Goal: Task Accomplishment & Management: Use online tool/utility

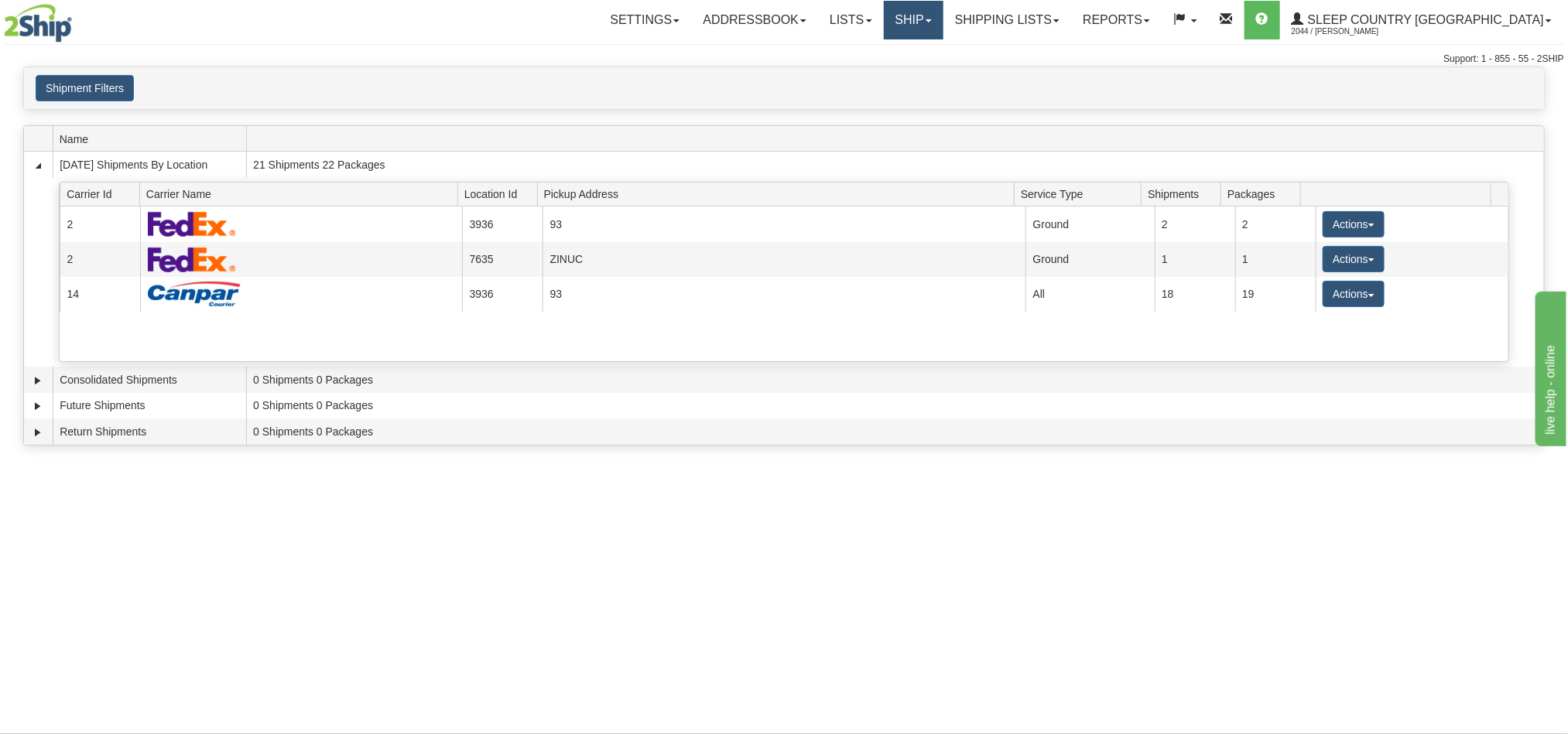
click at [944, 19] on link "Ship" at bounding box center [914, 20] width 60 height 39
click at [928, 78] on span "OnHold / Order Queue" at bounding box center [873, 74] width 109 height 13
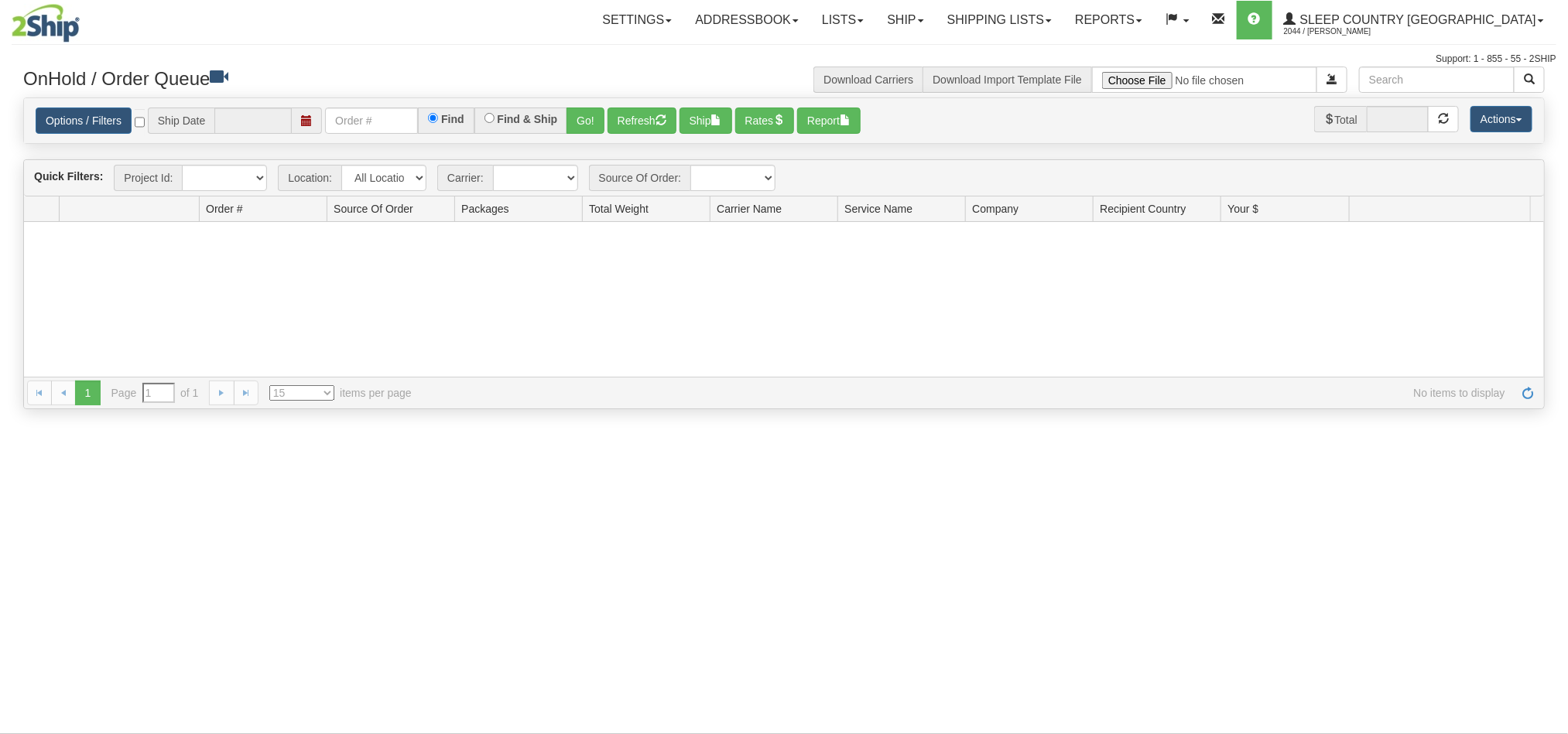
type input "[DATE]"
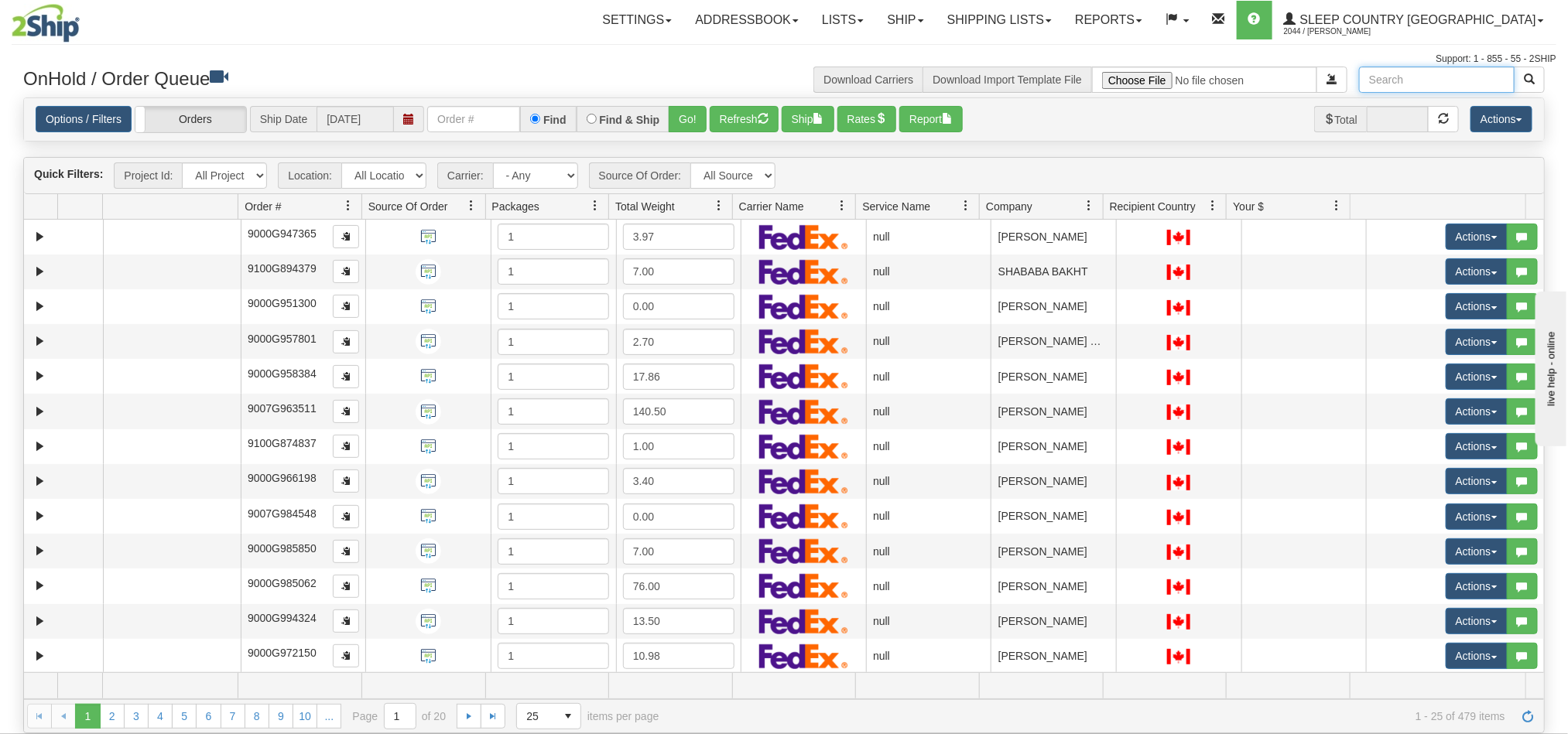
click at [1405, 84] on input "text" at bounding box center [1437, 79] width 155 height 26
paste input "Yu Chen"
type input "Yu Chen"
click at [1528, 79] on span "button" at bounding box center [1529, 79] width 11 height 11
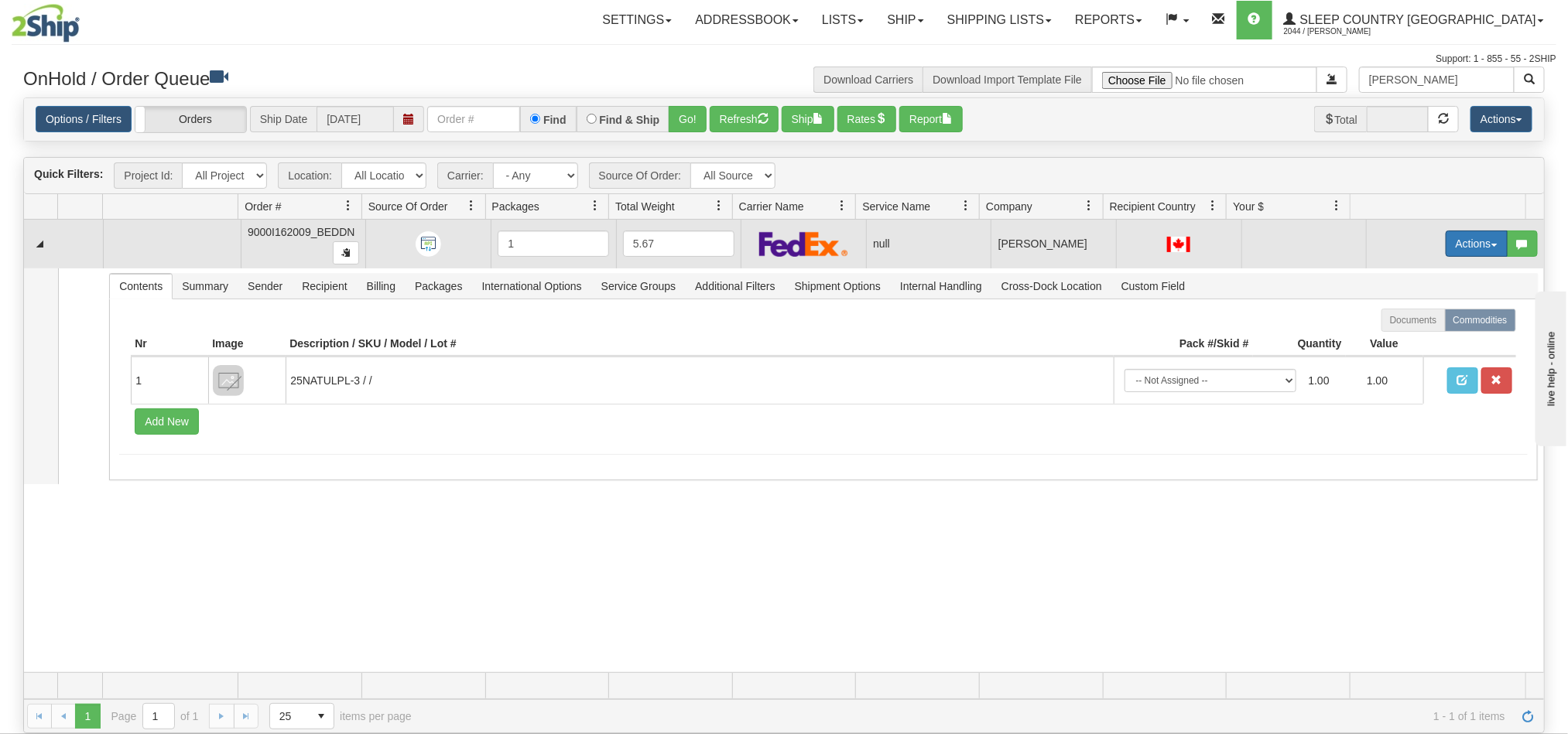
click at [1453, 244] on button "Actions" at bounding box center [1477, 243] width 62 height 26
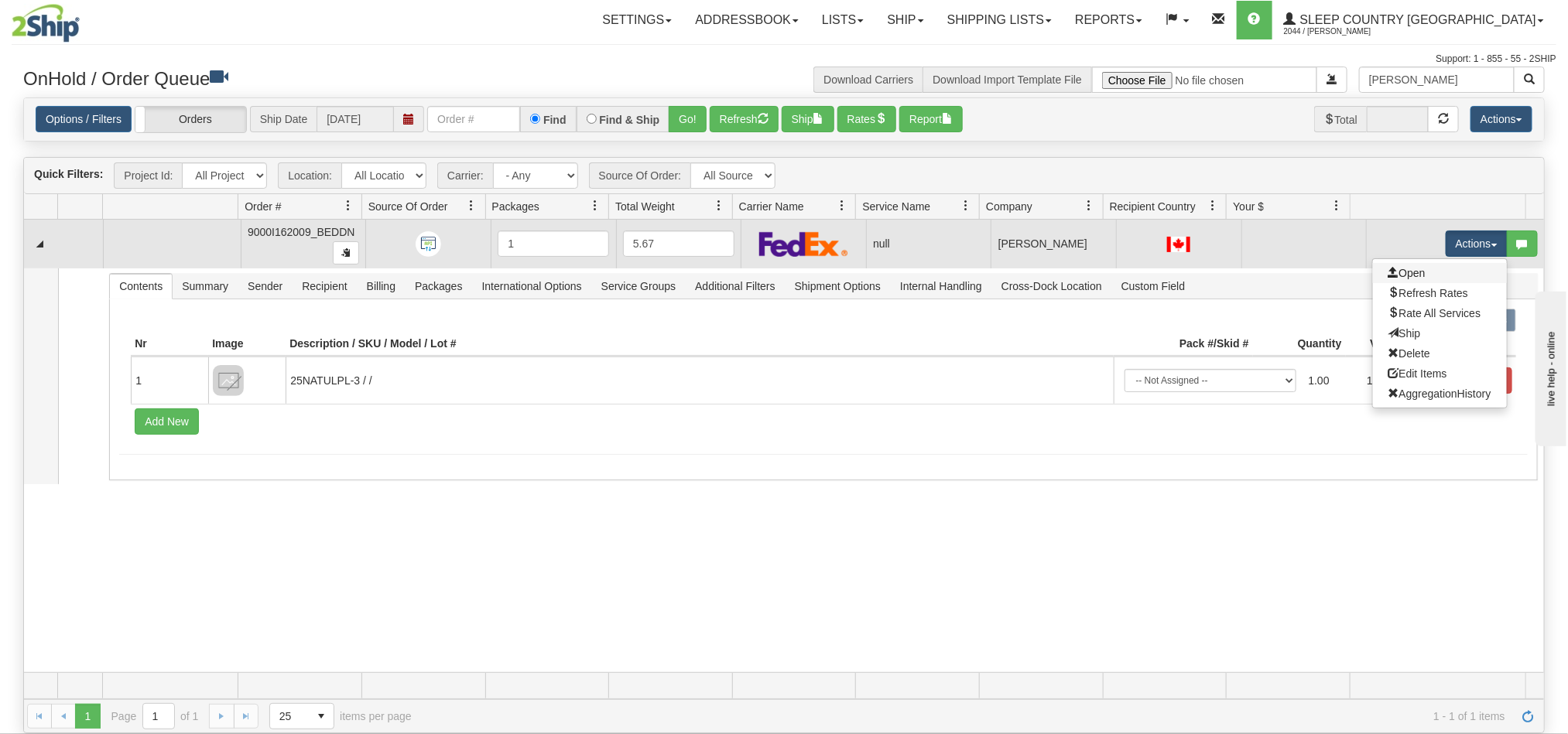
click at [1408, 274] on link "Open" at bounding box center [1440, 273] width 134 height 20
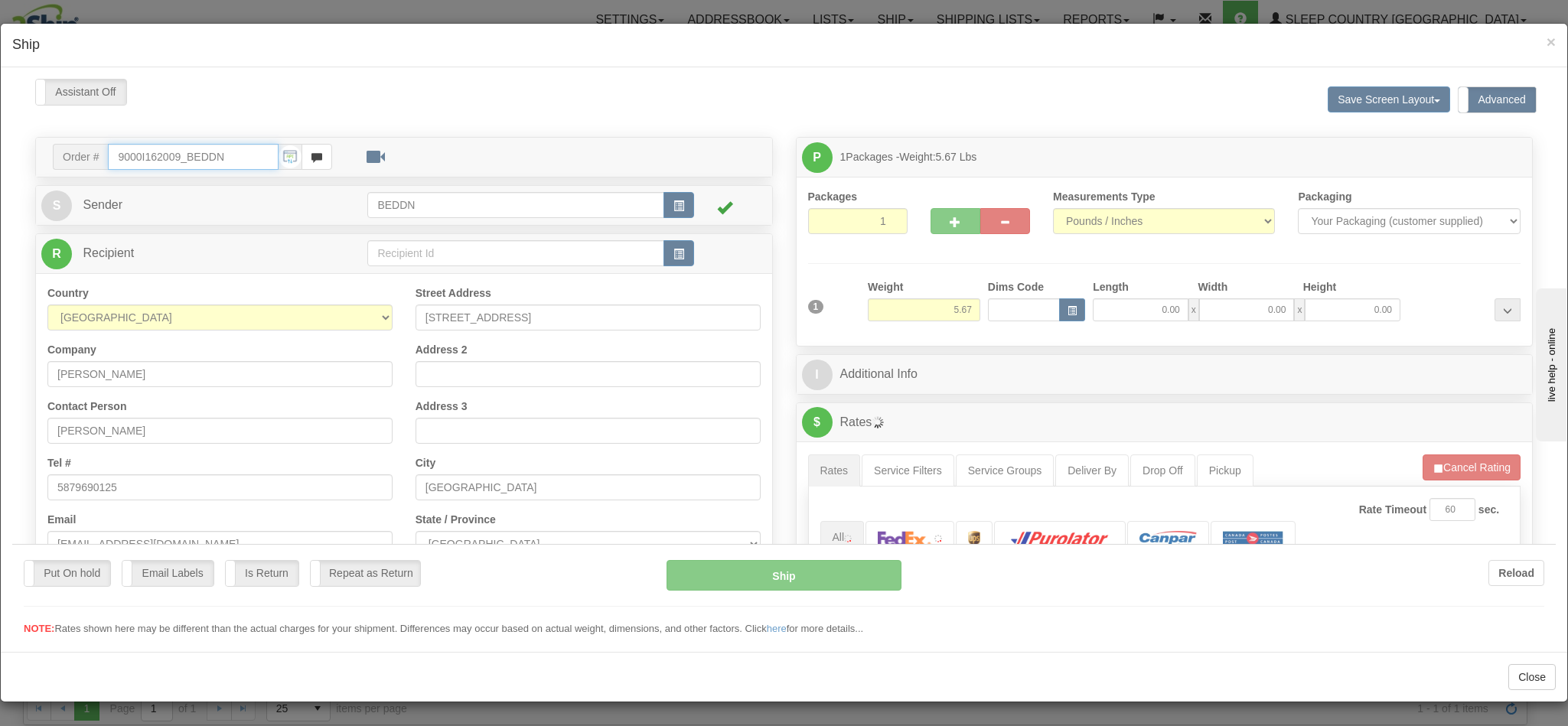
type input "11:40"
type input "16:00"
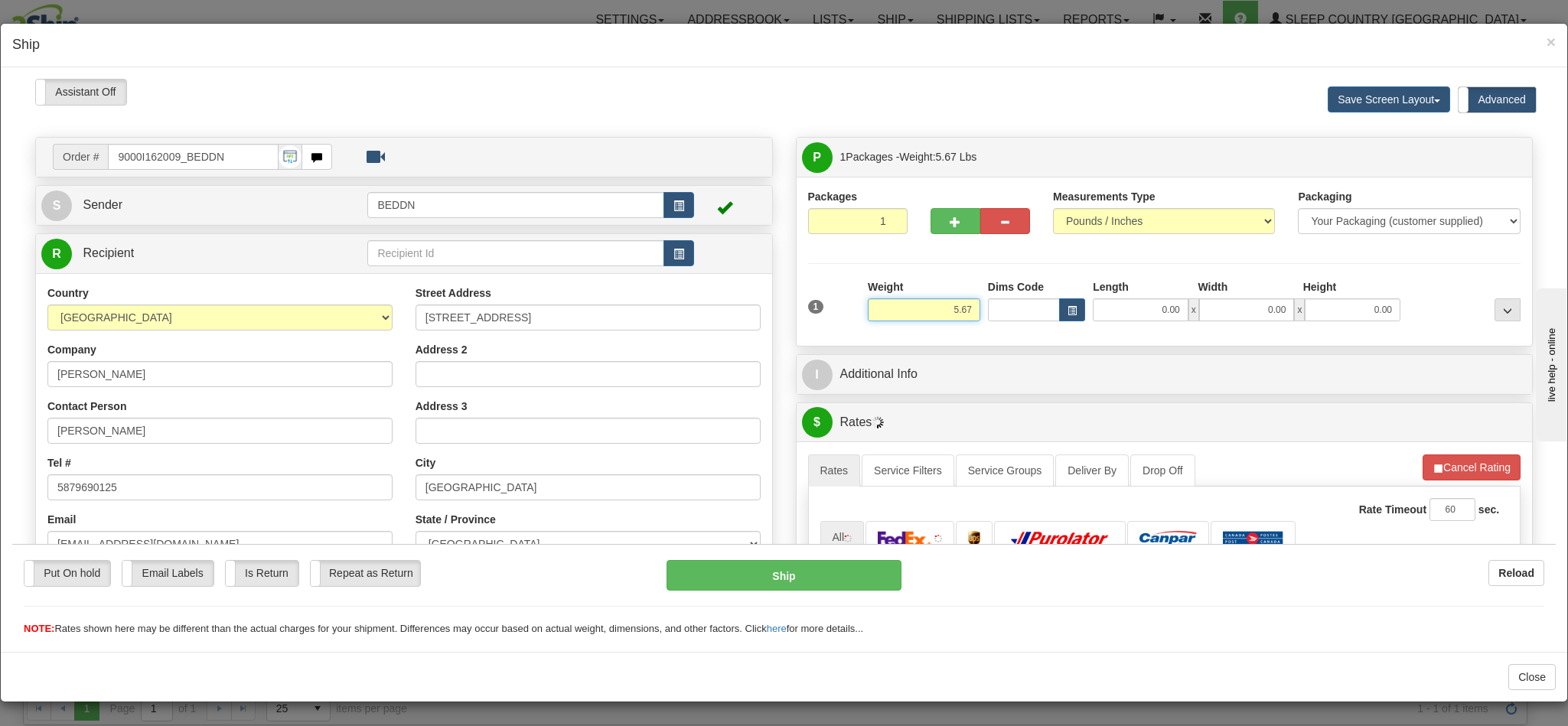
click at [917, 312] on input "5.67" at bounding box center [924, 309] width 113 height 23
drag, startPoint x: 917, startPoint y: 312, endPoint x: 965, endPoint y: 312, distance: 48.0
click at [965, 312] on div "1 Weight 5.67 Dims Code 0.00" at bounding box center [1164, 305] width 721 height 54
type input "3.00"
type input "10"
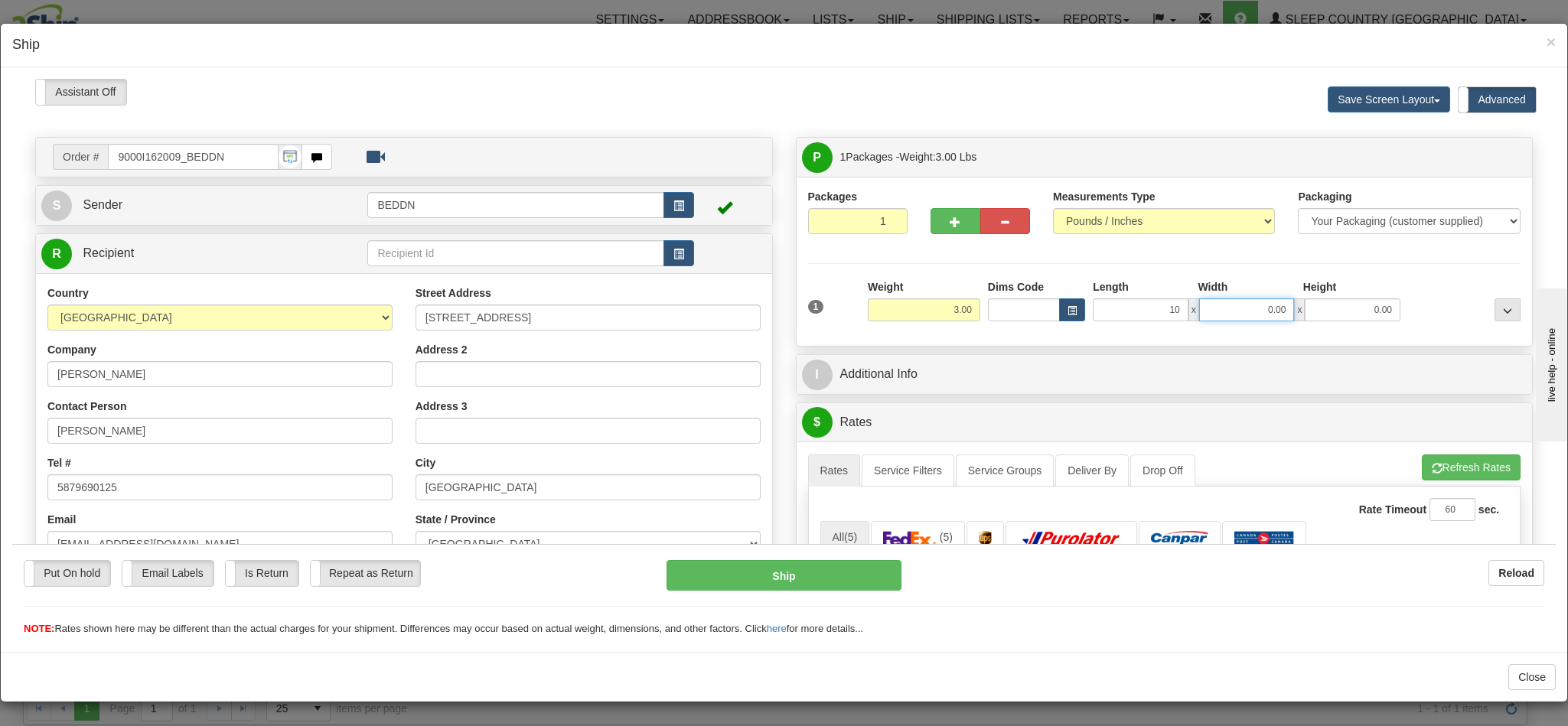
type input "1"
type input "10.00"
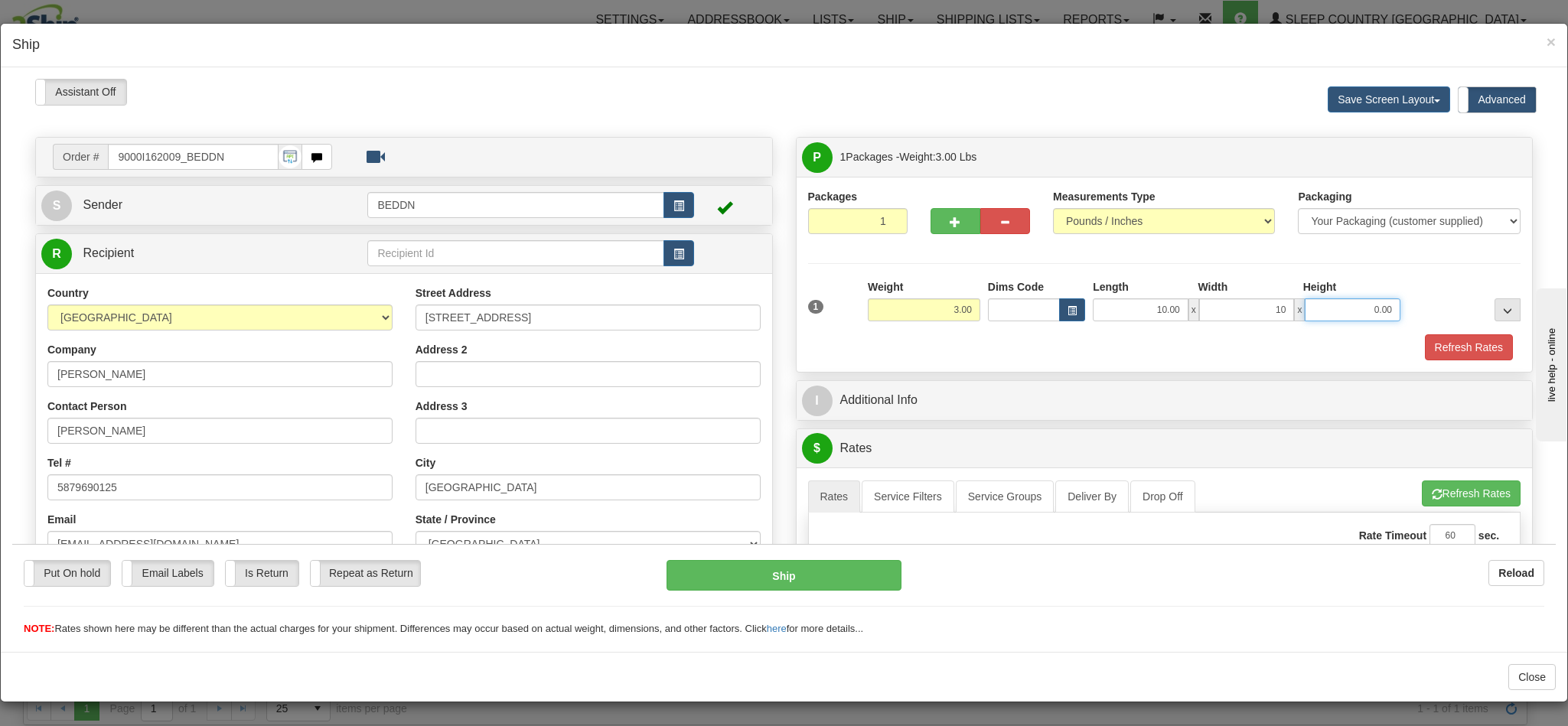
type input "10.00"
type input "20"
type input "20.00"
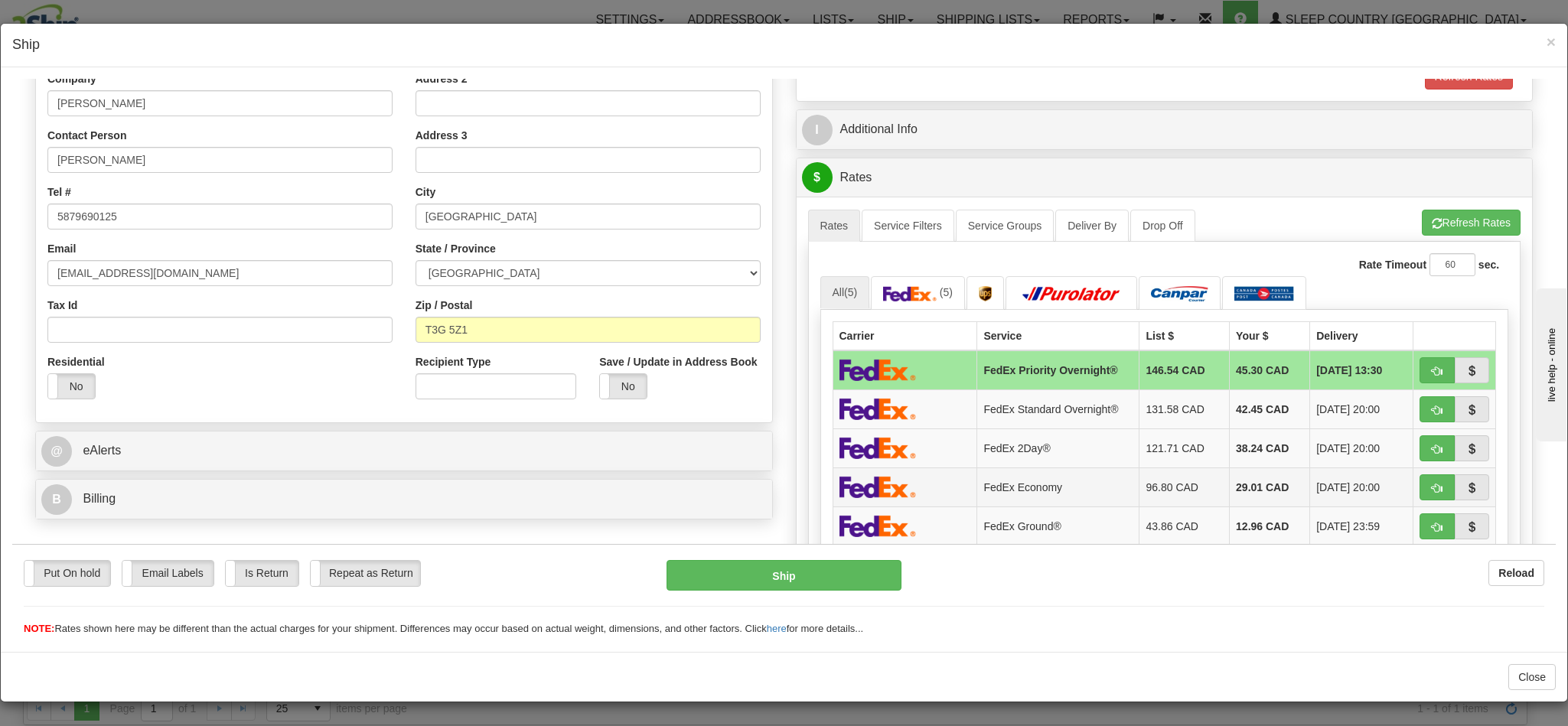
scroll to position [345, 0]
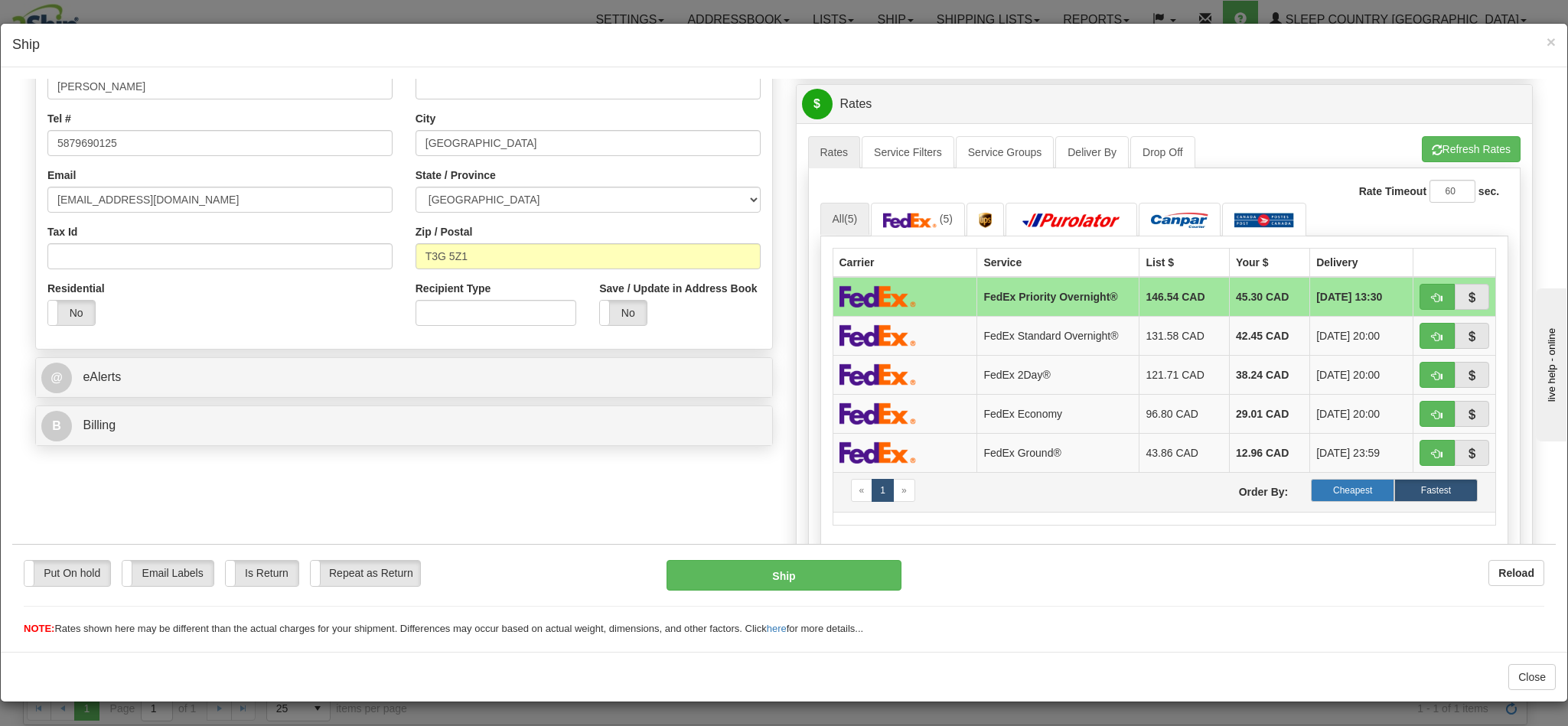
click at [1332, 501] on label "Cheapest" at bounding box center [1352, 490] width 83 height 23
click at [1420, 300] on button "button" at bounding box center [1437, 296] width 35 height 26
type input "92"
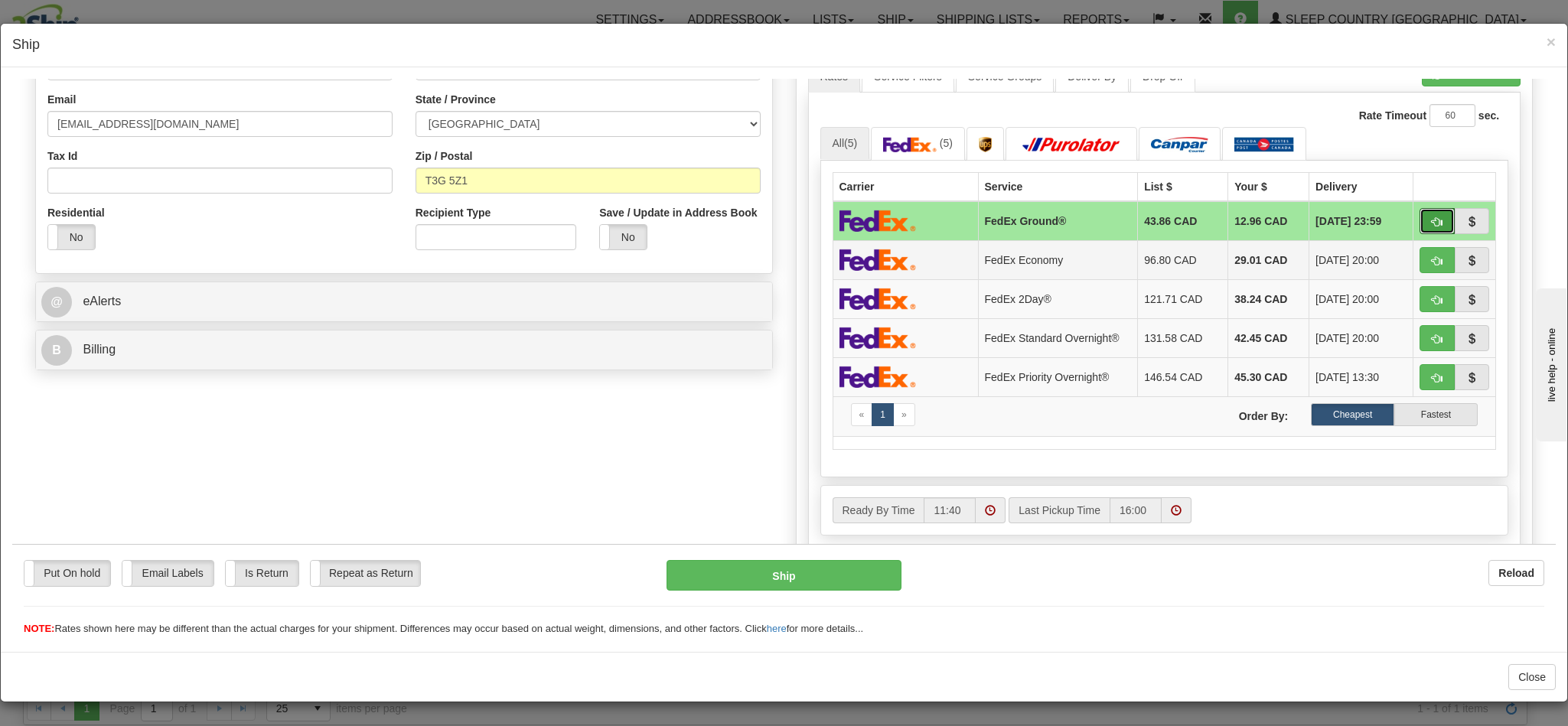
scroll to position [459, 0]
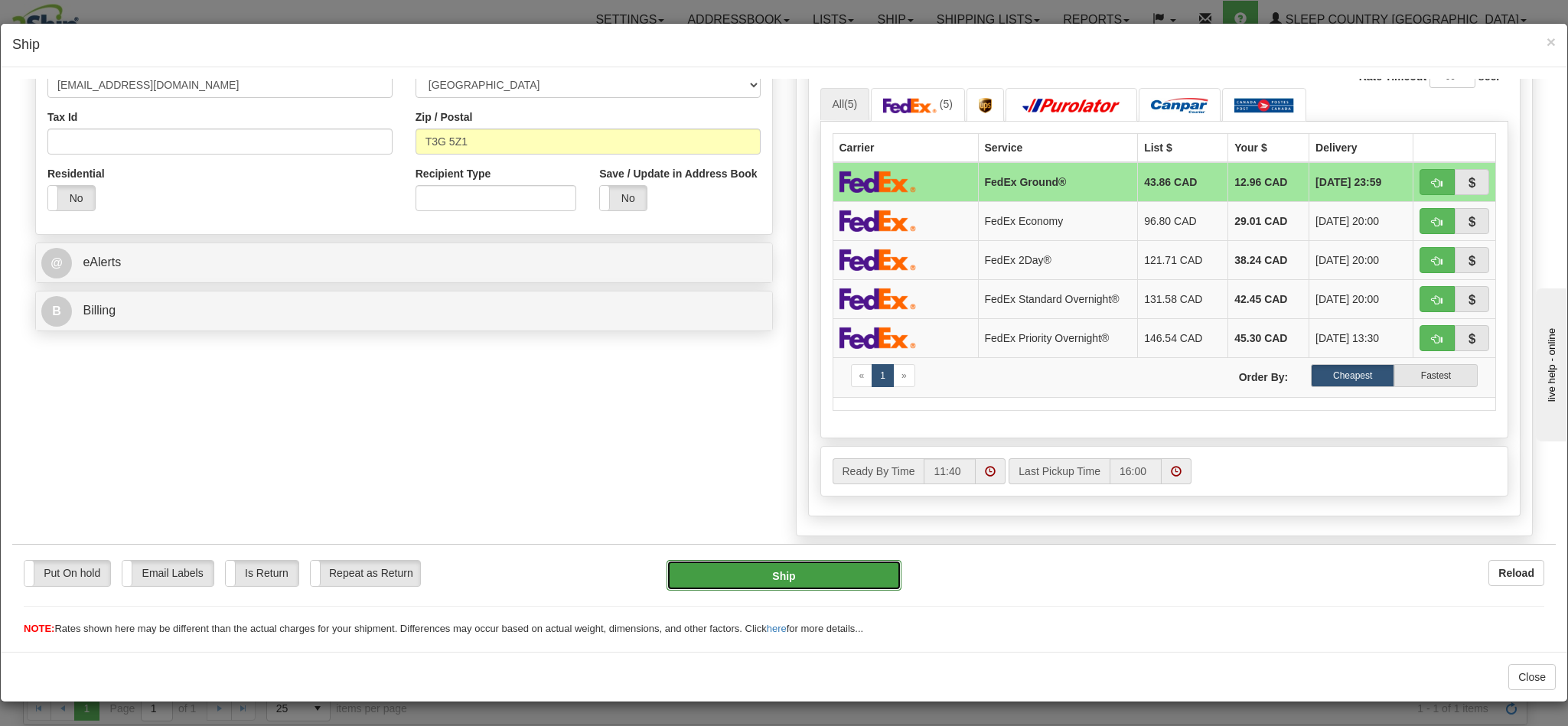
click at [788, 580] on button "Ship" at bounding box center [783, 574] width 234 height 30
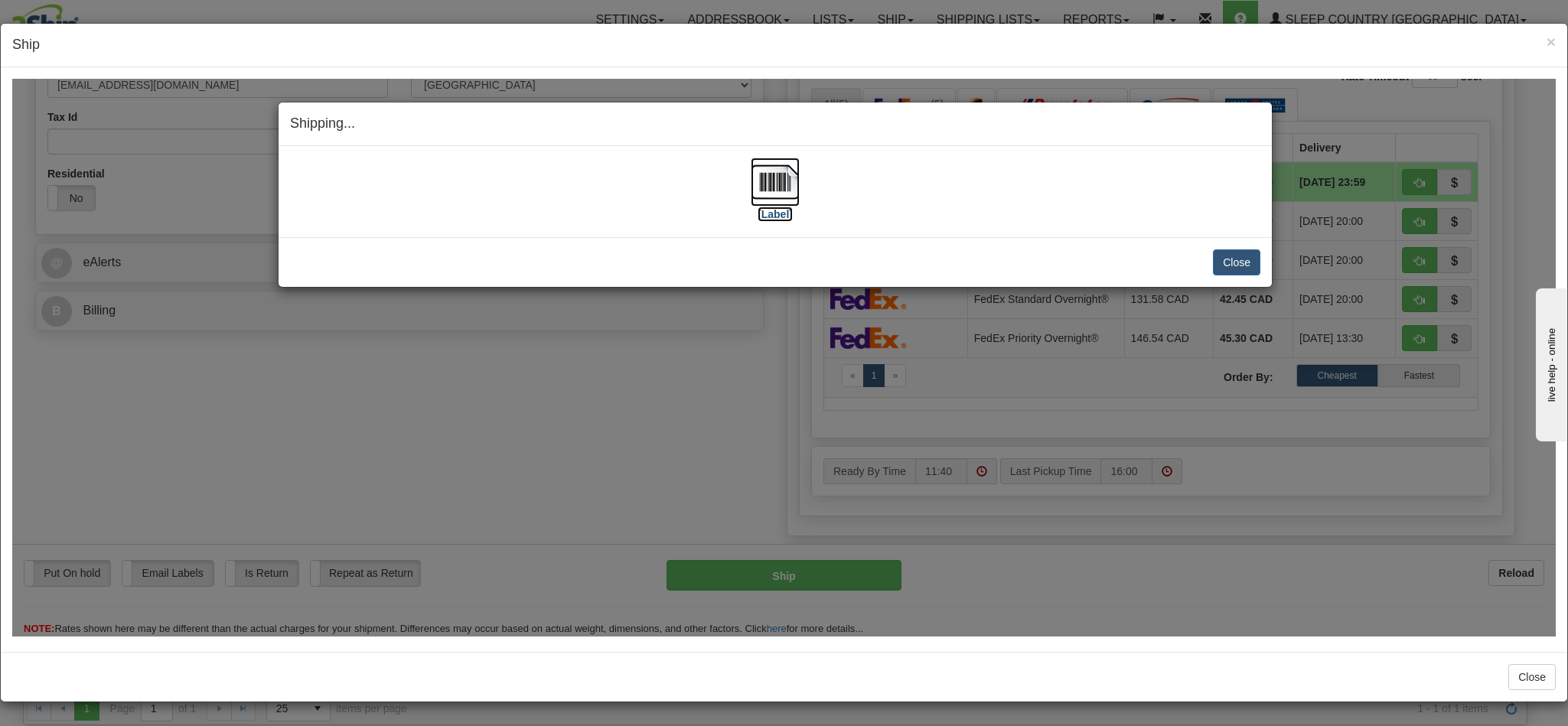
click at [763, 190] on img at bounding box center [775, 181] width 49 height 49
click at [1217, 260] on button "Close" at bounding box center [1236, 261] width 47 height 26
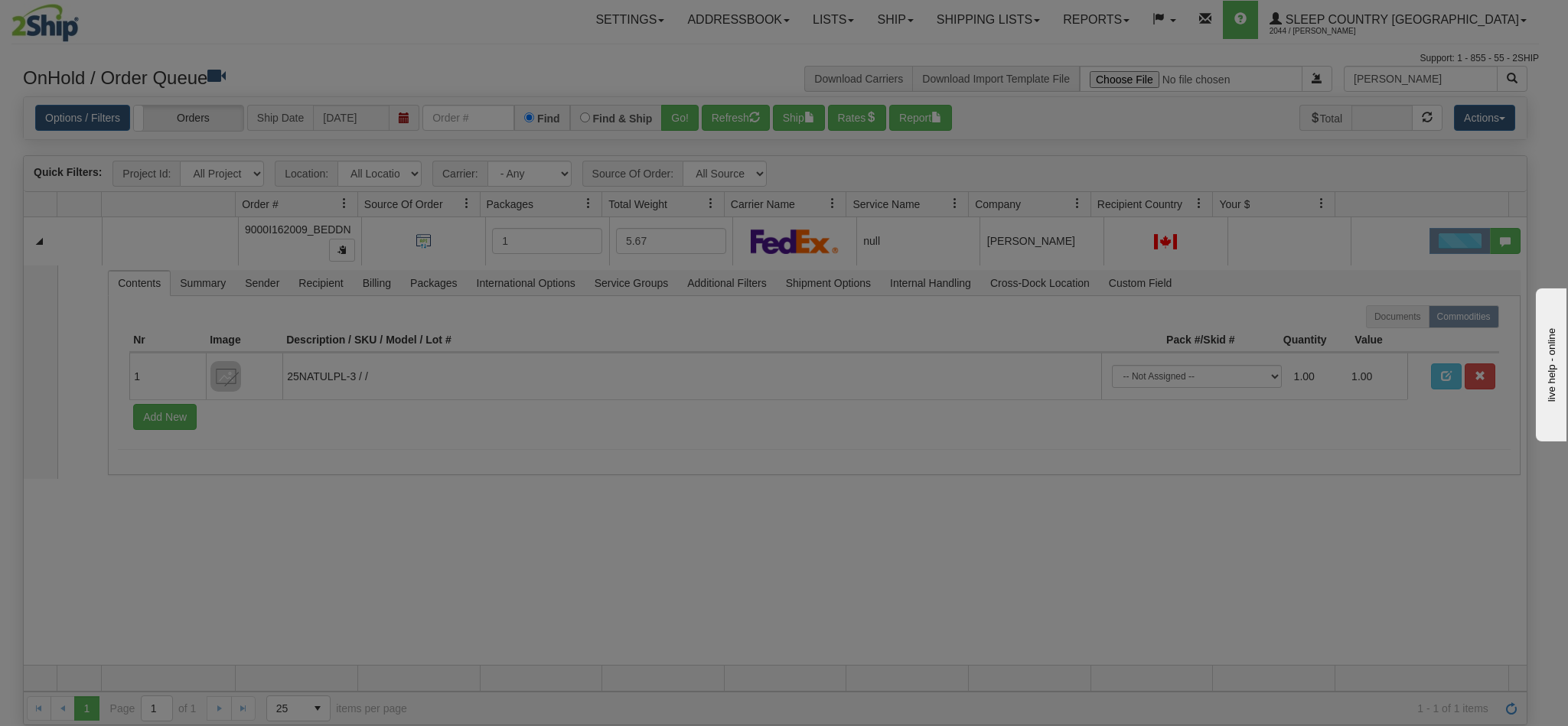
scroll to position [0, 0]
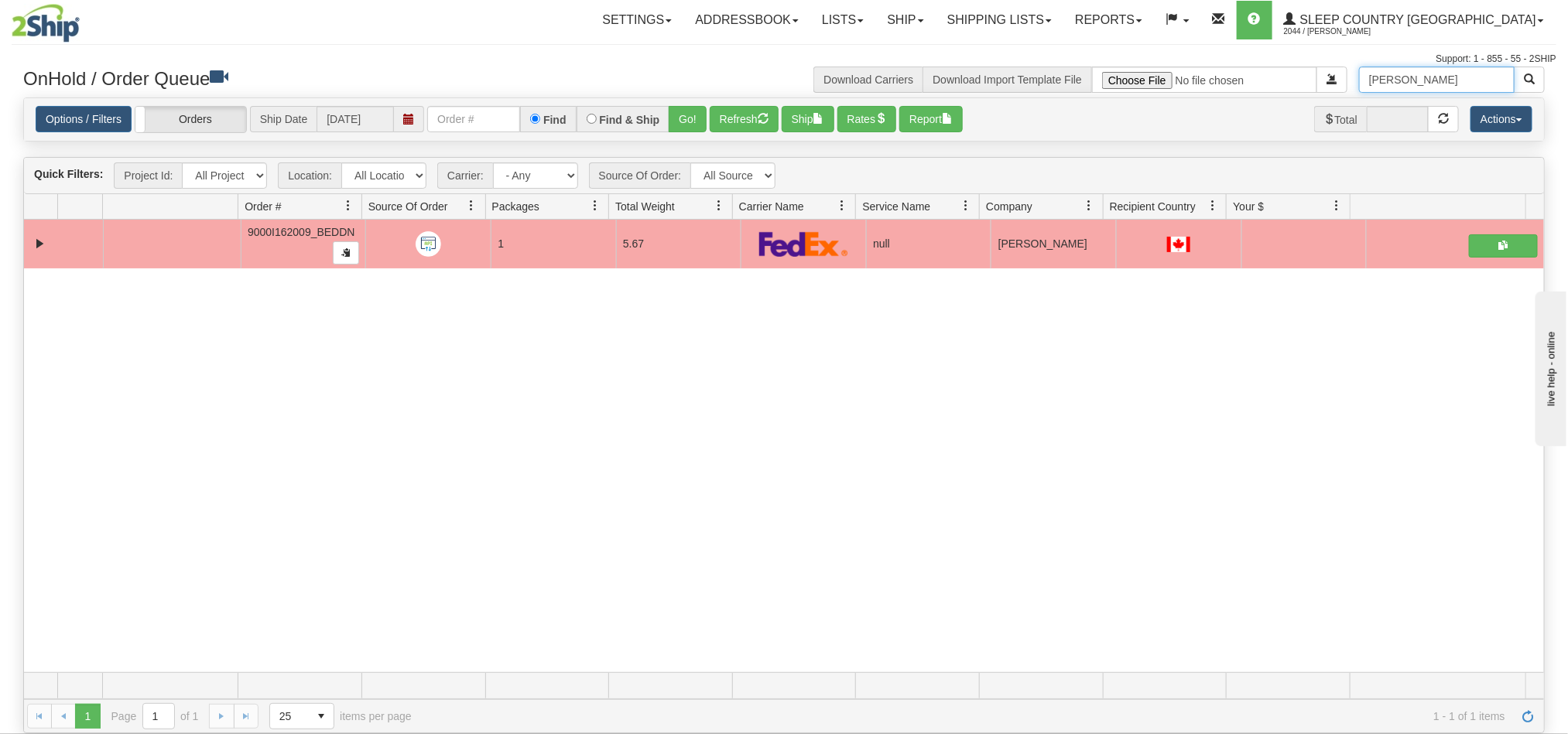
drag, startPoint x: 1408, startPoint y: 79, endPoint x: 1284, endPoint y: 79, distance: 124.0
click at [1284, 79] on div "Yu Chen Download Carriers Download Import Template File" at bounding box center [1170, 79] width 772 height 26
paste input "Jennifer McKenna"
type input "Jennifer McKenna"
click at [1528, 74] on span "button" at bounding box center [1529, 79] width 11 height 11
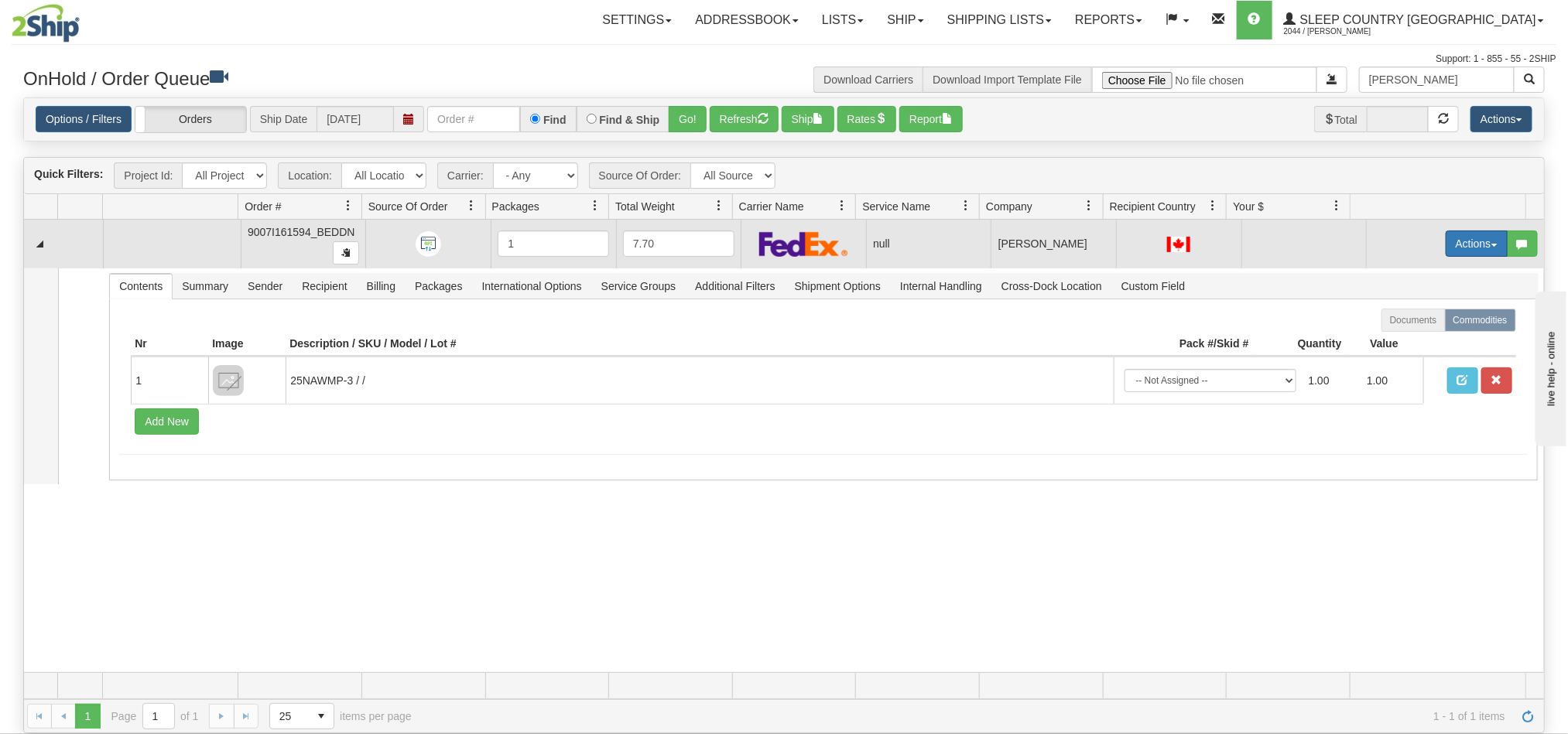
click at [1446, 246] on button "Actions" at bounding box center [1477, 243] width 62 height 26
click at [1398, 276] on span "Open" at bounding box center [1406, 274] width 37 height 13
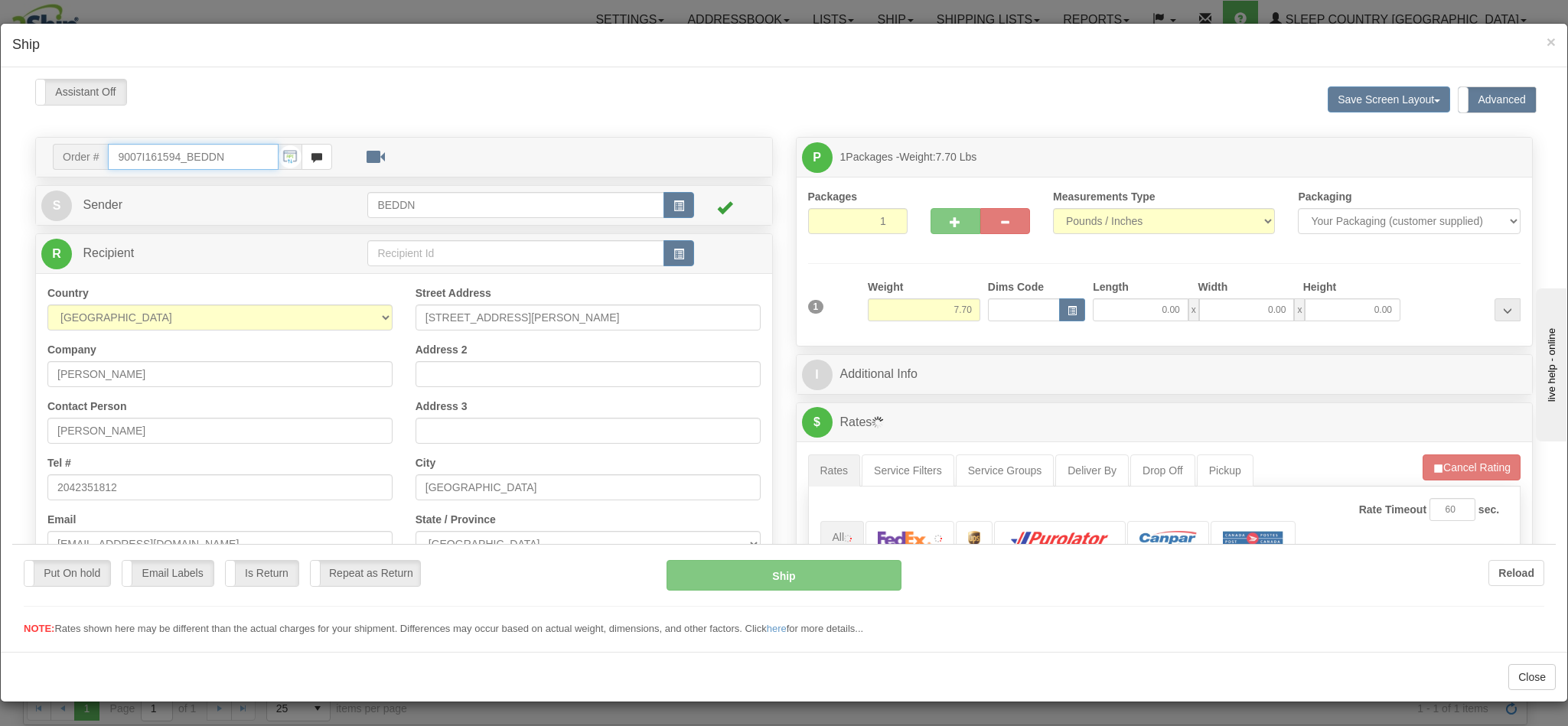
type input "11:41"
type input "16:00"
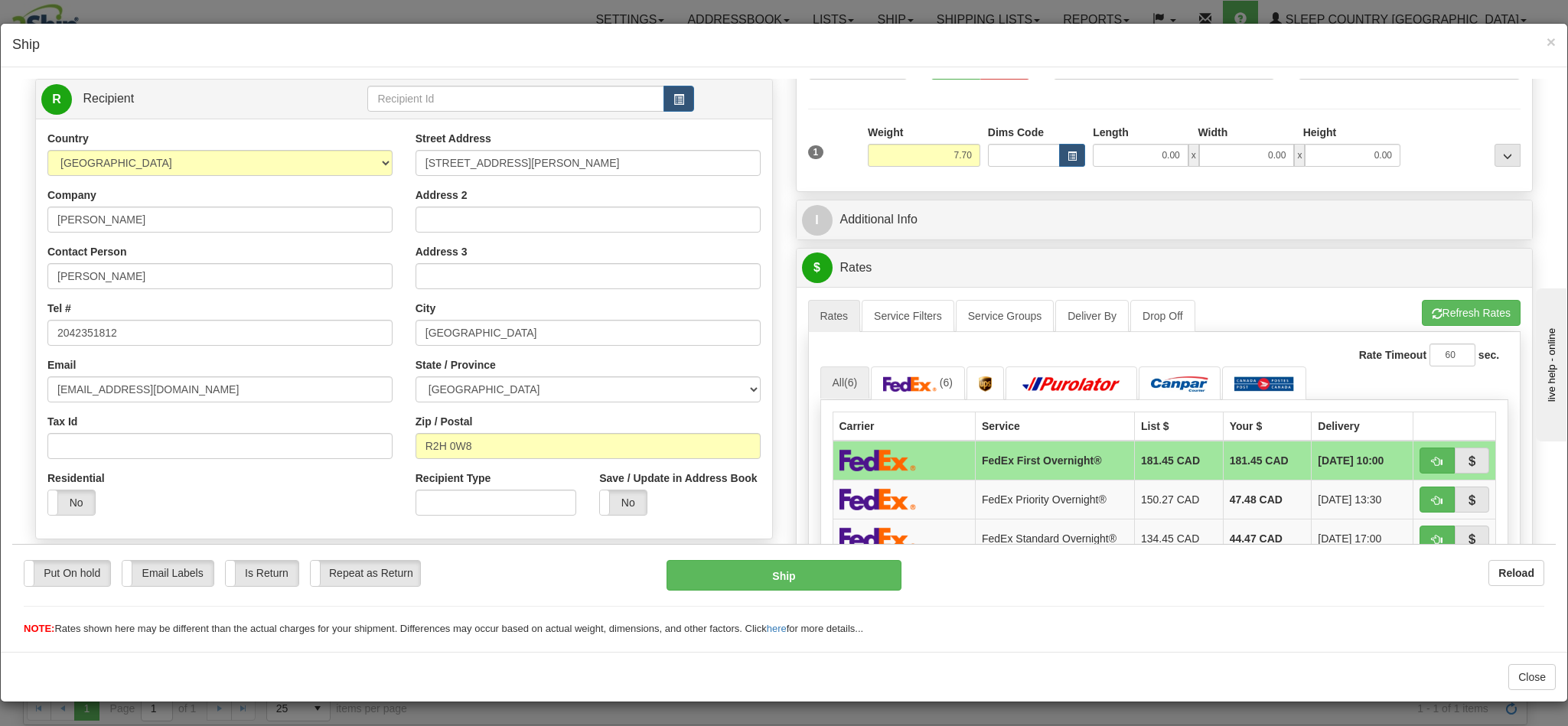
scroll to position [115, 0]
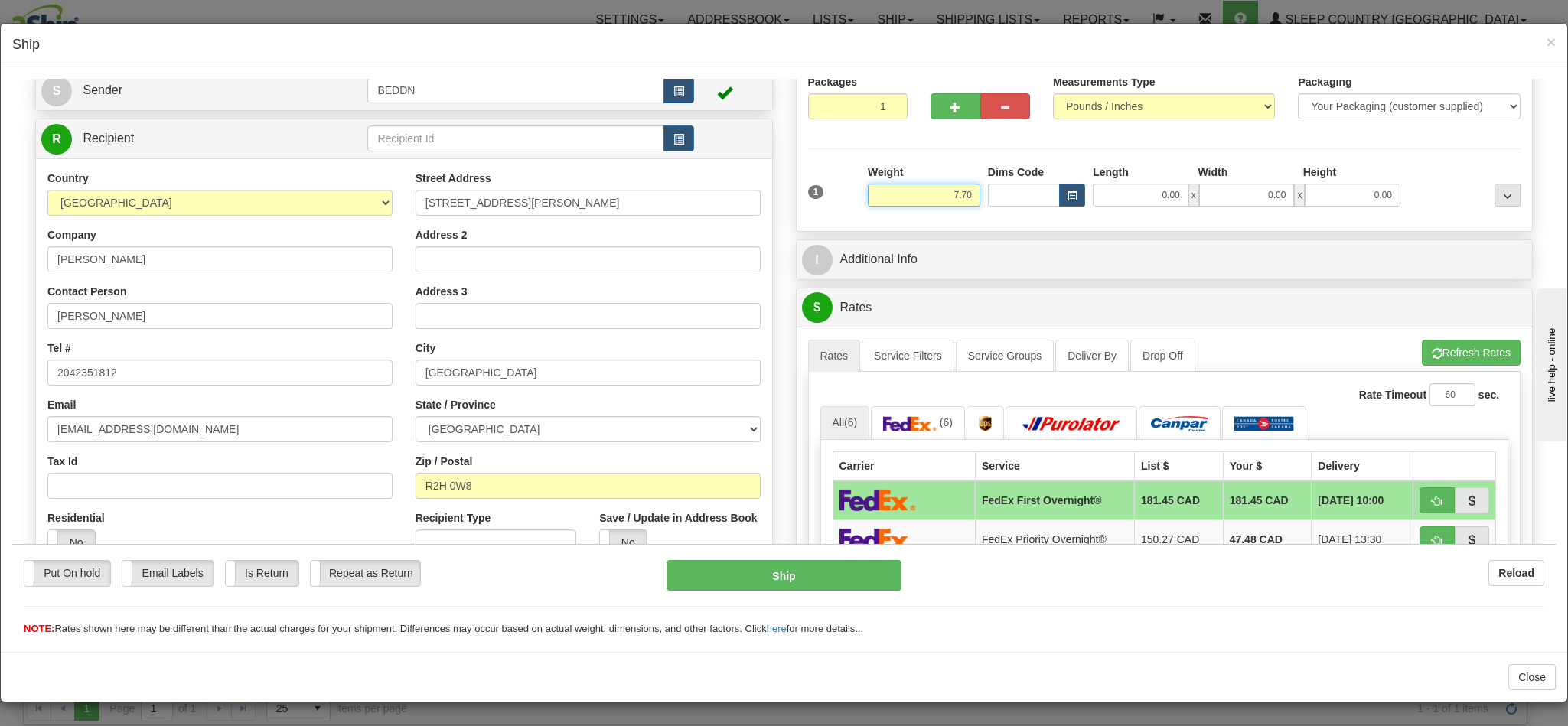
drag, startPoint x: 947, startPoint y: 196, endPoint x: 1015, endPoint y: 196, distance: 68.0
click at [1015, 196] on div "1 Weight 7.70 Dims Code 0.00" at bounding box center [1164, 190] width 721 height 54
type input "4"
type input "4.00"
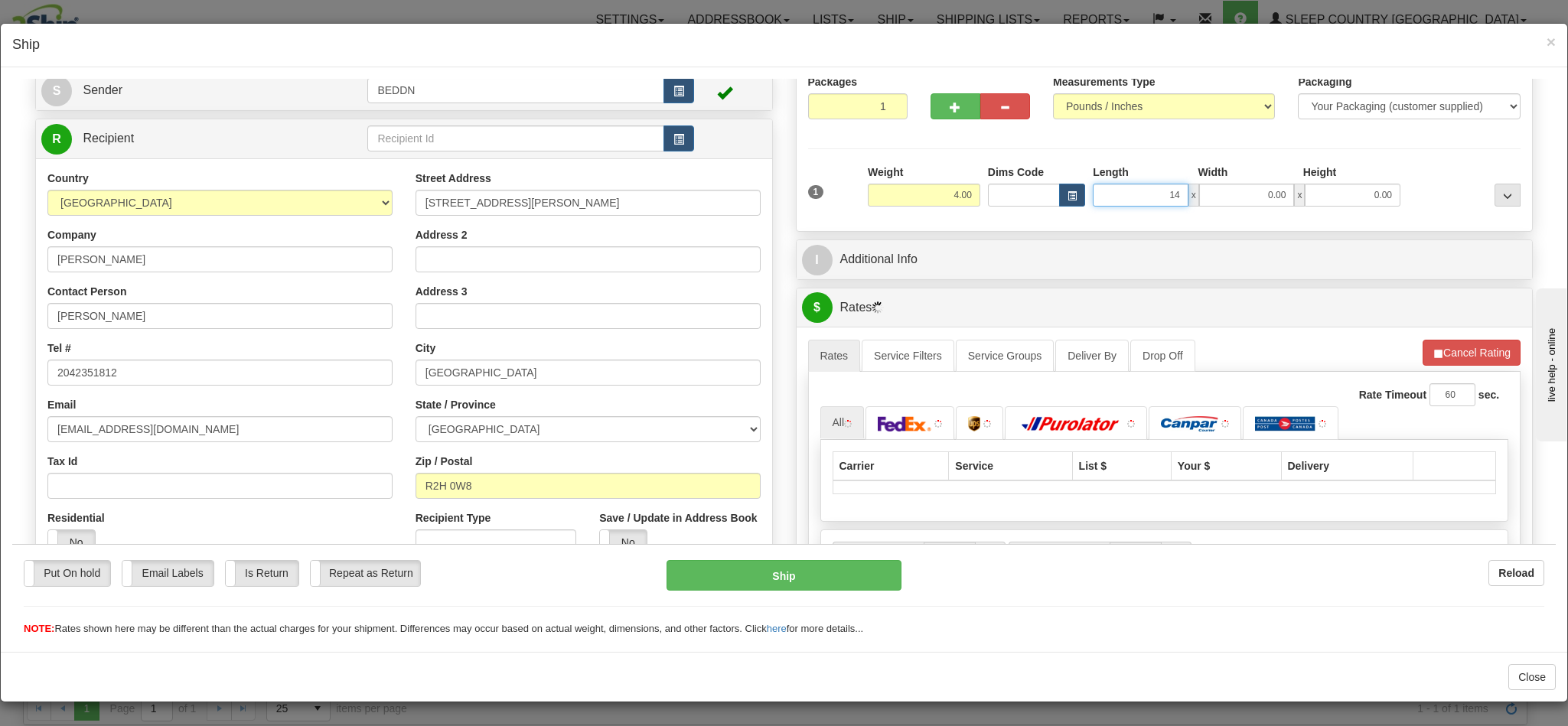
type input "14"
type input "1"
type input "14.00"
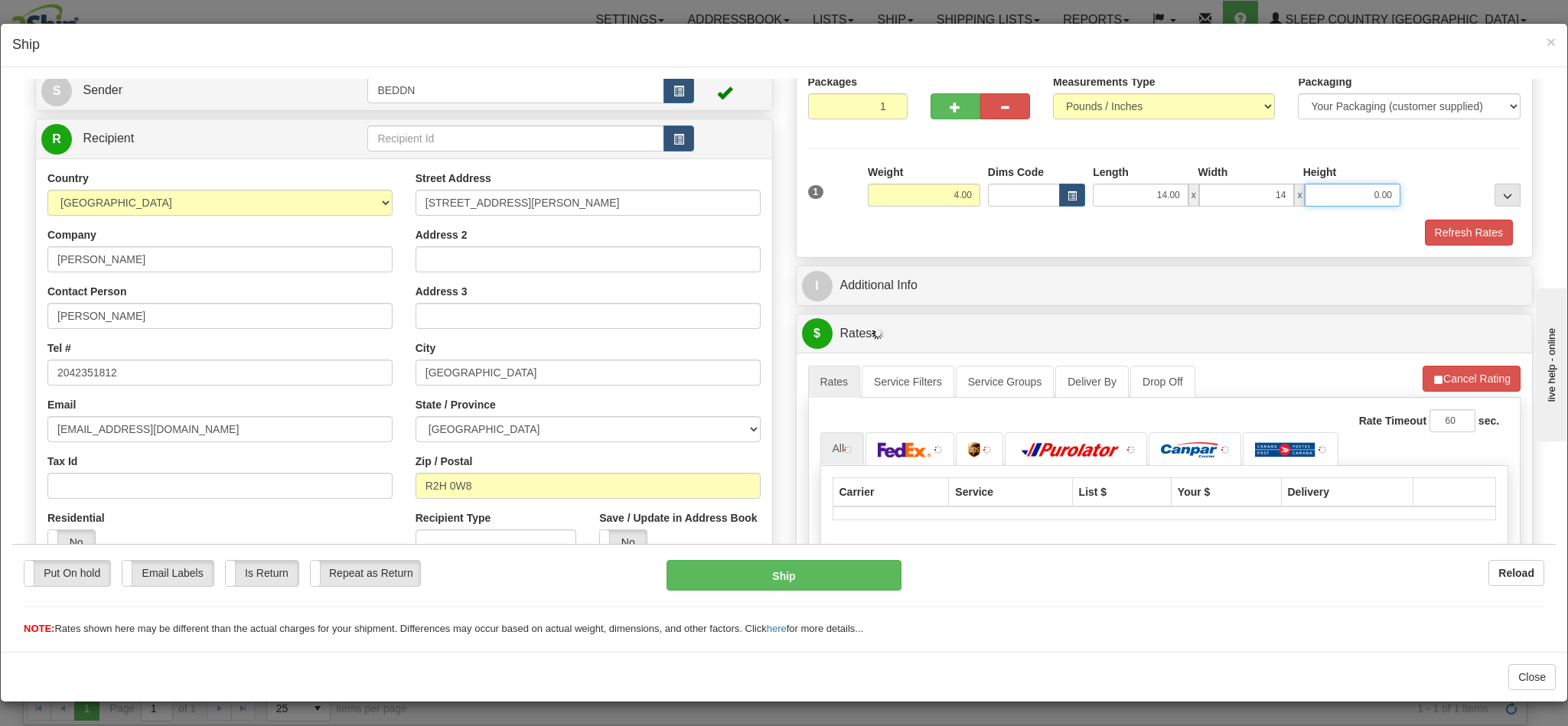
type input "14.00"
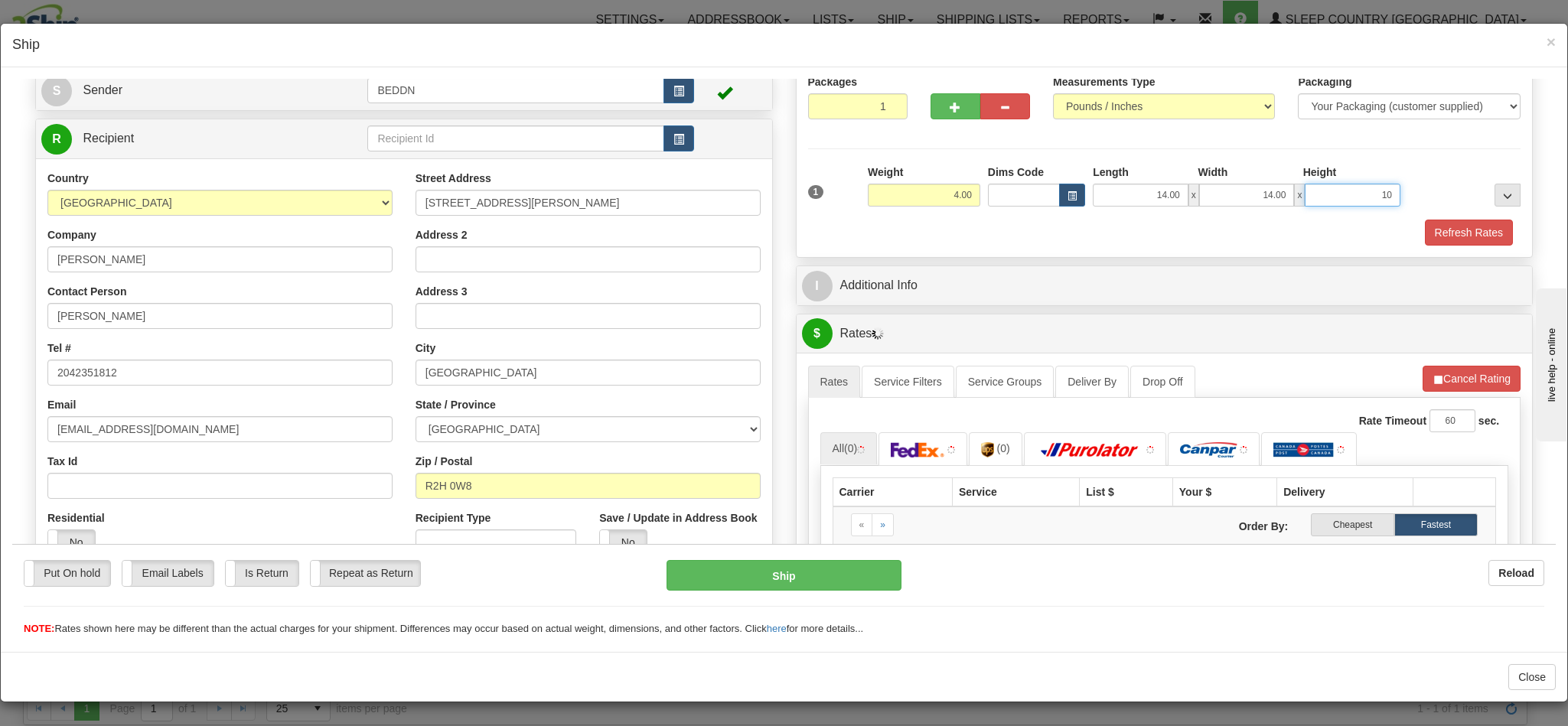
type input "10"
type input "10.00"
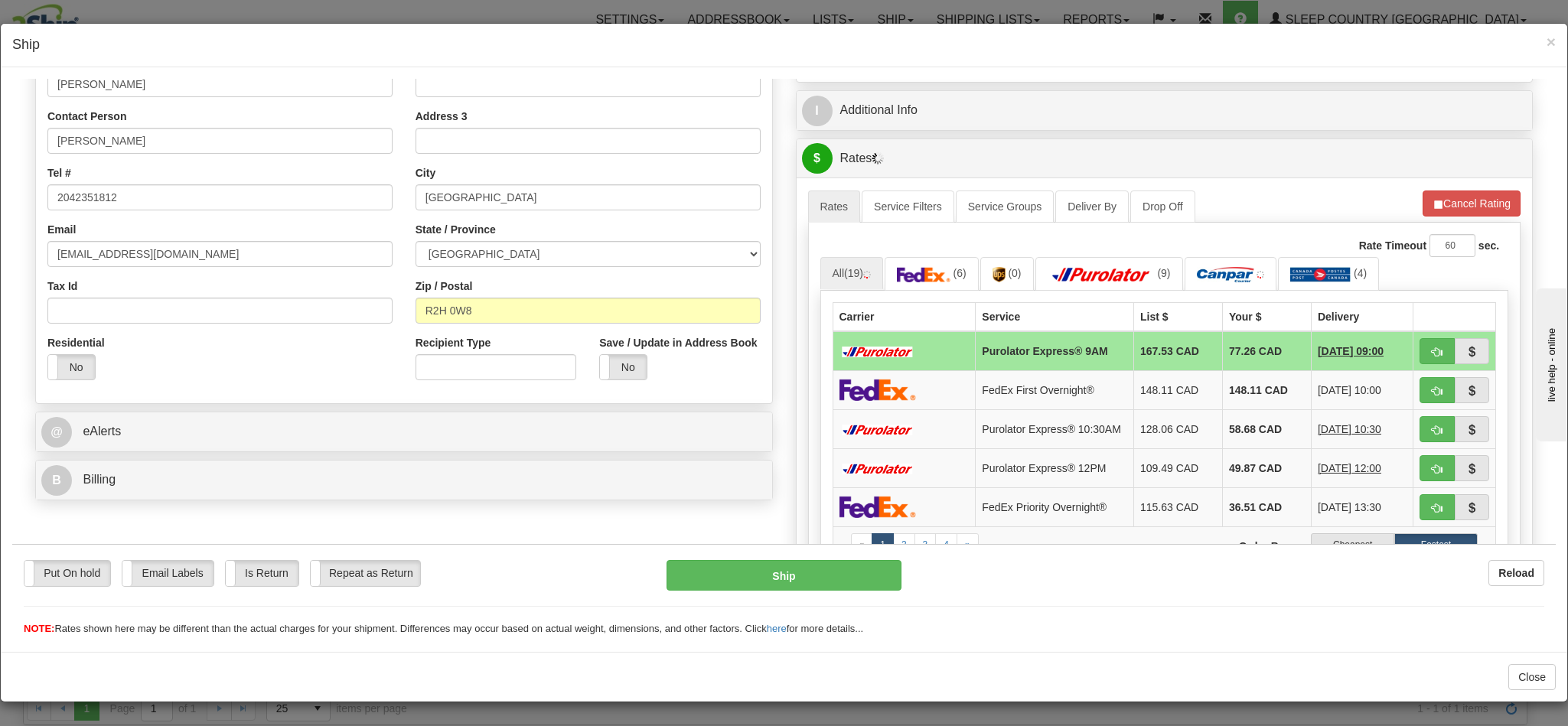
scroll to position [345, 0]
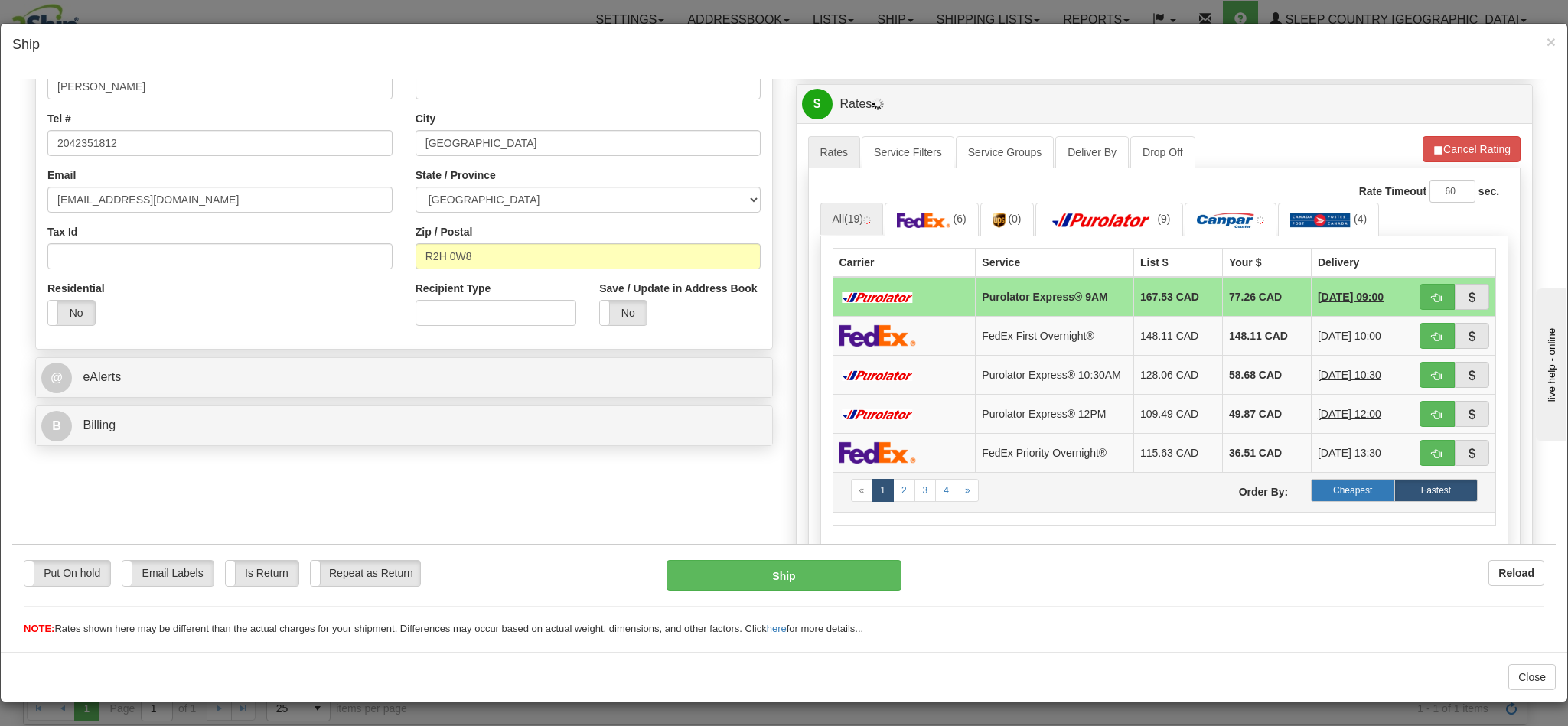
click at [1316, 501] on label "Cheapest" at bounding box center [1352, 490] width 83 height 23
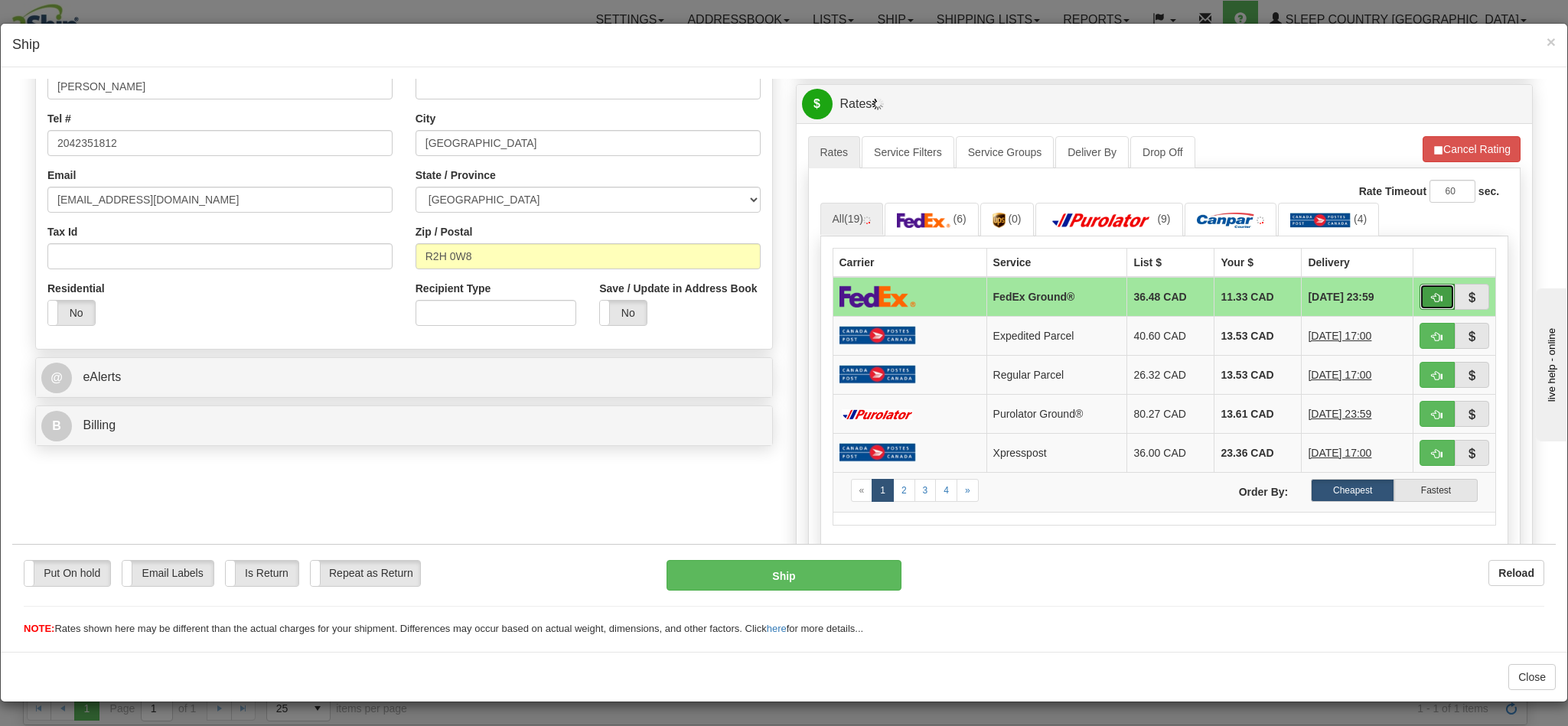
click at [1431, 302] on span "button" at bounding box center [1437, 296] width 11 height 10
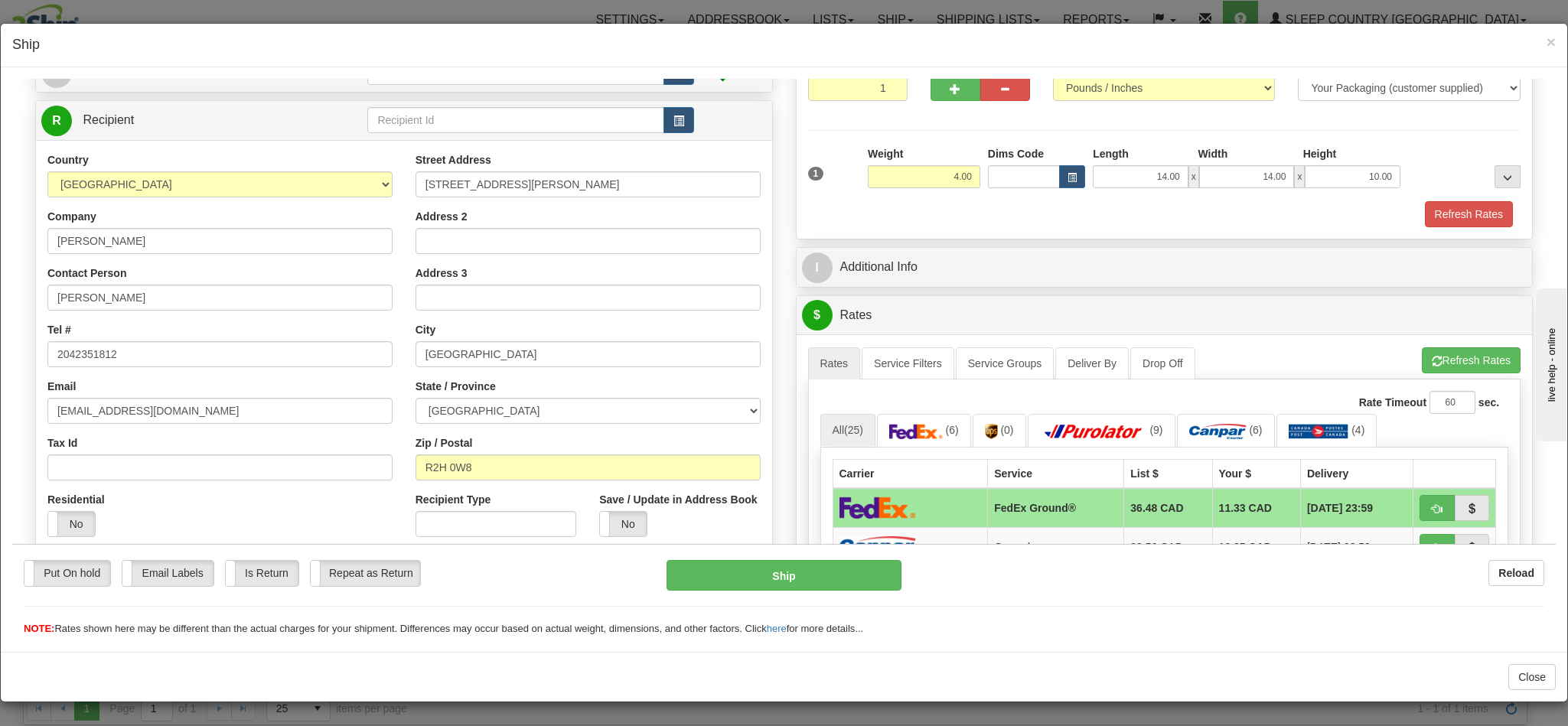
scroll to position [0, 0]
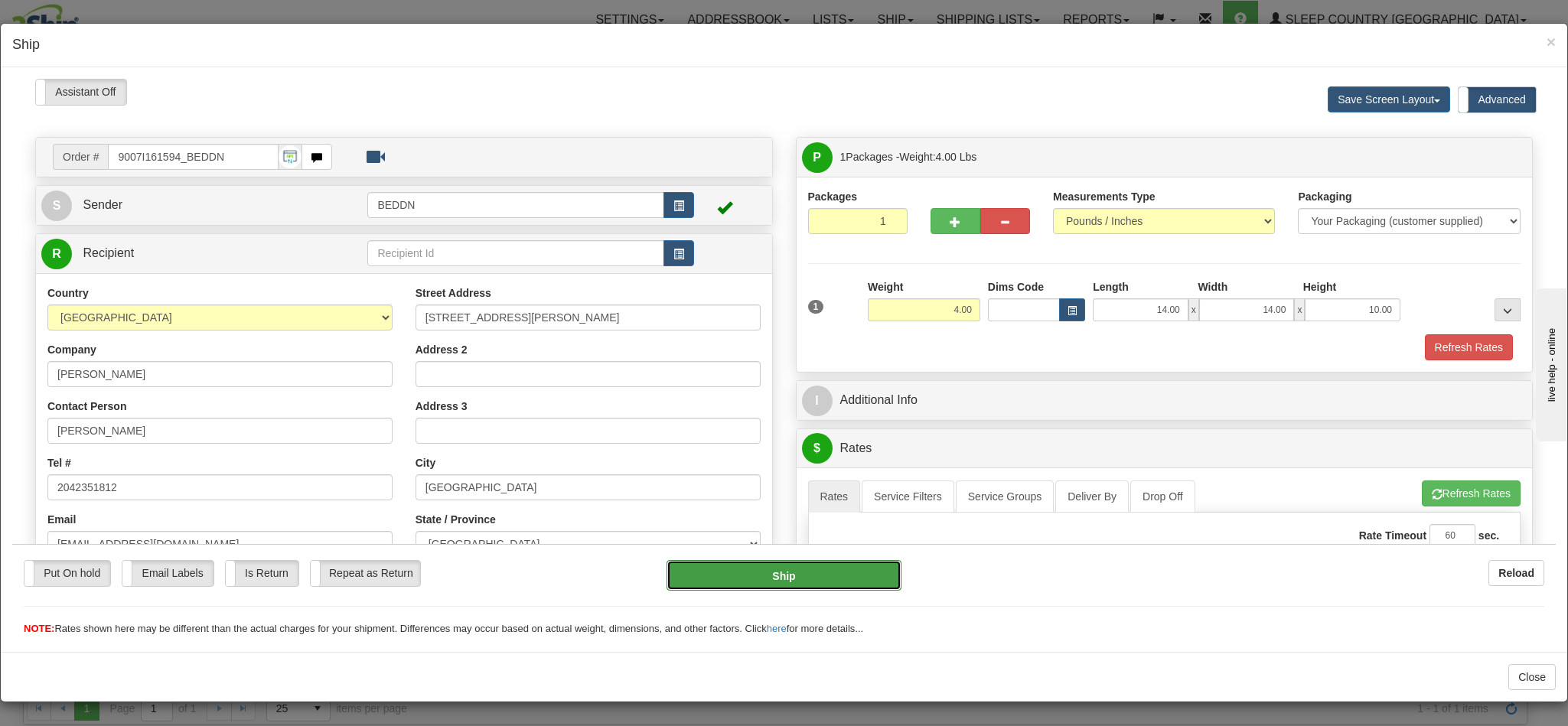
click at [756, 575] on button "Ship" at bounding box center [783, 574] width 234 height 30
type input "92"
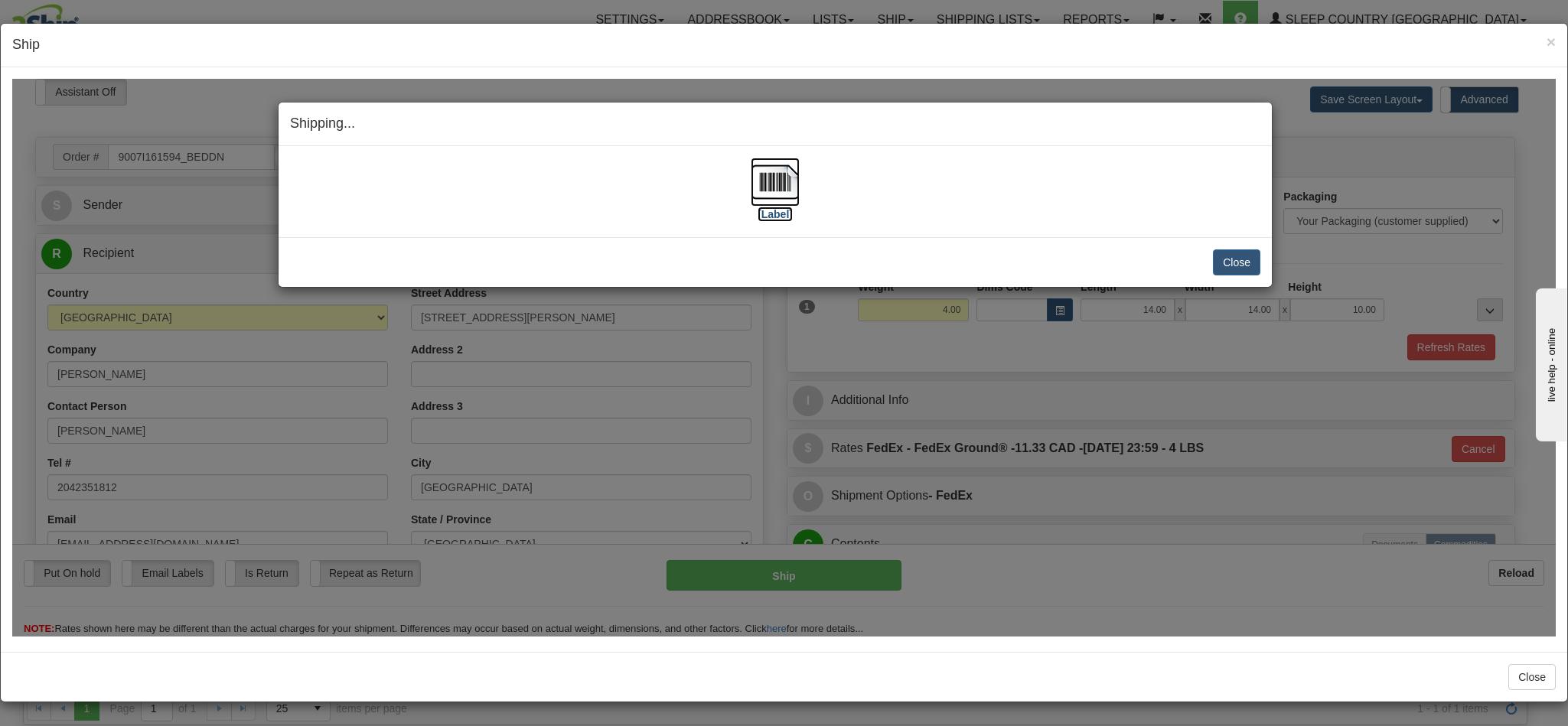
click at [761, 194] on img at bounding box center [775, 181] width 49 height 49
click at [1213, 263] on button "Close" at bounding box center [1236, 261] width 47 height 26
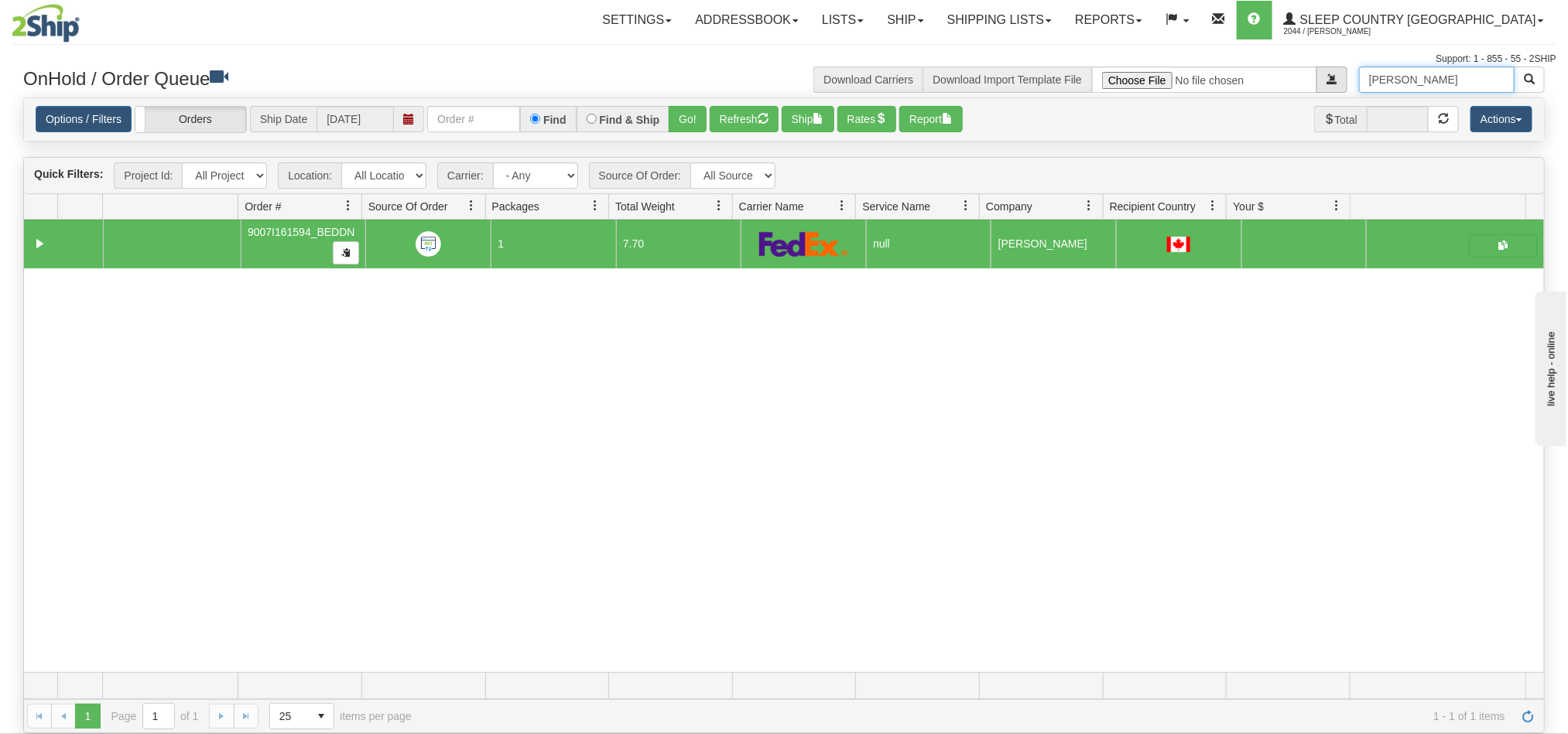
drag, startPoint x: 1470, startPoint y: 79, endPoint x: 1311, endPoint y: 79, distance: 159.0
click at [1312, 77] on div "Jennifer McKenna Download Carriers Download Import Template File" at bounding box center [1170, 79] width 772 height 26
paste input "Marc Kell Whitehead"
type input "Marc Kell Whitehead"
click at [1537, 79] on button "button" at bounding box center [1529, 79] width 31 height 26
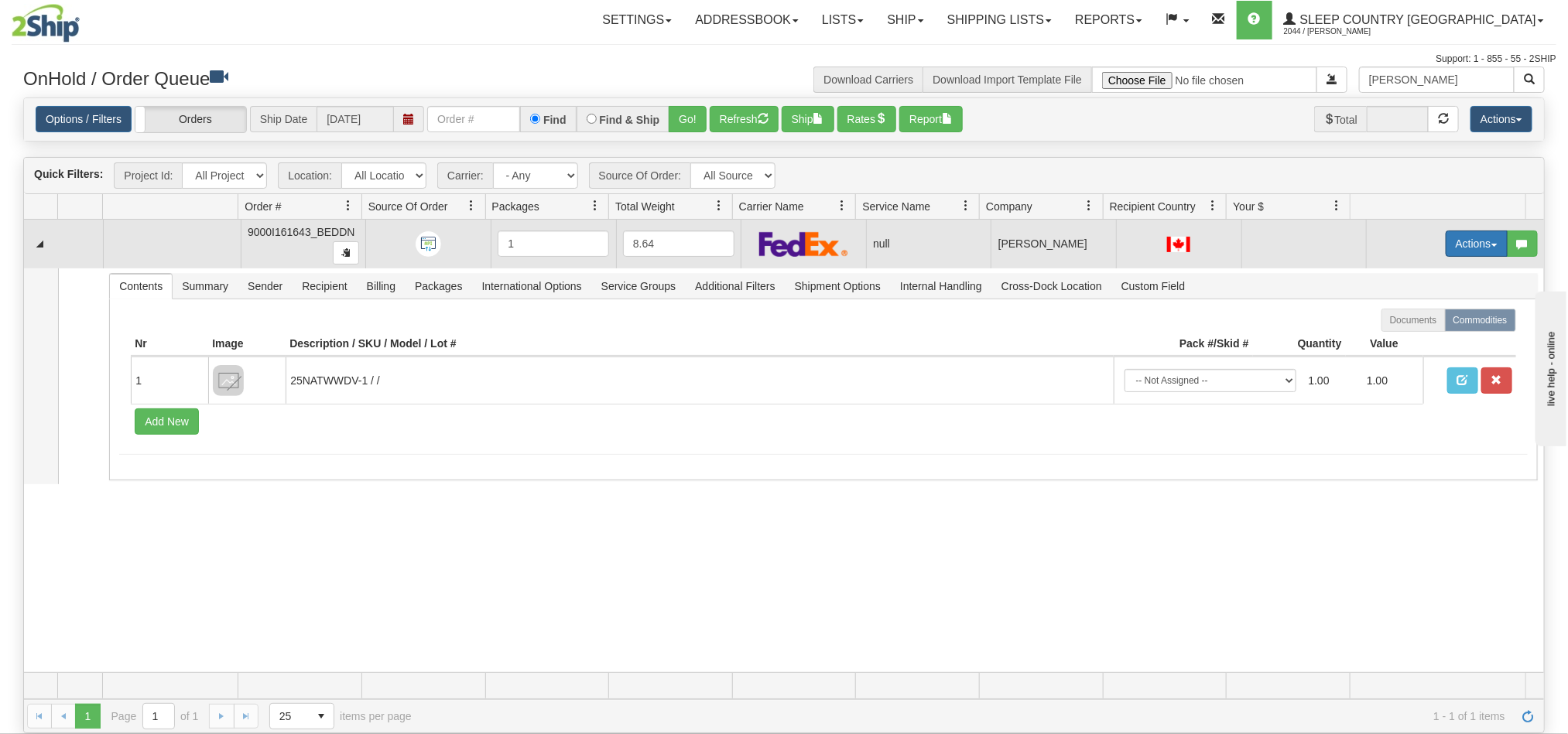
click at [1446, 246] on button "Actions" at bounding box center [1477, 243] width 62 height 26
click at [1388, 274] on span "Open" at bounding box center [1406, 274] width 37 height 13
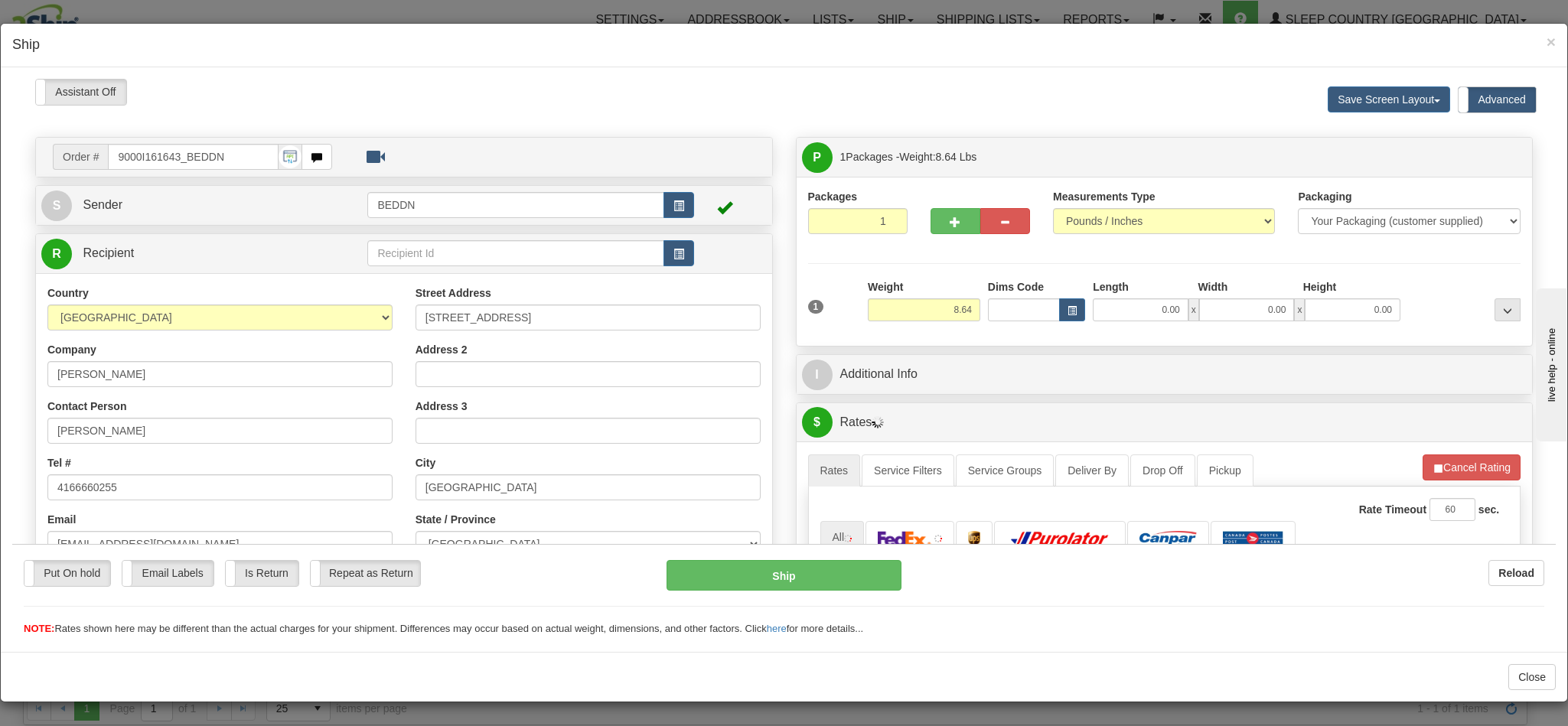
type input "11:43"
type input "16:00"
drag, startPoint x: 922, startPoint y: 312, endPoint x: 960, endPoint y: 309, distance: 38.1
click at [960, 309] on div "Weight 8.64" at bounding box center [923, 305] width 121 height 54
type input "5.00"
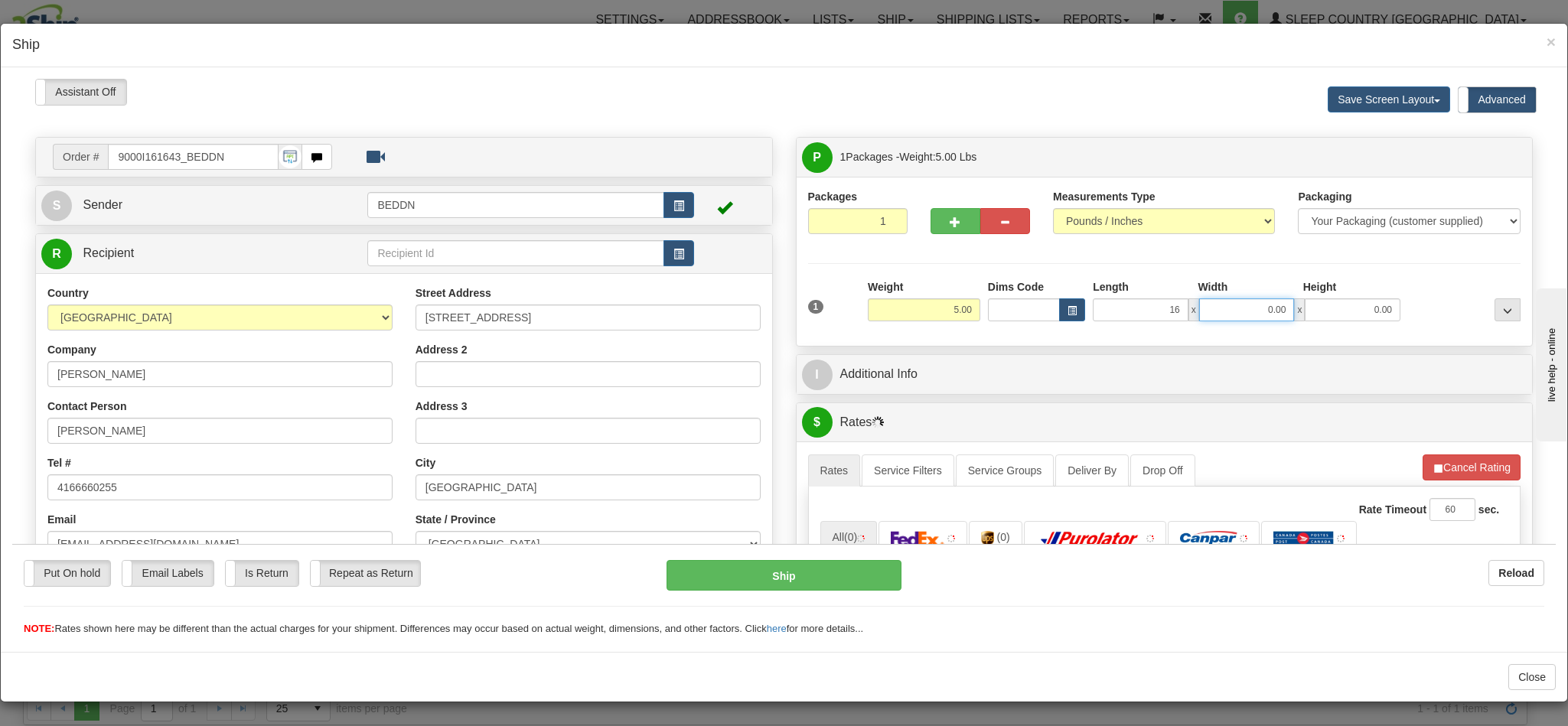
type input "16.00"
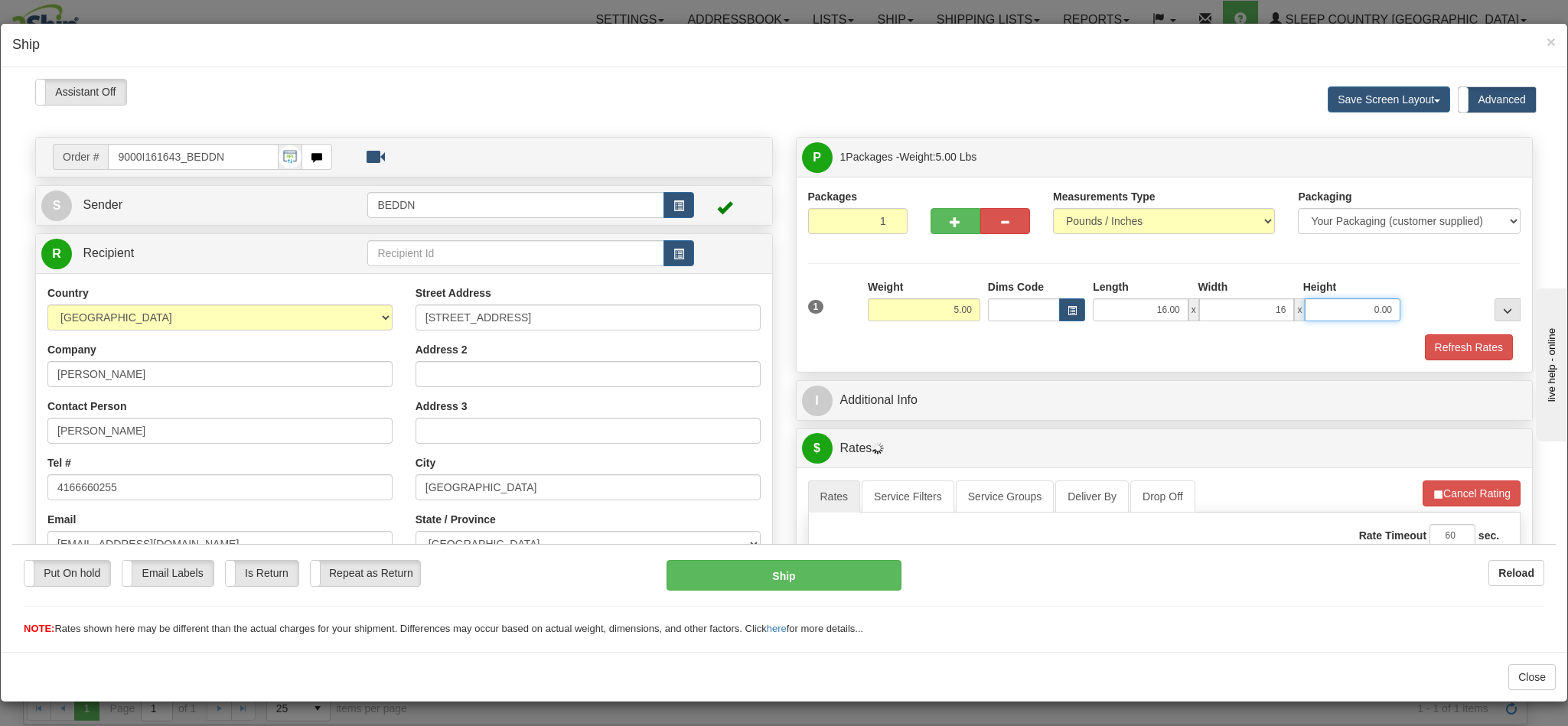
type input "16.00"
type input "10"
type input "10.00"
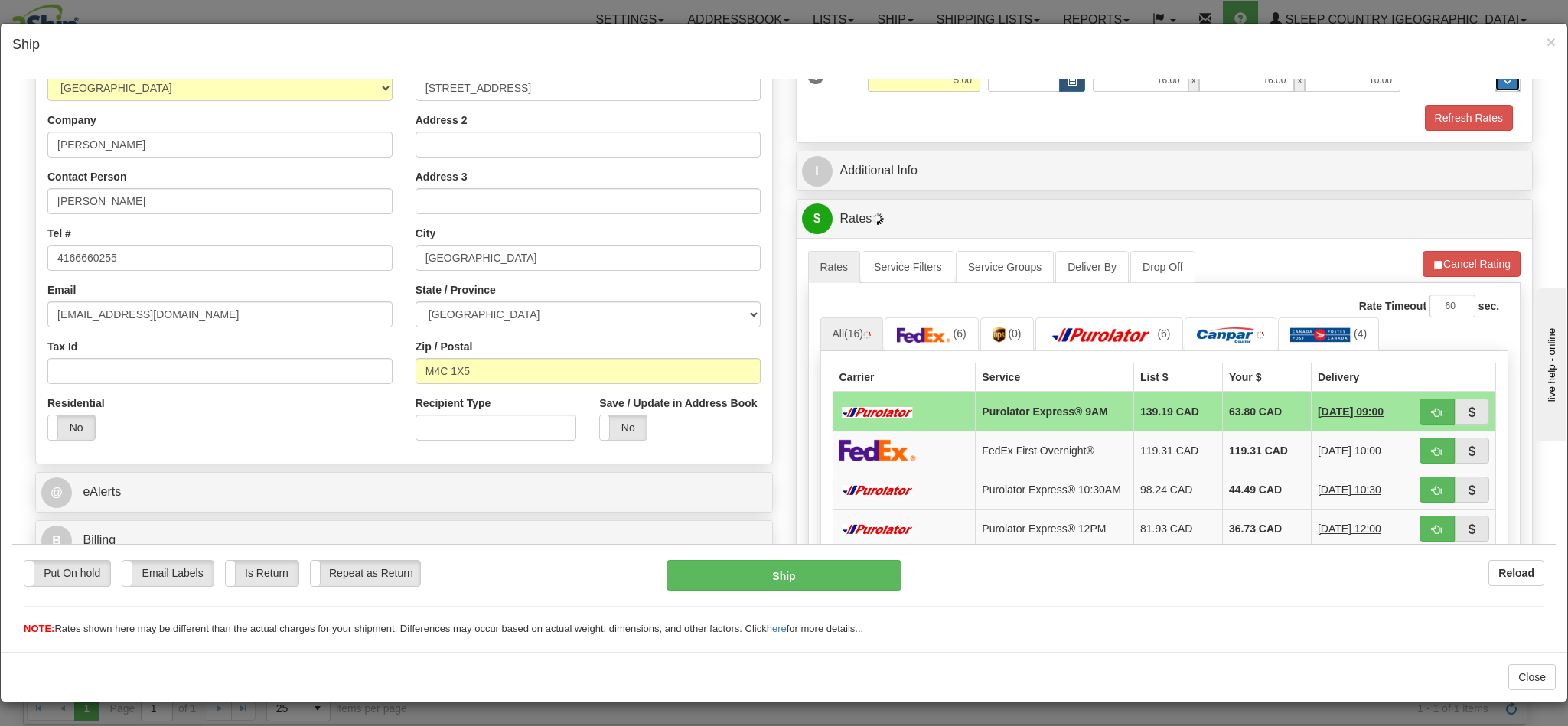
scroll to position [459, 0]
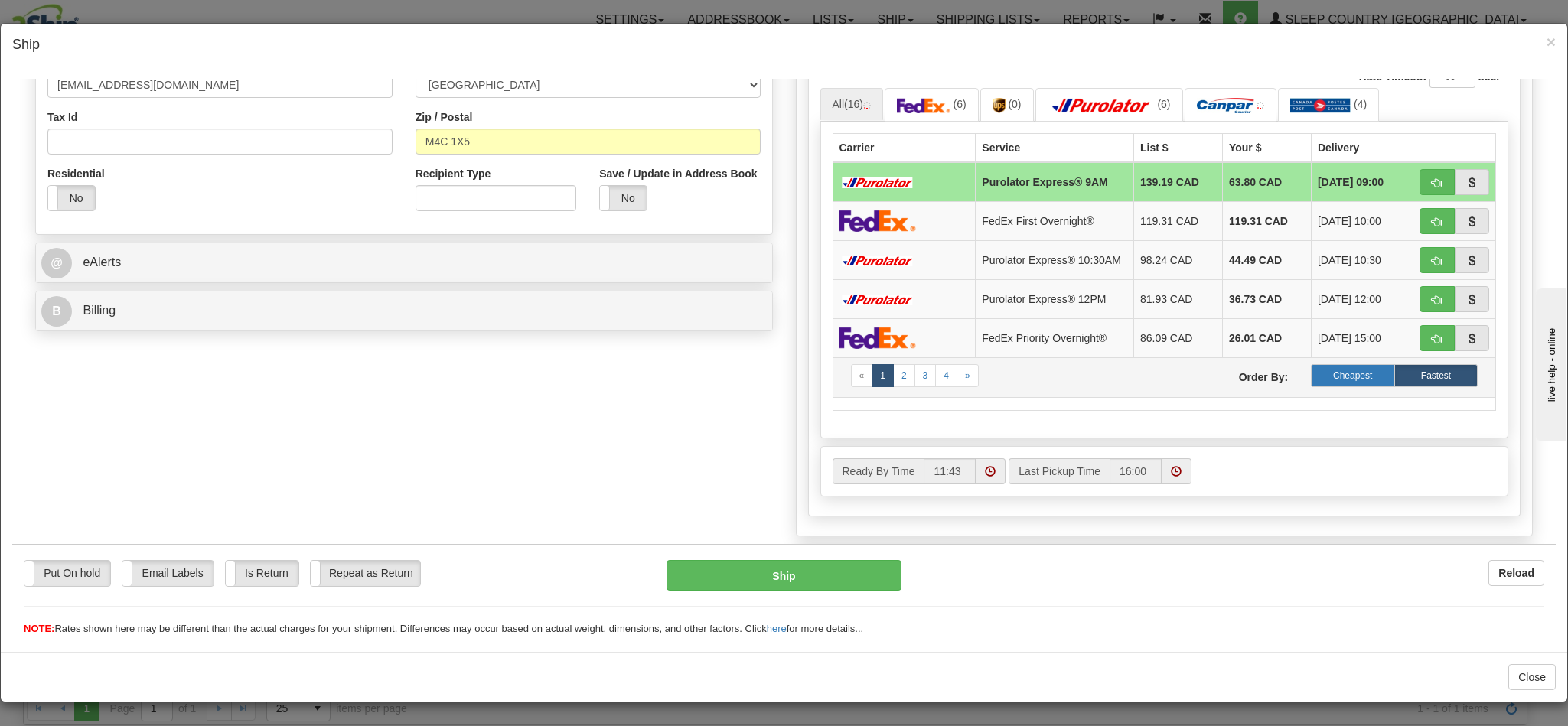
click at [1311, 387] on label "Cheapest" at bounding box center [1352, 375] width 83 height 23
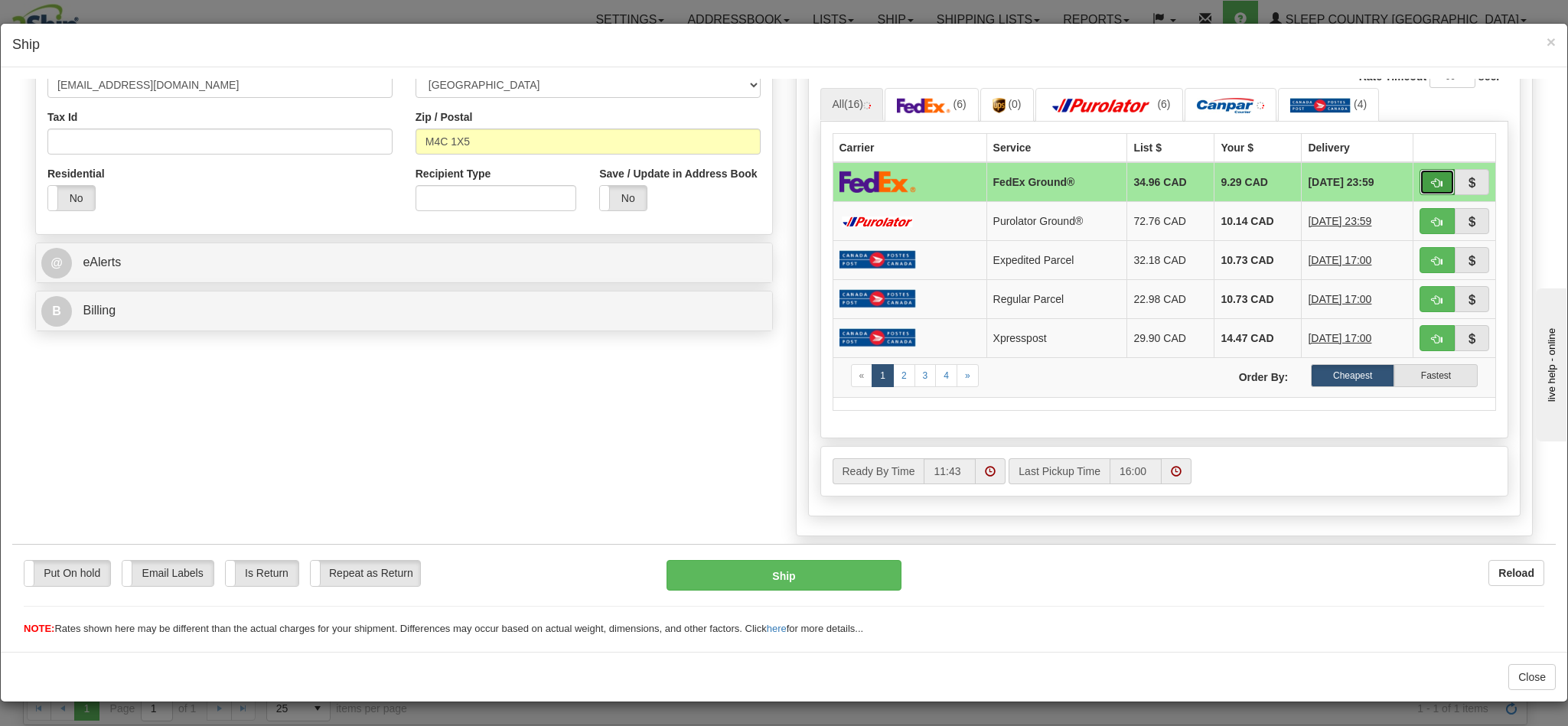
click at [1420, 195] on button "button" at bounding box center [1437, 181] width 35 height 26
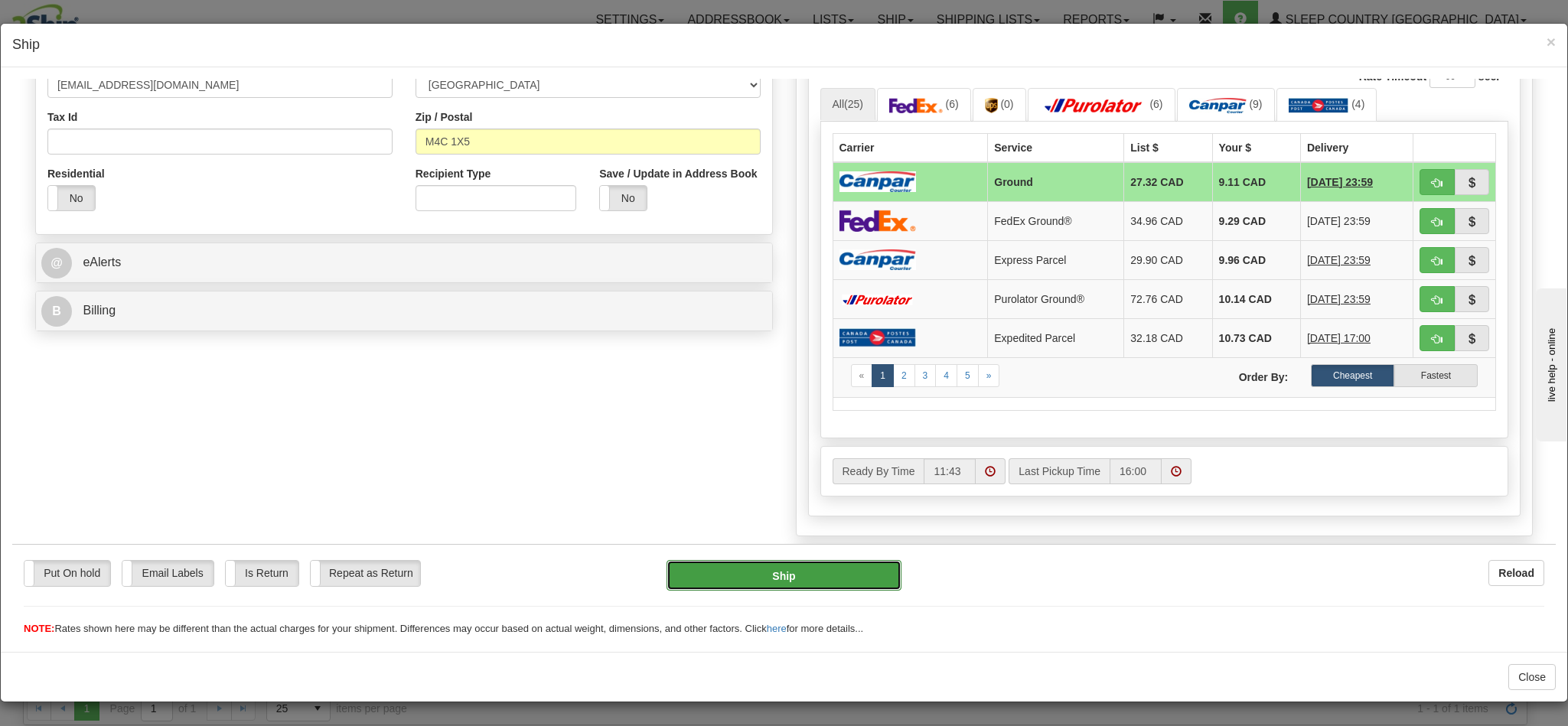
click at [795, 565] on button "Ship" at bounding box center [783, 574] width 234 height 30
type input "1"
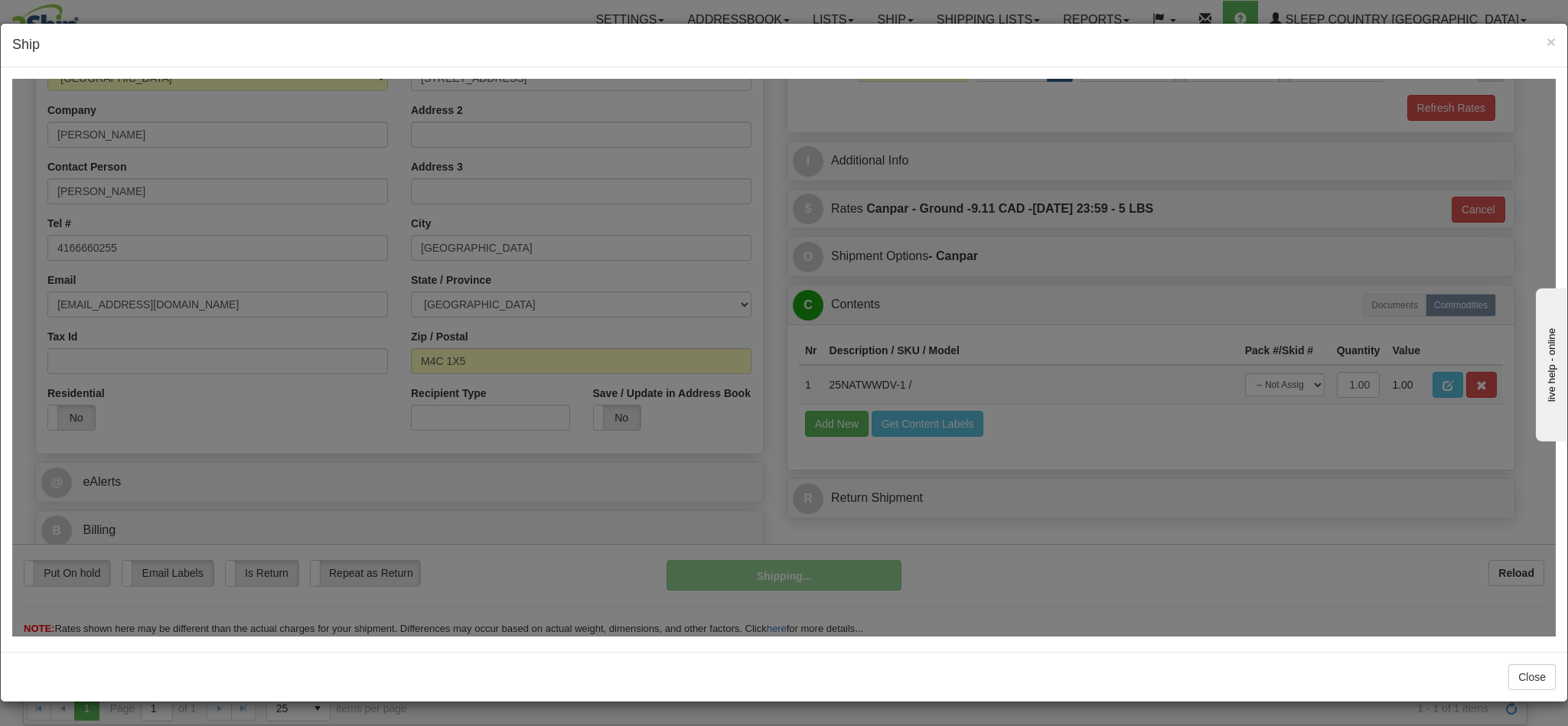
scroll to position [260, 0]
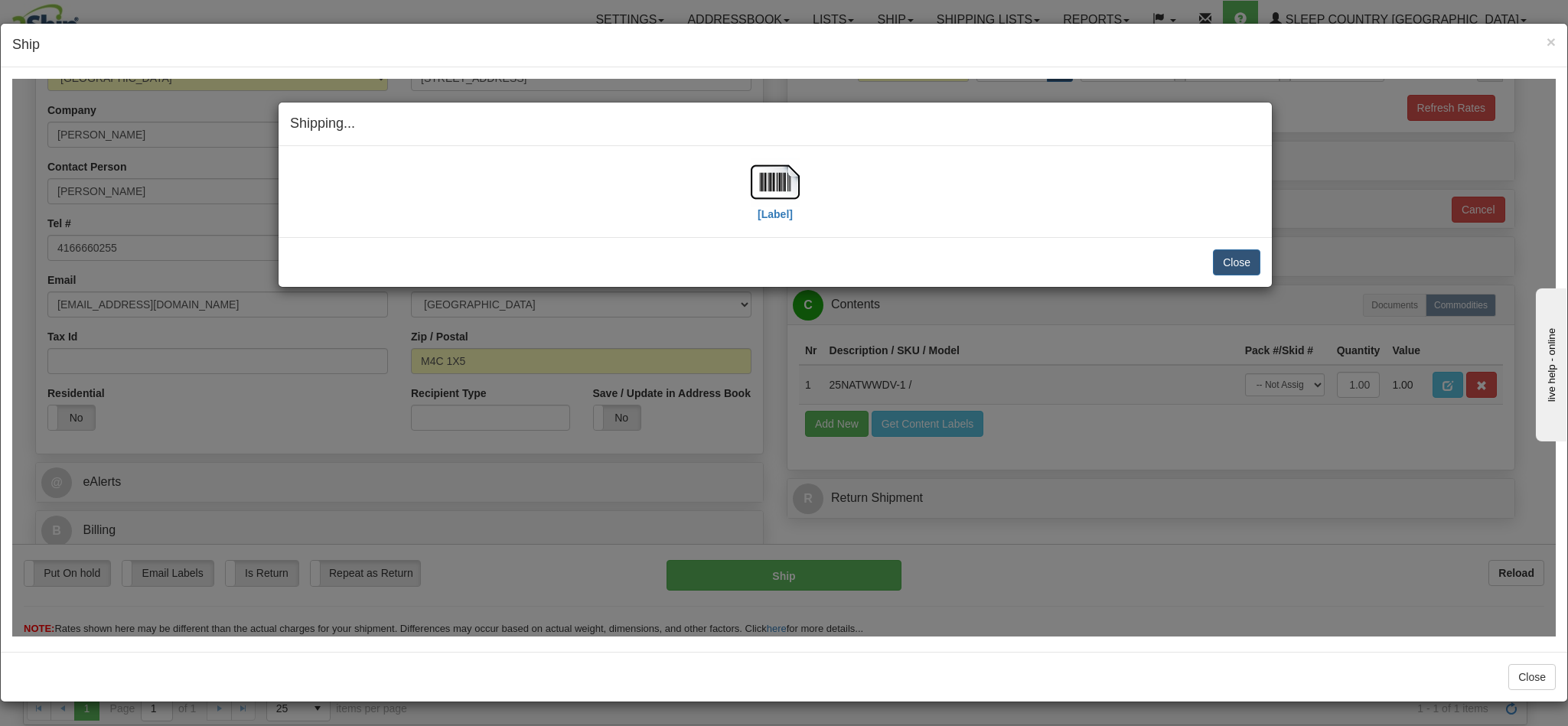
click at [1209, 277] on div "Close Cancel Cancel Shipment and Quit Pickup Quit Pickup ONLY" at bounding box center [775, 262] width 993 height 50
click at [1217, 254] on button "Close" at bounding box center [1236, 261] width 47 height 26
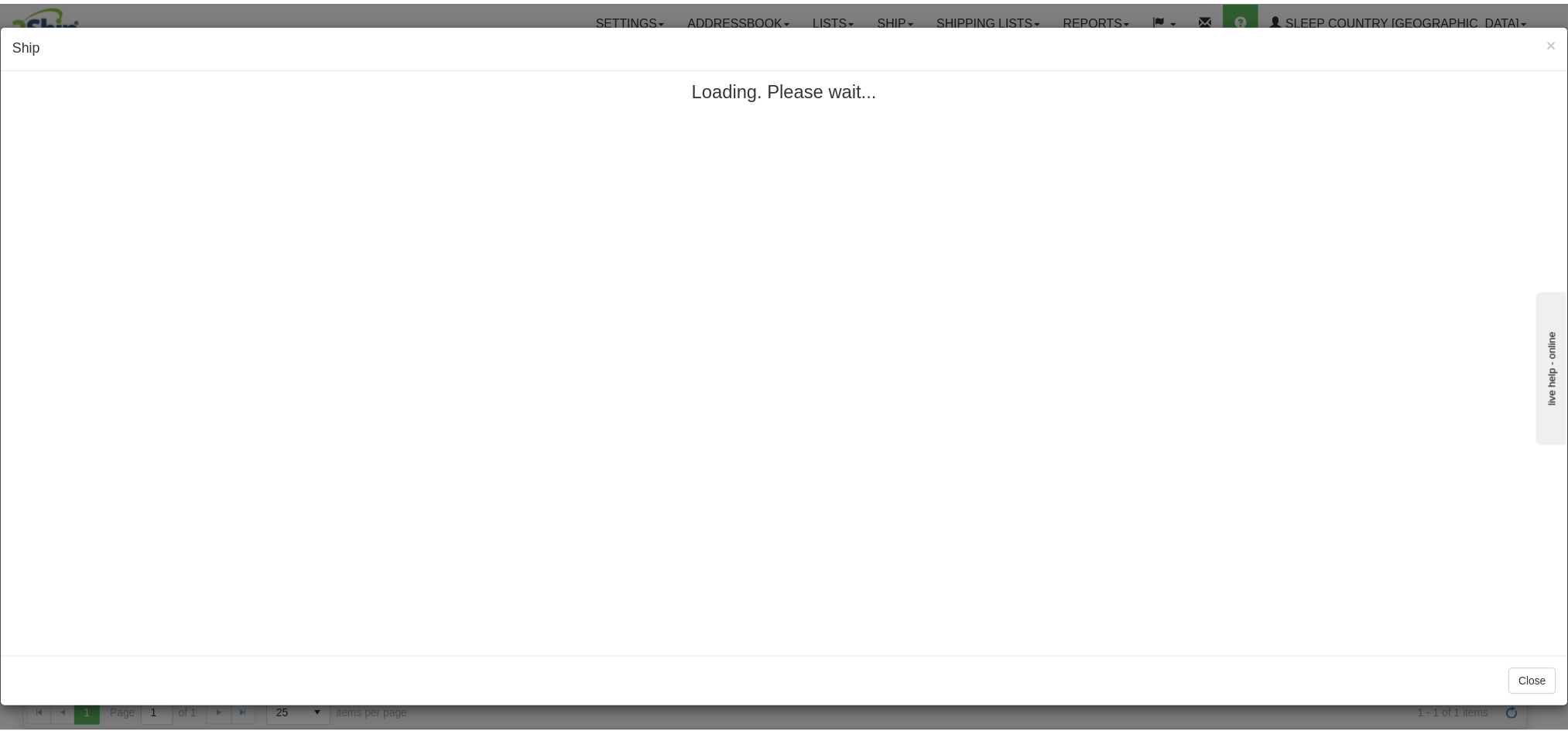
scroll to position [0, 0]
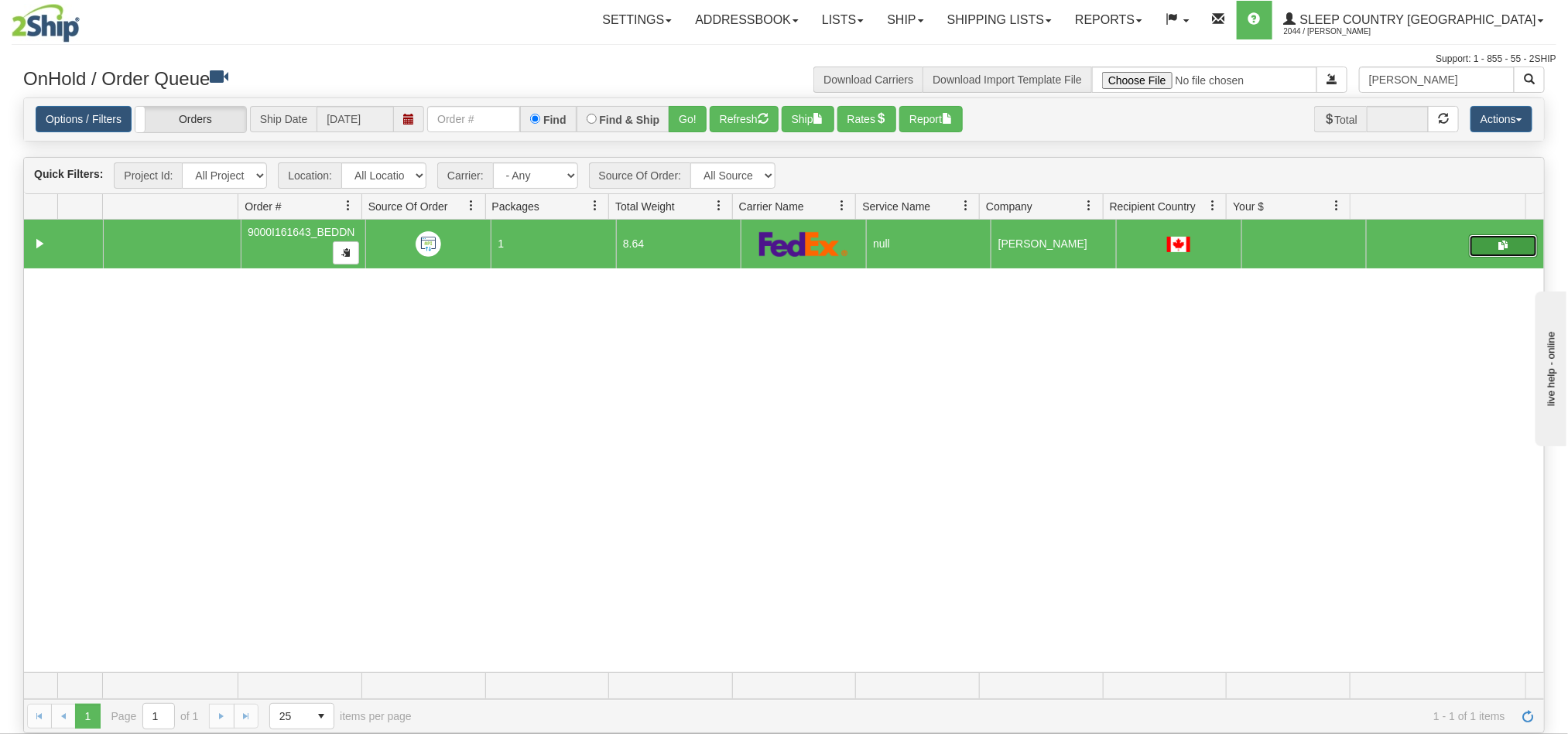
click at [1496, 248] on button "button" at bounding box center [1503, 246] width 69 height 23
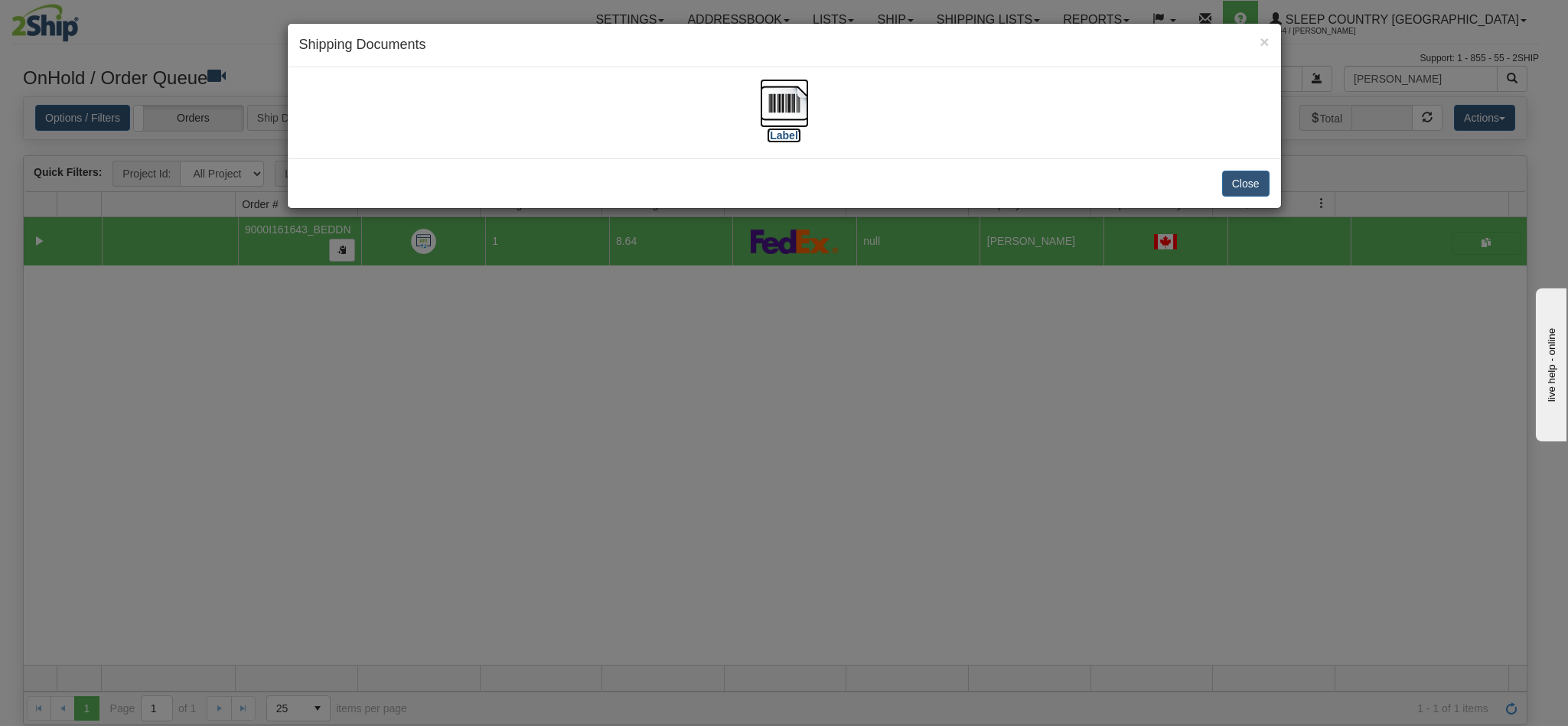
click at [772, 113] on img at bounding box center [784, 103] width 49 height 49
click at [1259, 188] on button "Close" at bounding box center [1245, 183] width 47 height 26
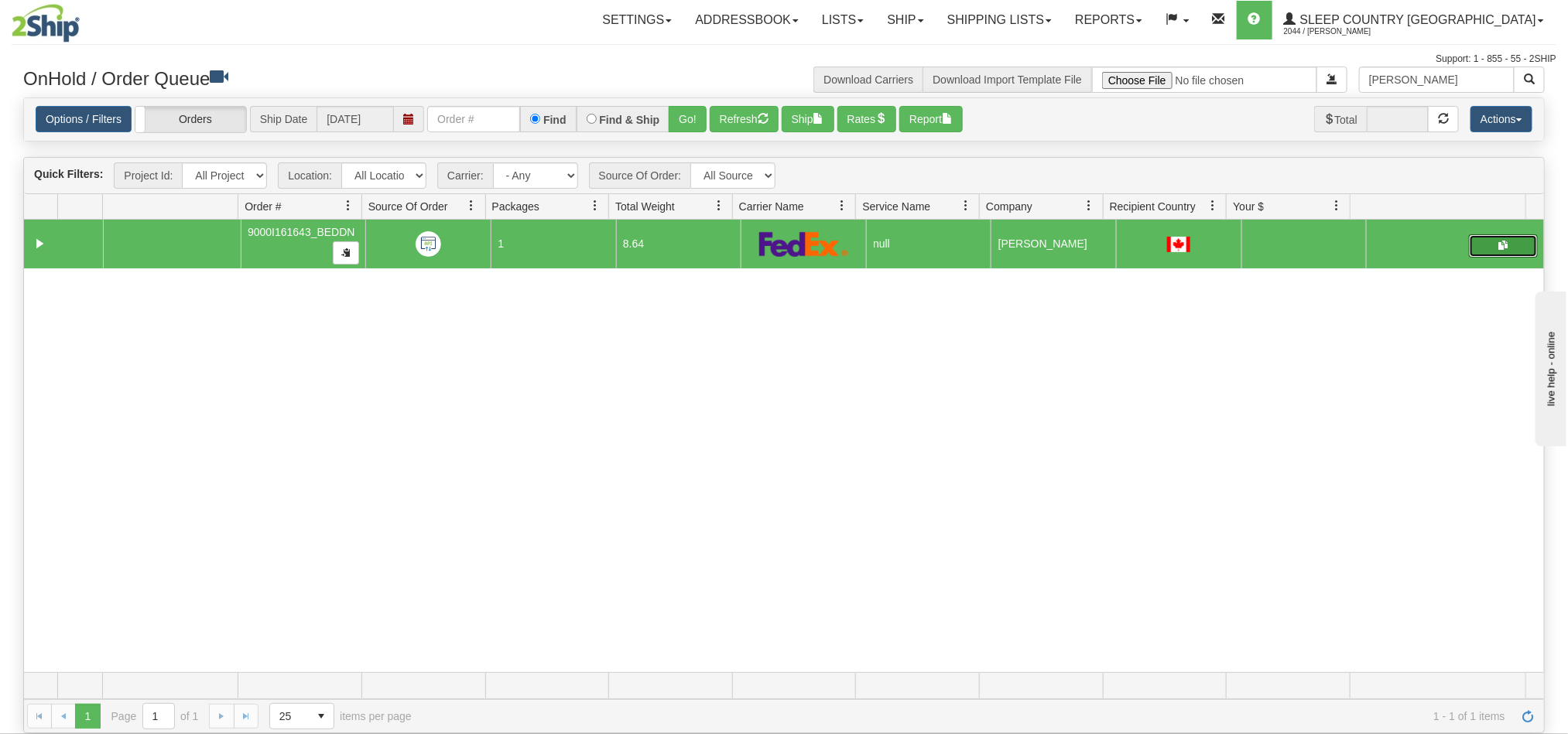
click at [1038, 245] on td "MARC KELL WHITEHEAD" at bounding box center [1053, 244] width 126 height 50
click at [935, 23] on link "Ship" at bounding box center [905, 20] width 60 height 39
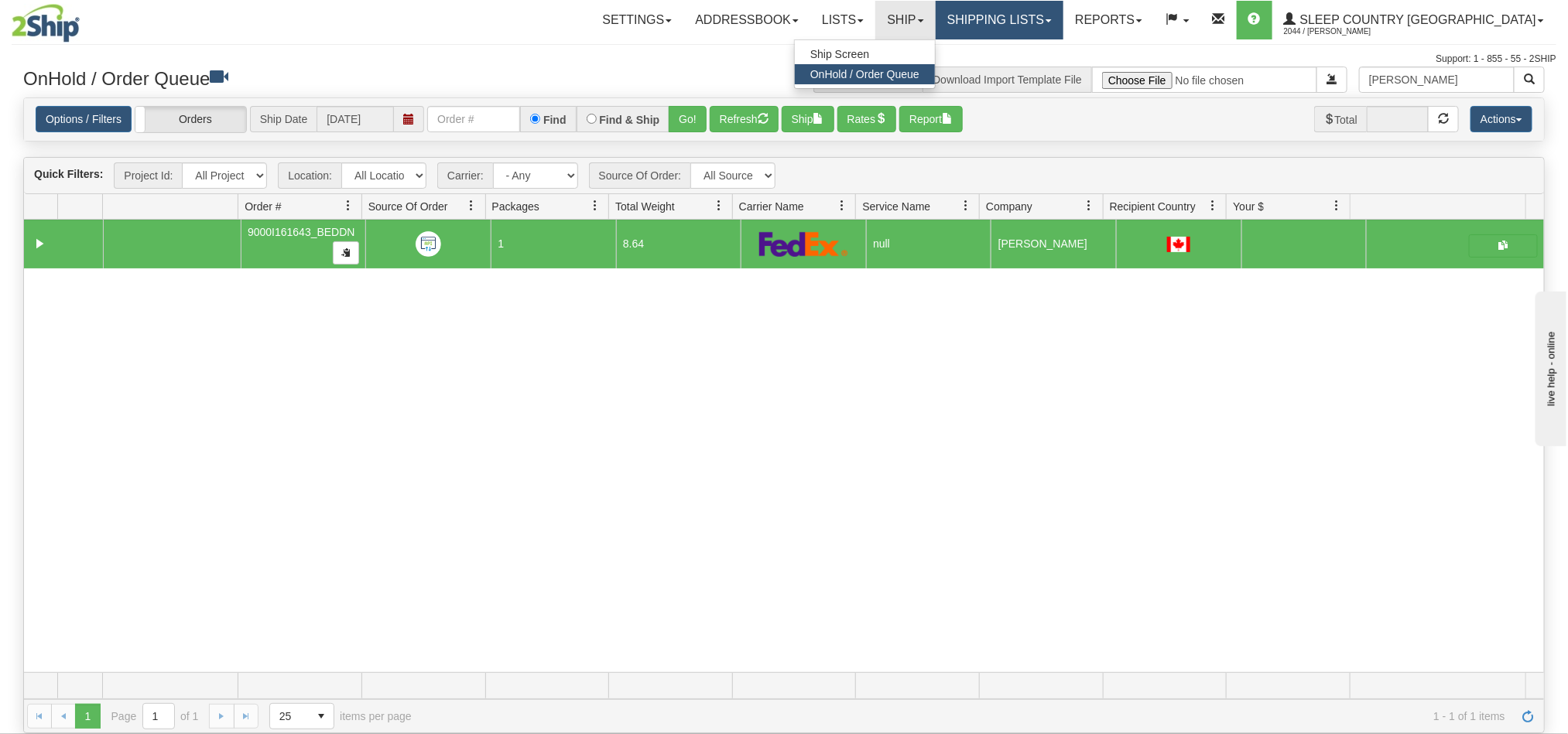
click at [1061, 25] on link "Shipping lists" at bounding box center [999, 20] width 127 height 39
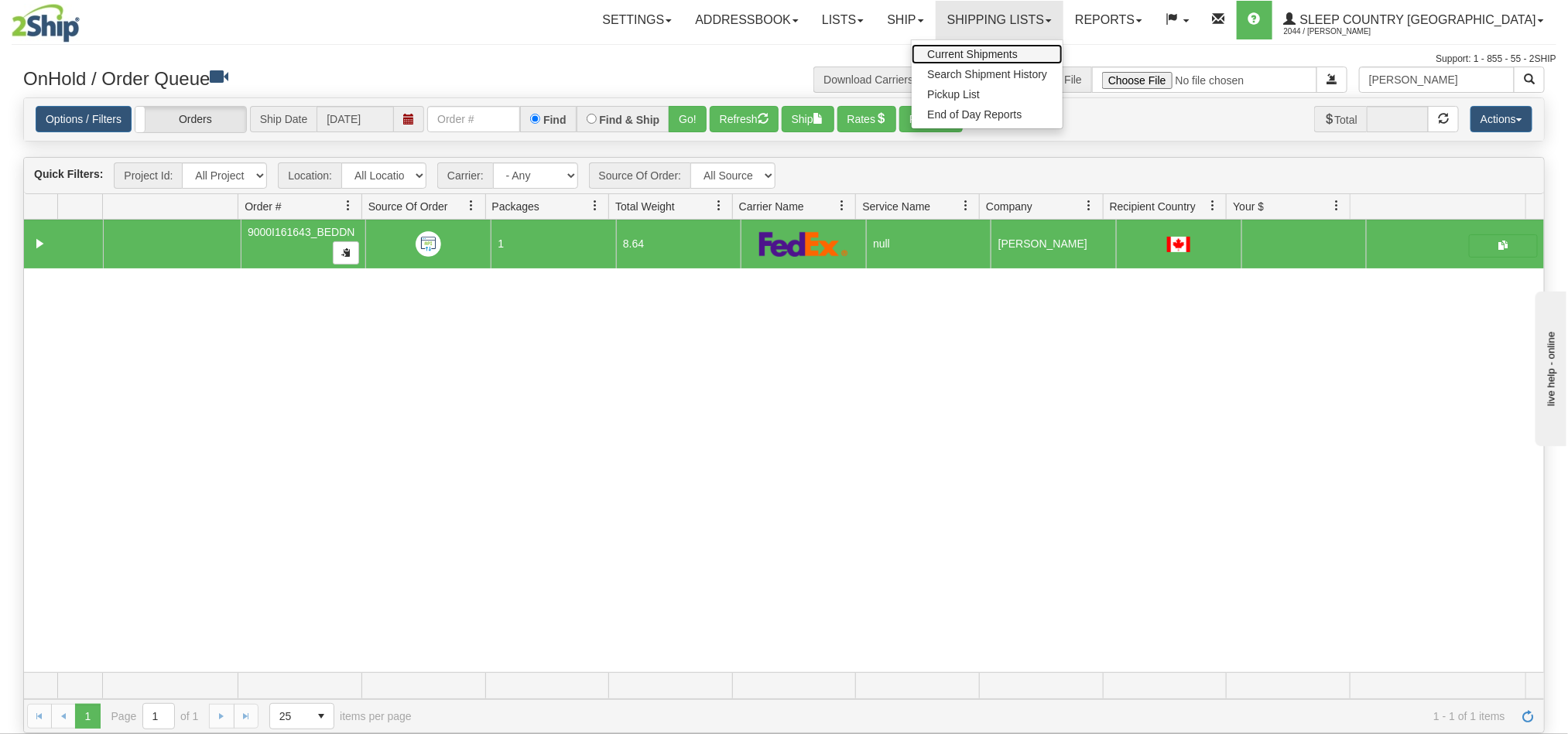
click at [1018, 56] on span "Current Shipments" at bounding box center [973, 54] width 90 height 13
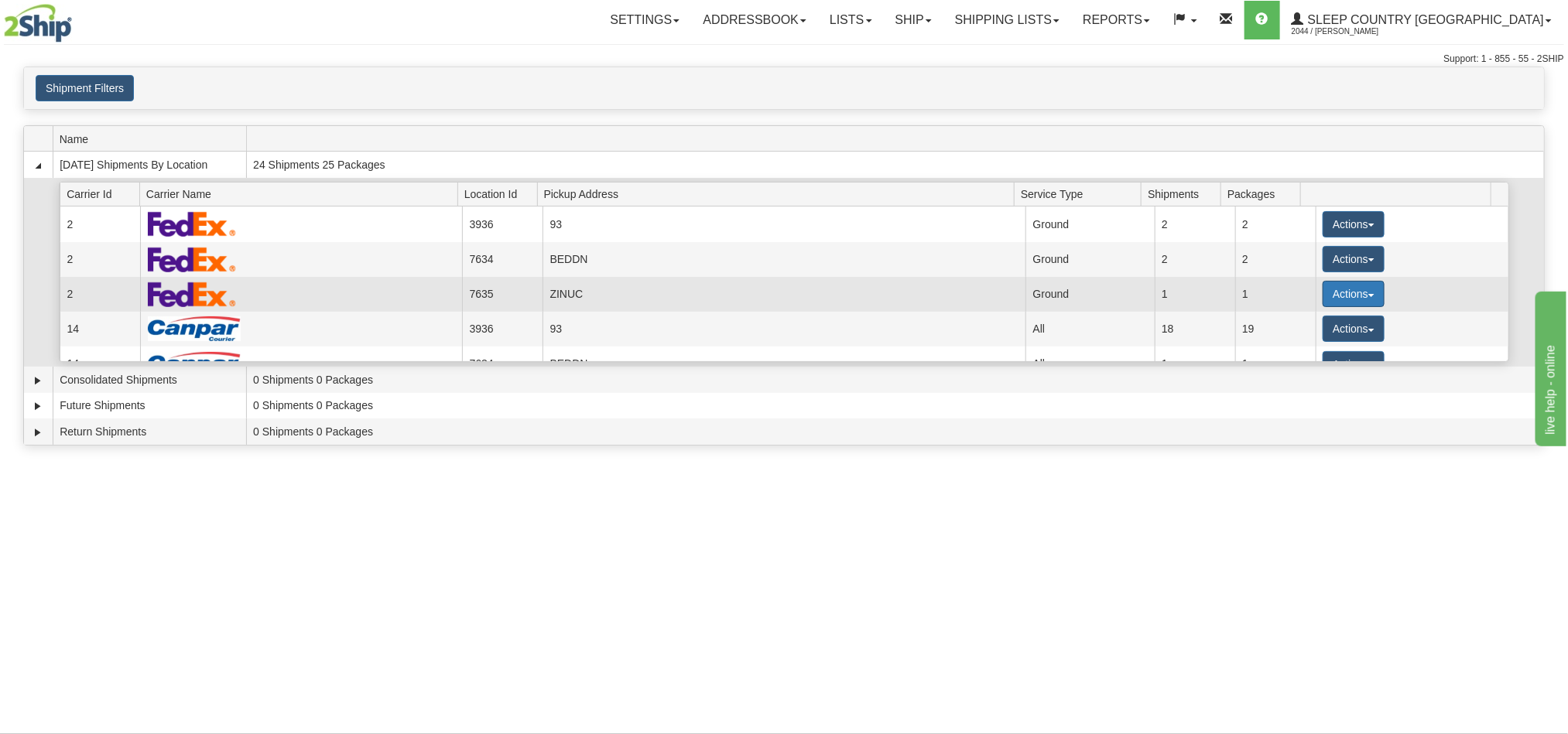
click at [1335, 302] on button "Actions" at bounding box center [1353, 293] width 62 height 26
click at [1321, 328] on link "Details" at bounding box center [1321, 323] width 124 height 20
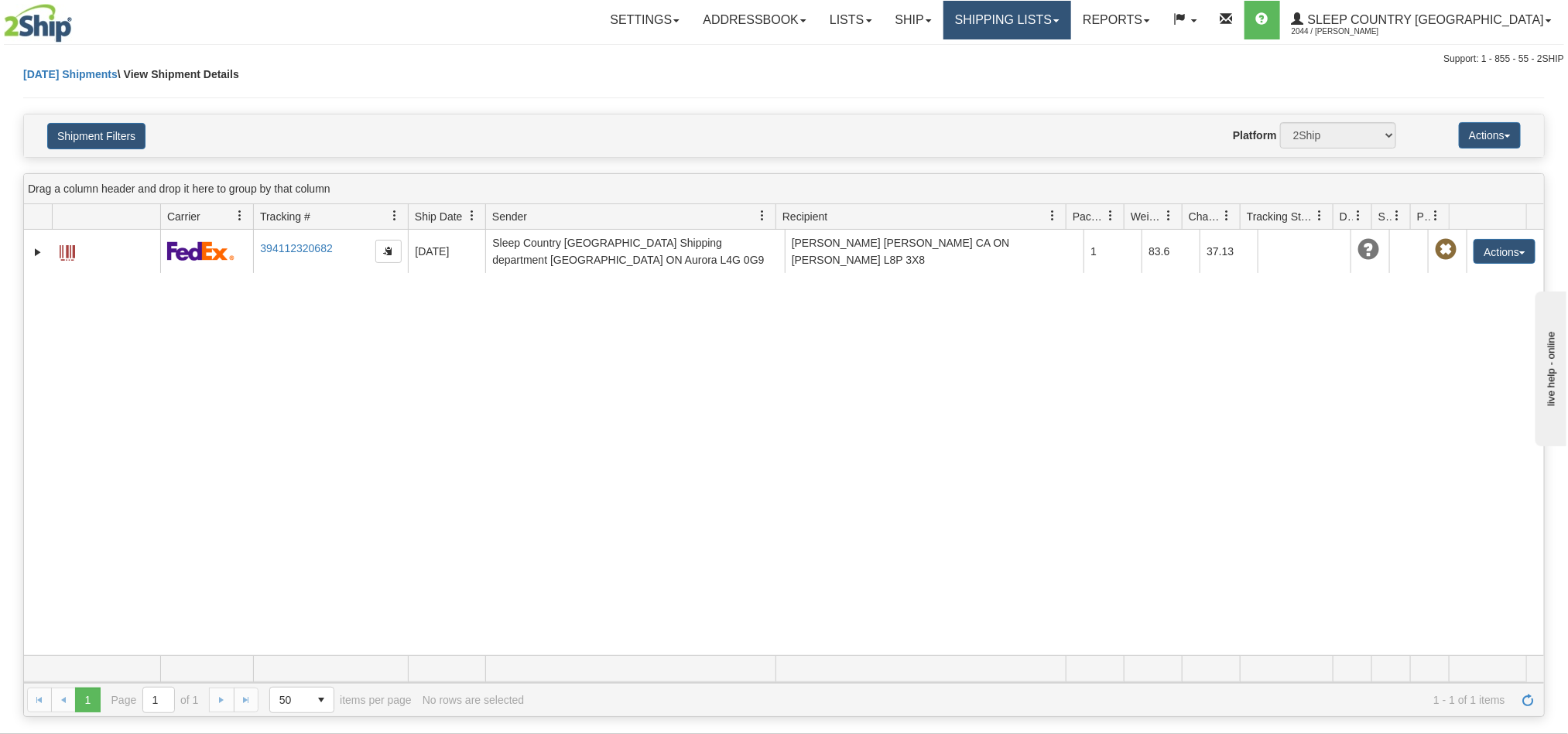
click at [1071, 16] on link "Shipping lists" at bounding box center [1007, 20] width 127 height 39
click at [1025, 56] on span "Current Shipments" at bounding box center [980, 54] width 90 height 13
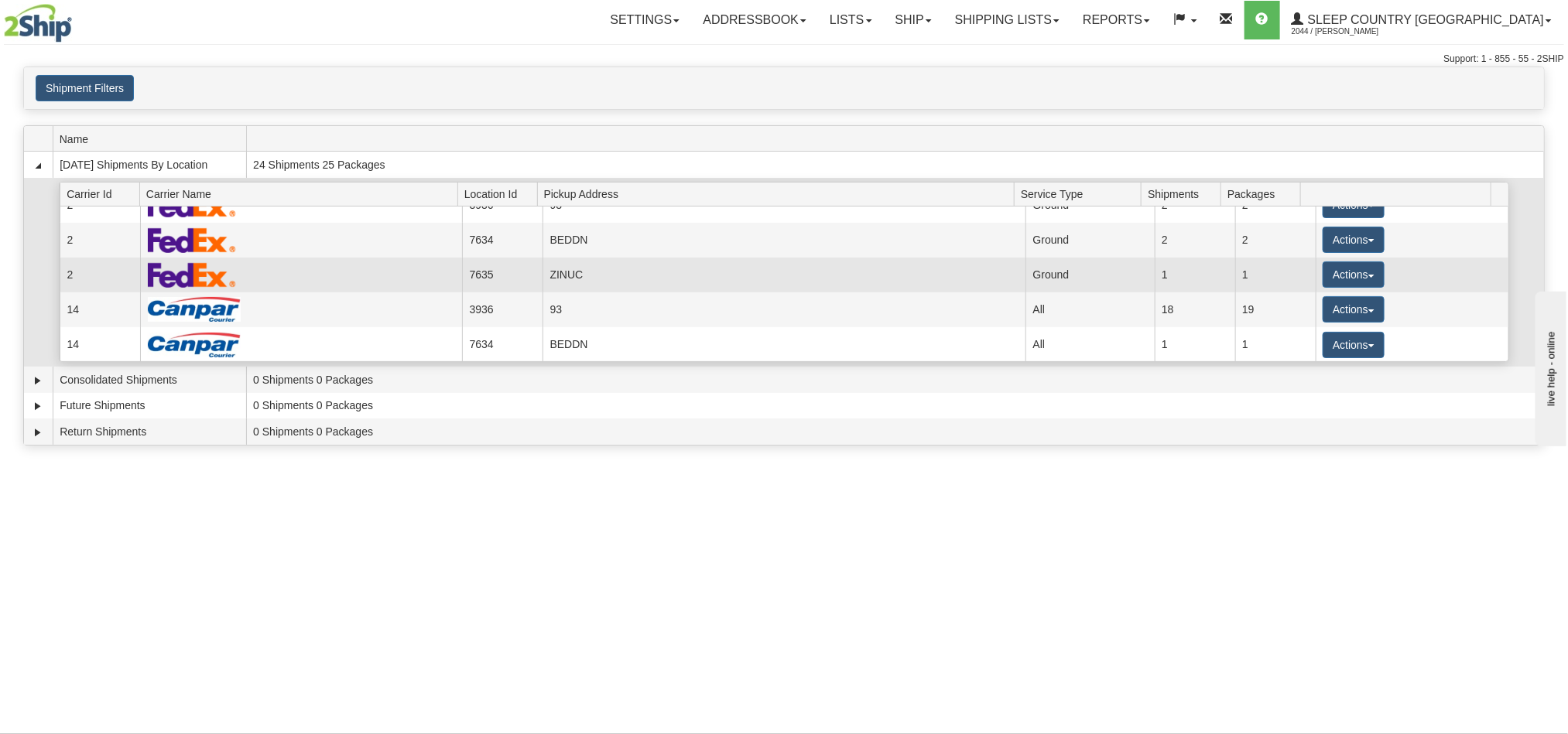
scroll to position [23, 0]
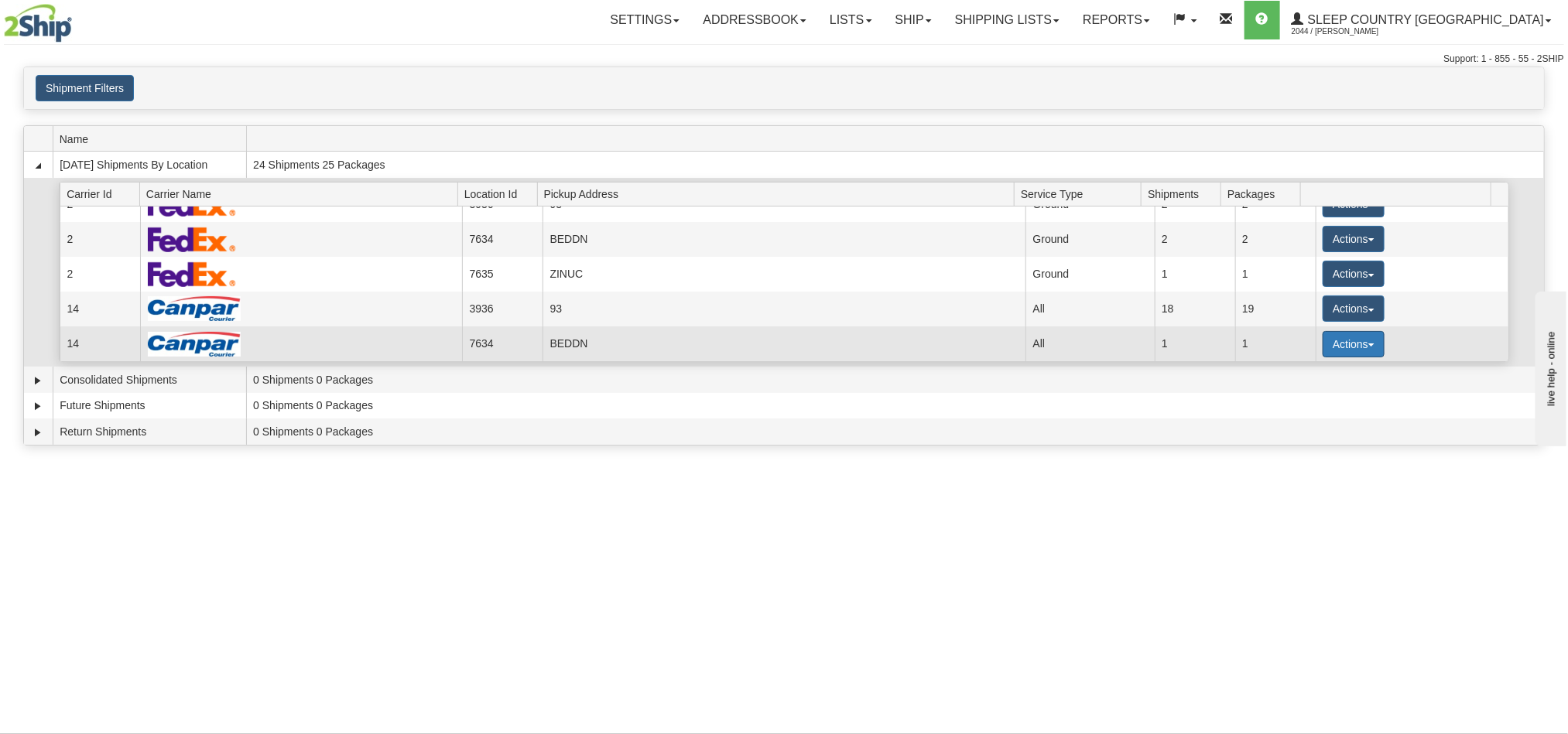
click at [1339, 353] on button "Actions" at bounding box center [1353, 344] width 62 height 26
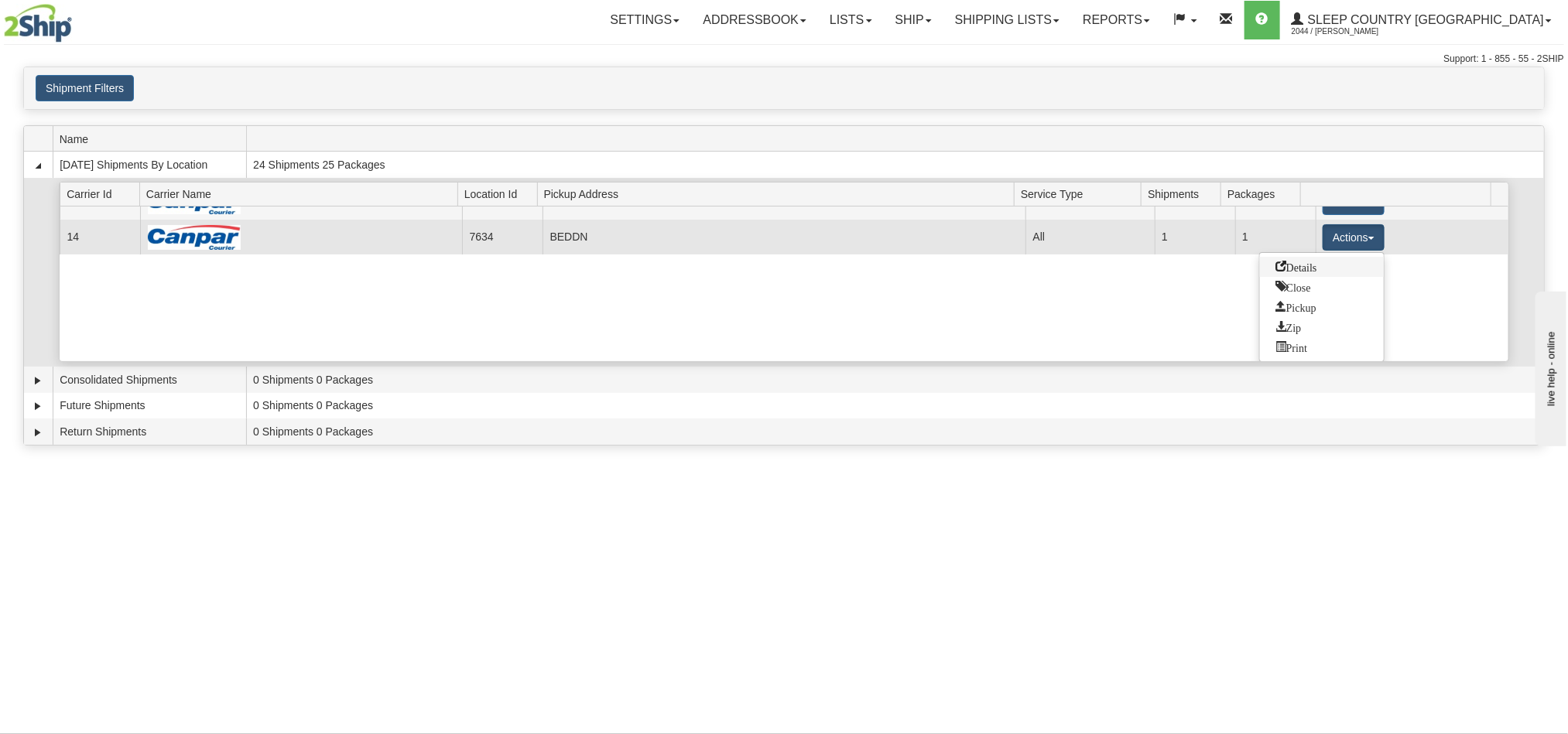
click at [1323, 274] on link "Details" at bounding box center [1321, 266] width 124 height 20
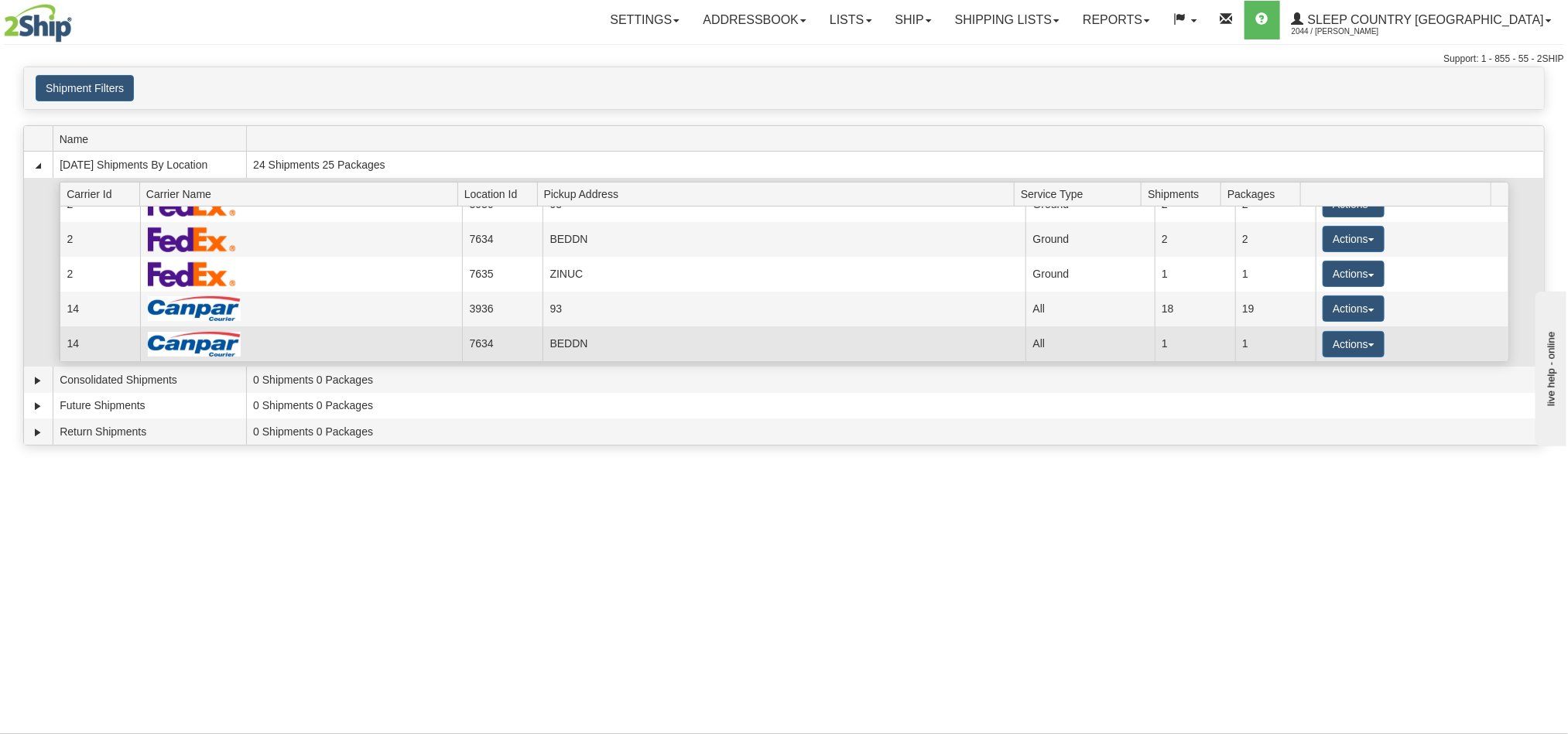
scroll to position [24, 0]
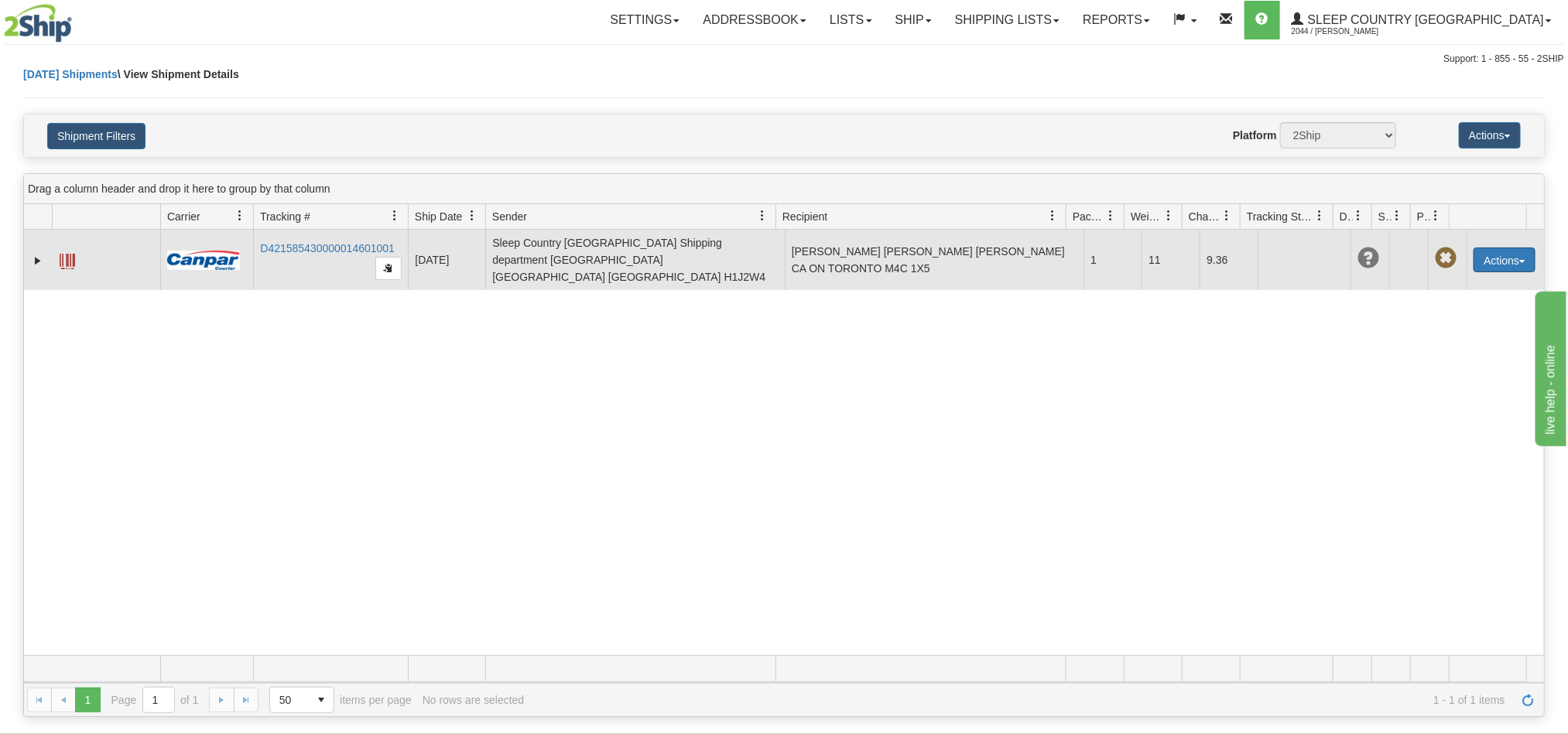
click at [1474, 261] on button "Actions" at bounding box center [1505, 259] width 62 height 24
click at [1431, 283] on link "Edit" at bounding box center [1472, 288] width 124 height 20
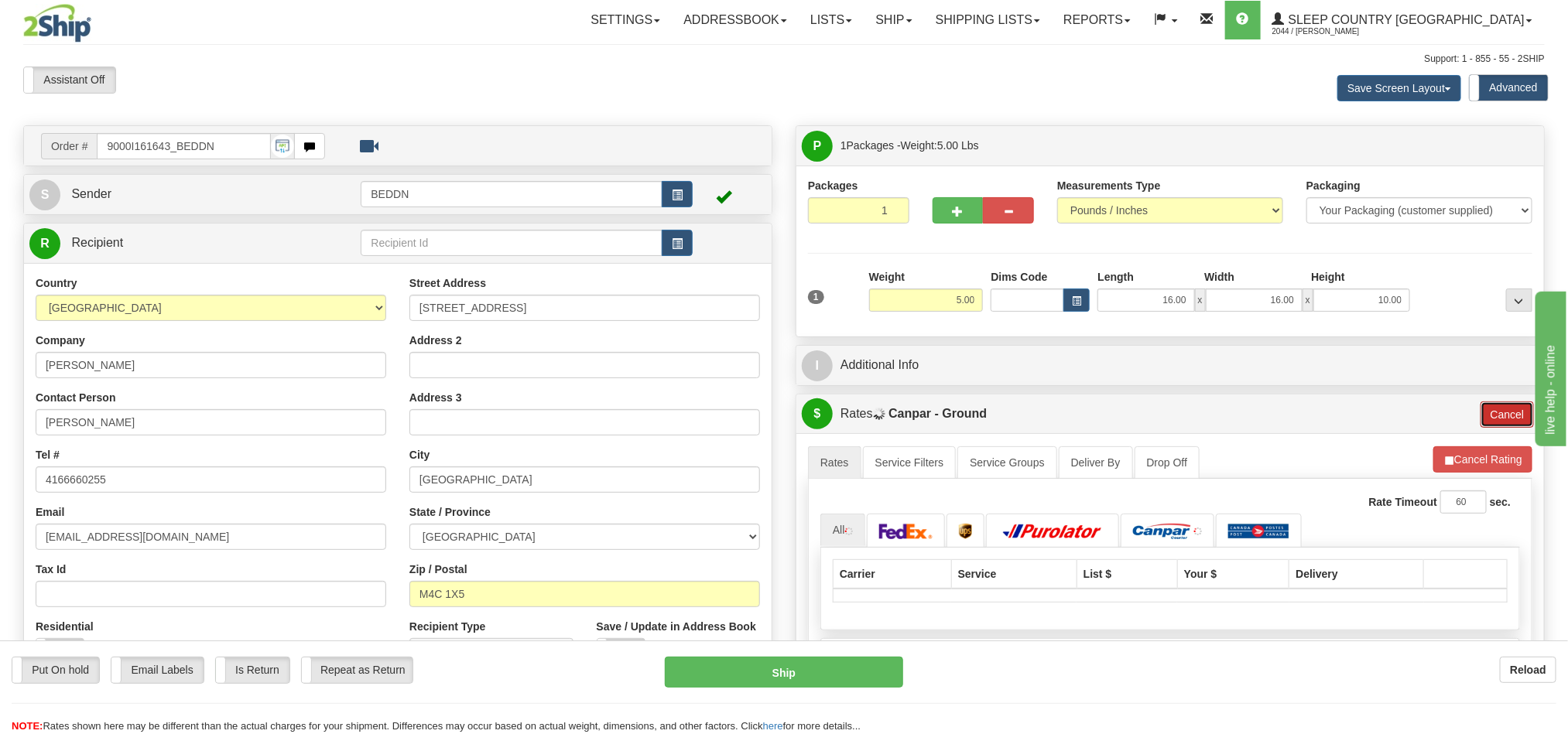
click at [1506, 418] on button "Cancel" at bounding box center [1507, 414] width 54 height 26
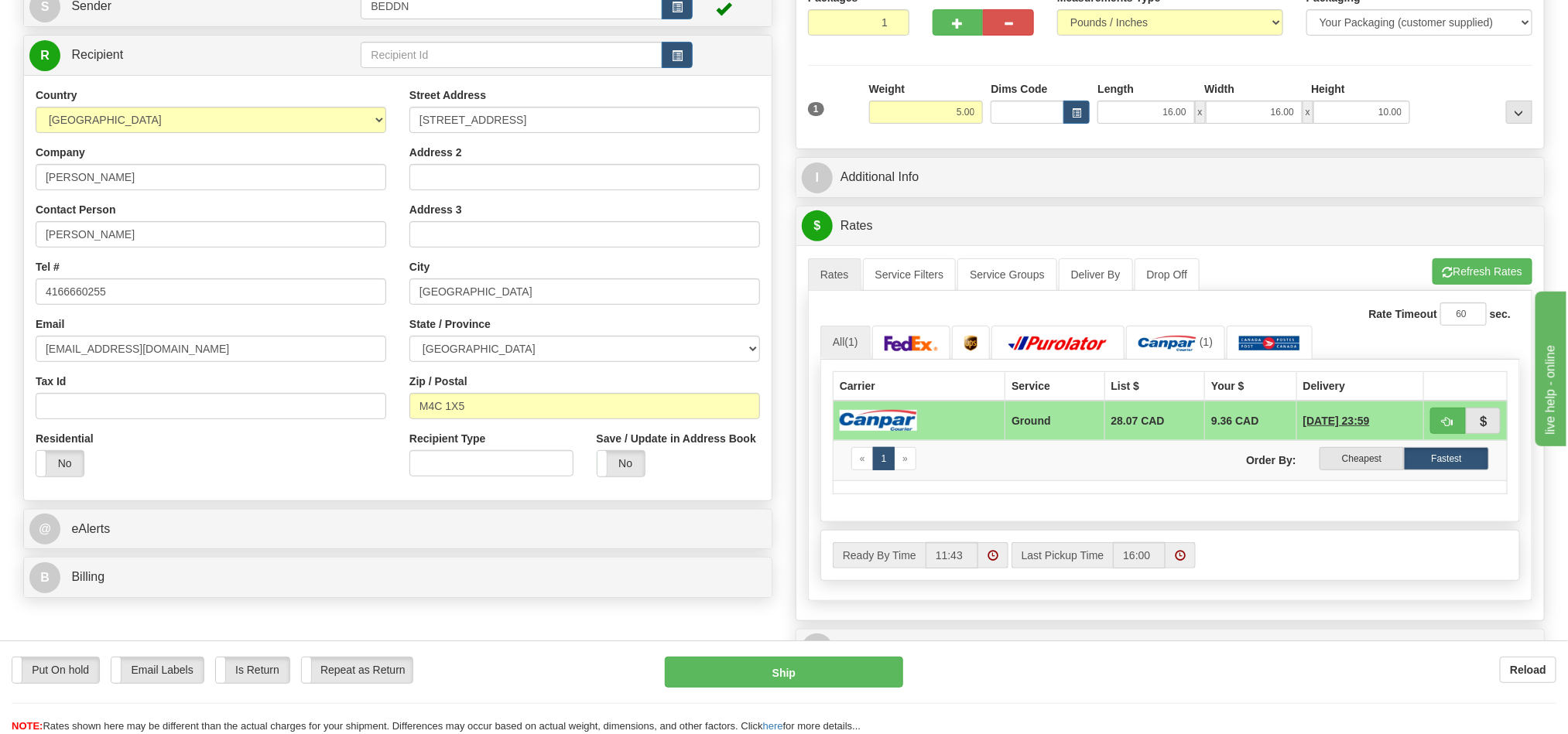
scroll to position [116, 0]
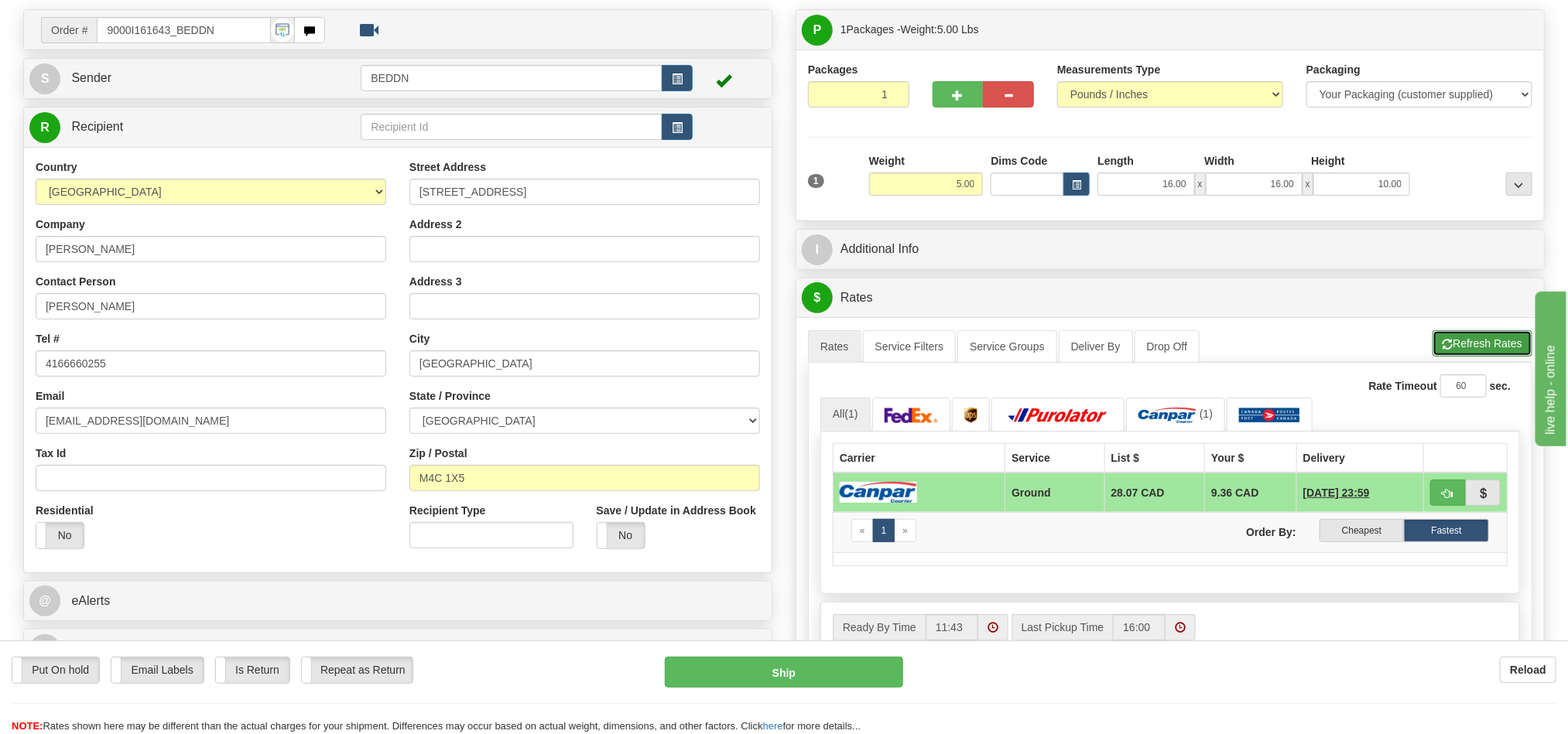
click at [1469, 351] on button "Refresh Rates" at bounding box center [1482, 343] width 100 height 26
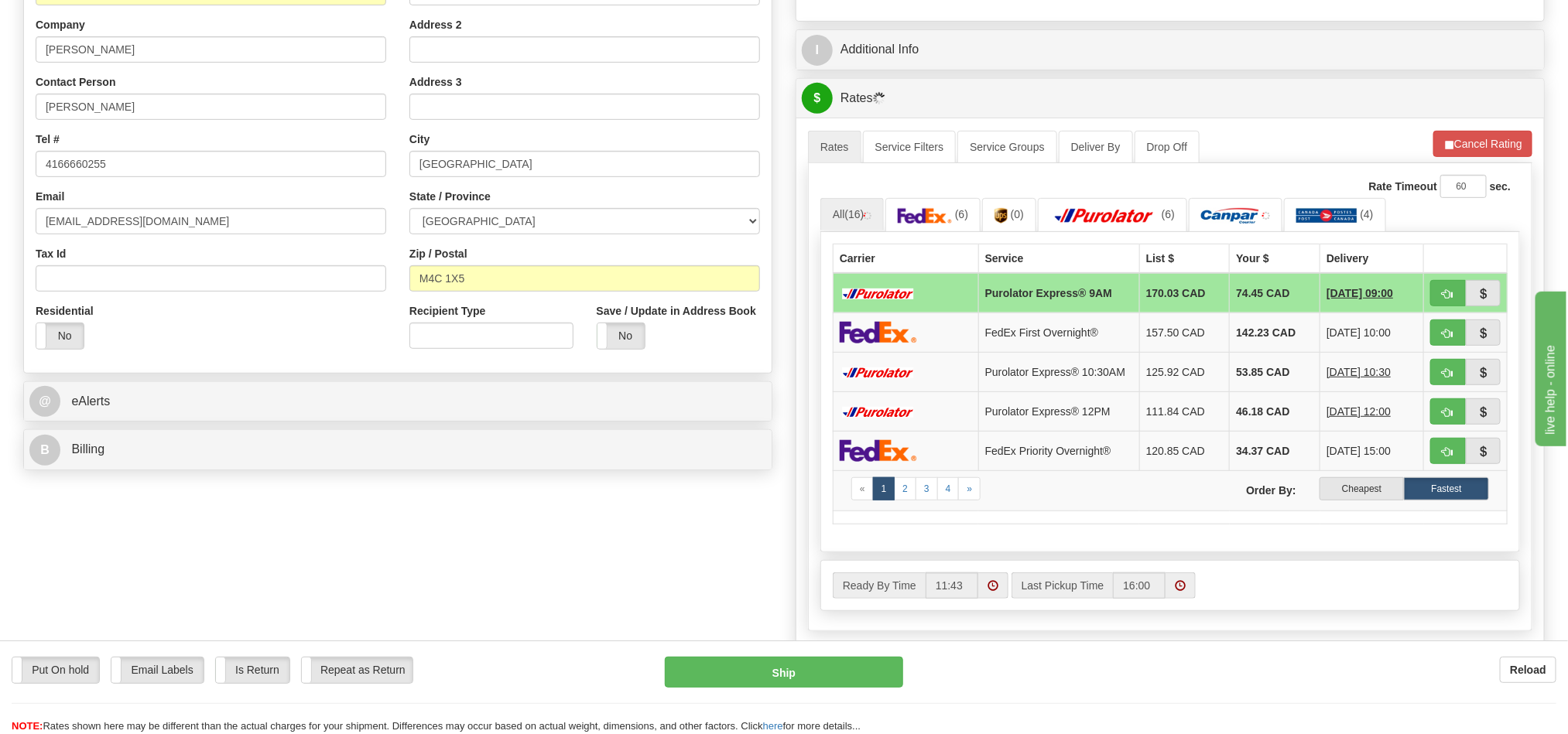
scroll to position [348, 0]
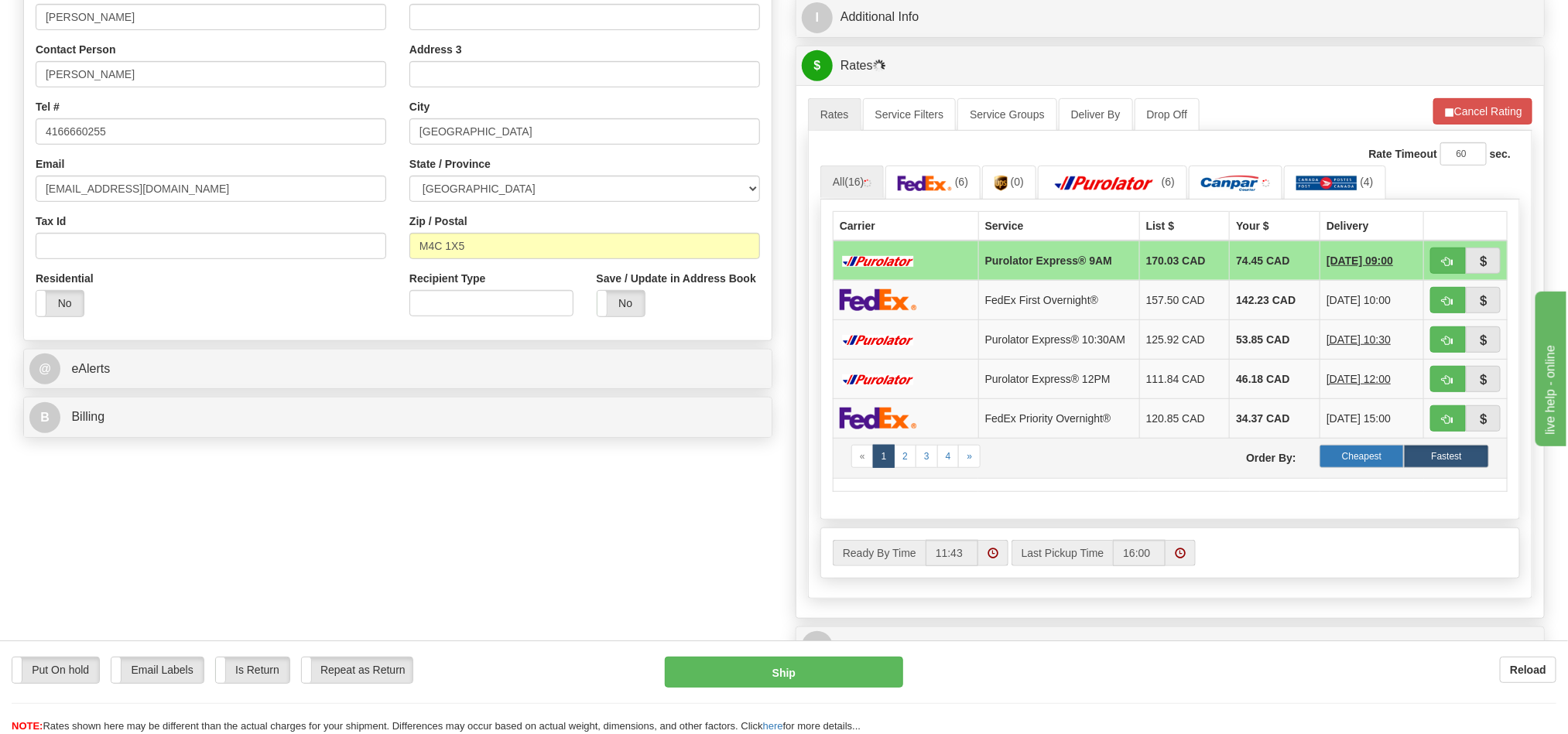
click at [1361, 468] on label "Cheapest" at bounding box center [1362, 457] width 85 height 23
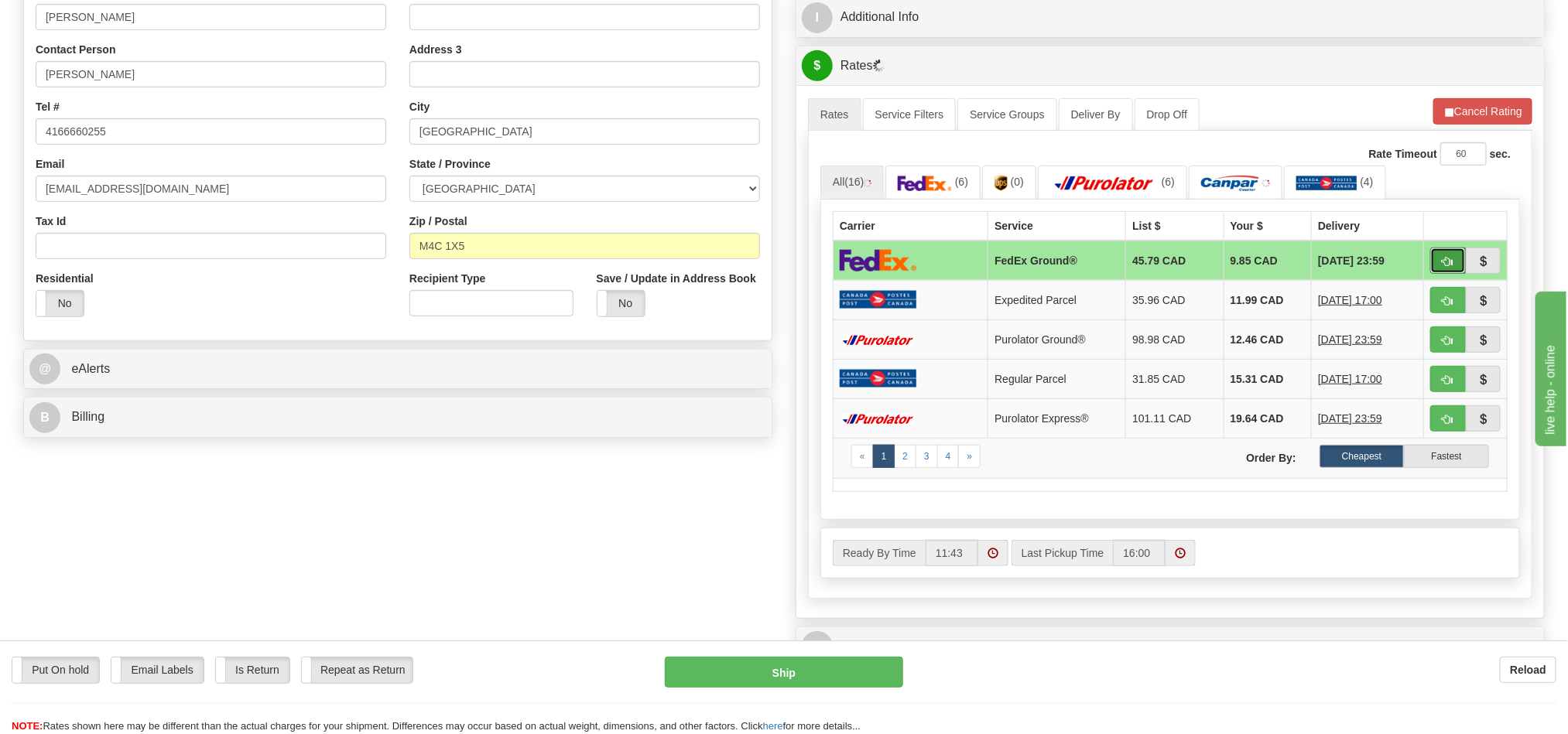
click at [1450, 267] on span "button" at bounding box center [1448, 261] width 11 height 10
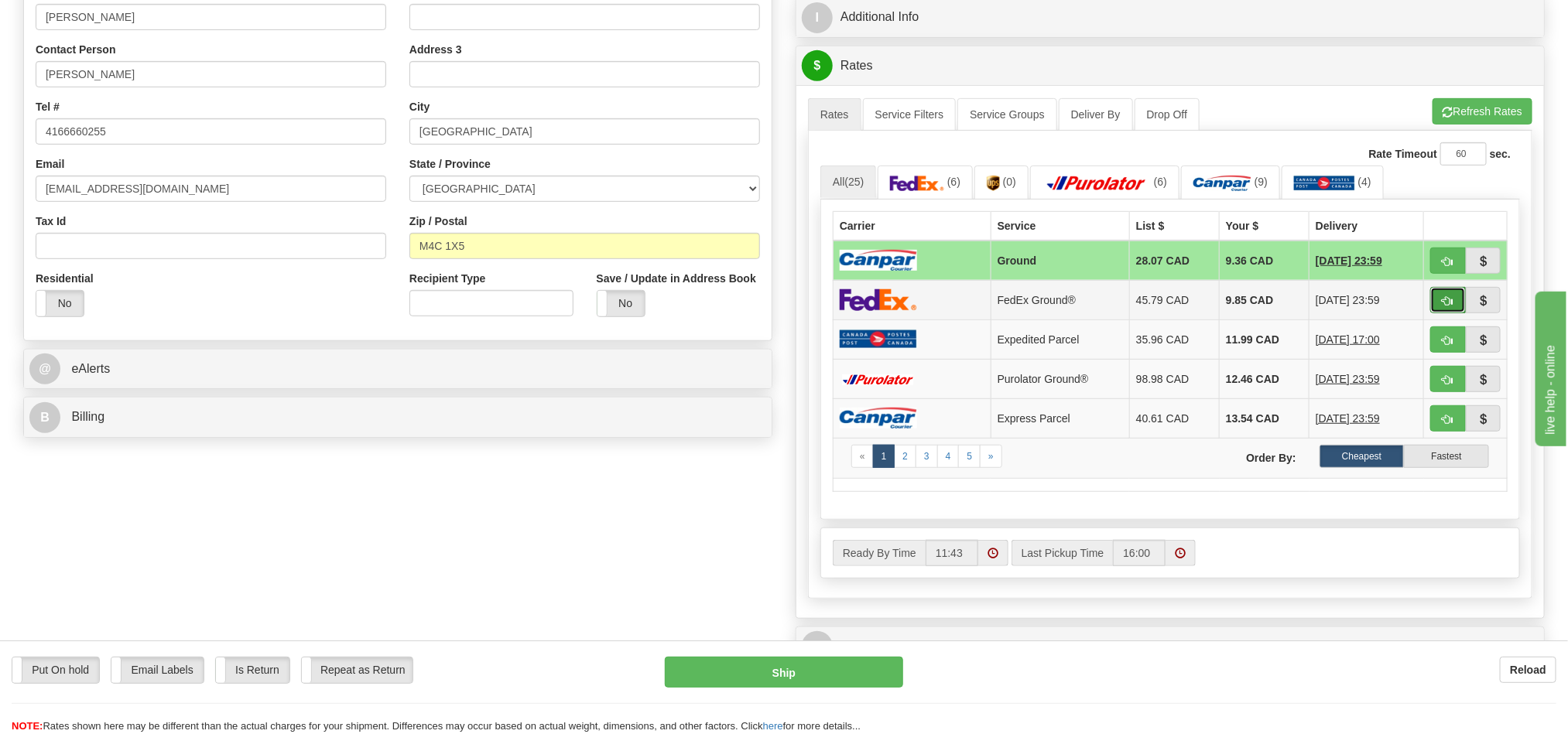
click at [1433, 302] on button "button" at bounding box center [1448, 300] width 35 height 26
type input "92"
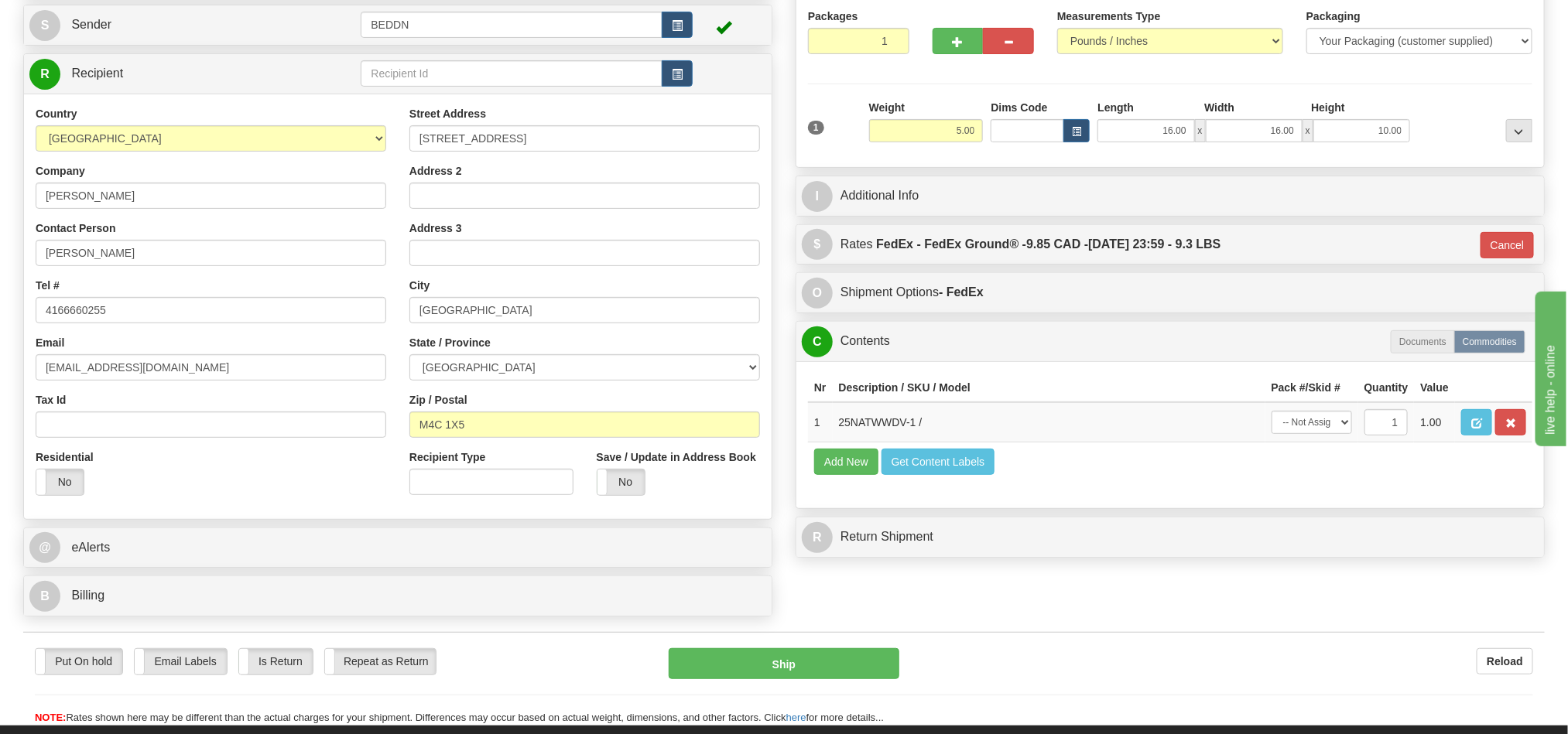
scroll to position [116, 0]
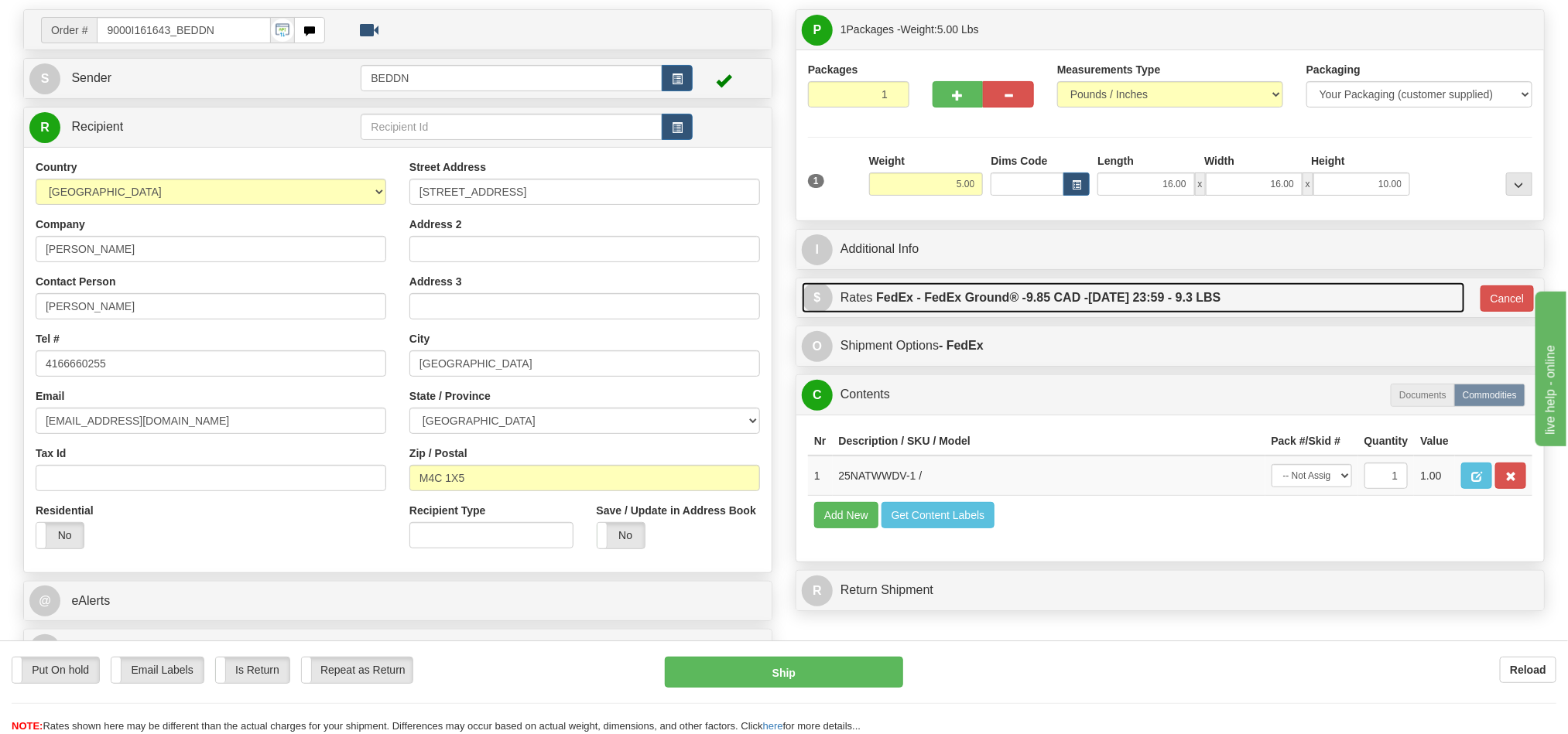
click at [1333, 302] on link "$ Rates FedEx - FedEx Ground® - 9.85 CAD - 10/14/2025 23:59 - 9.3 LBS" at bounding box center [1134, 298] width 663 height 32
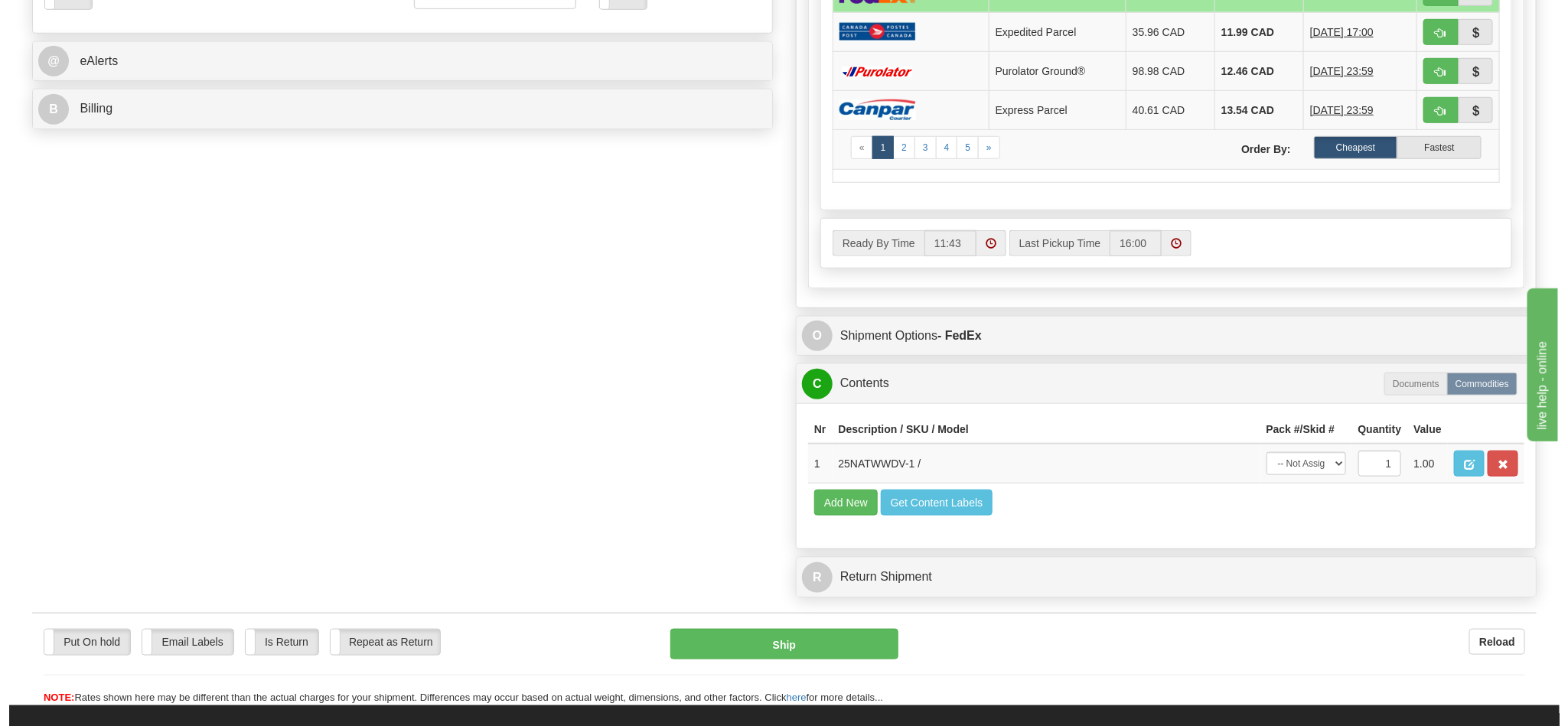
scroll to position [688, 0]
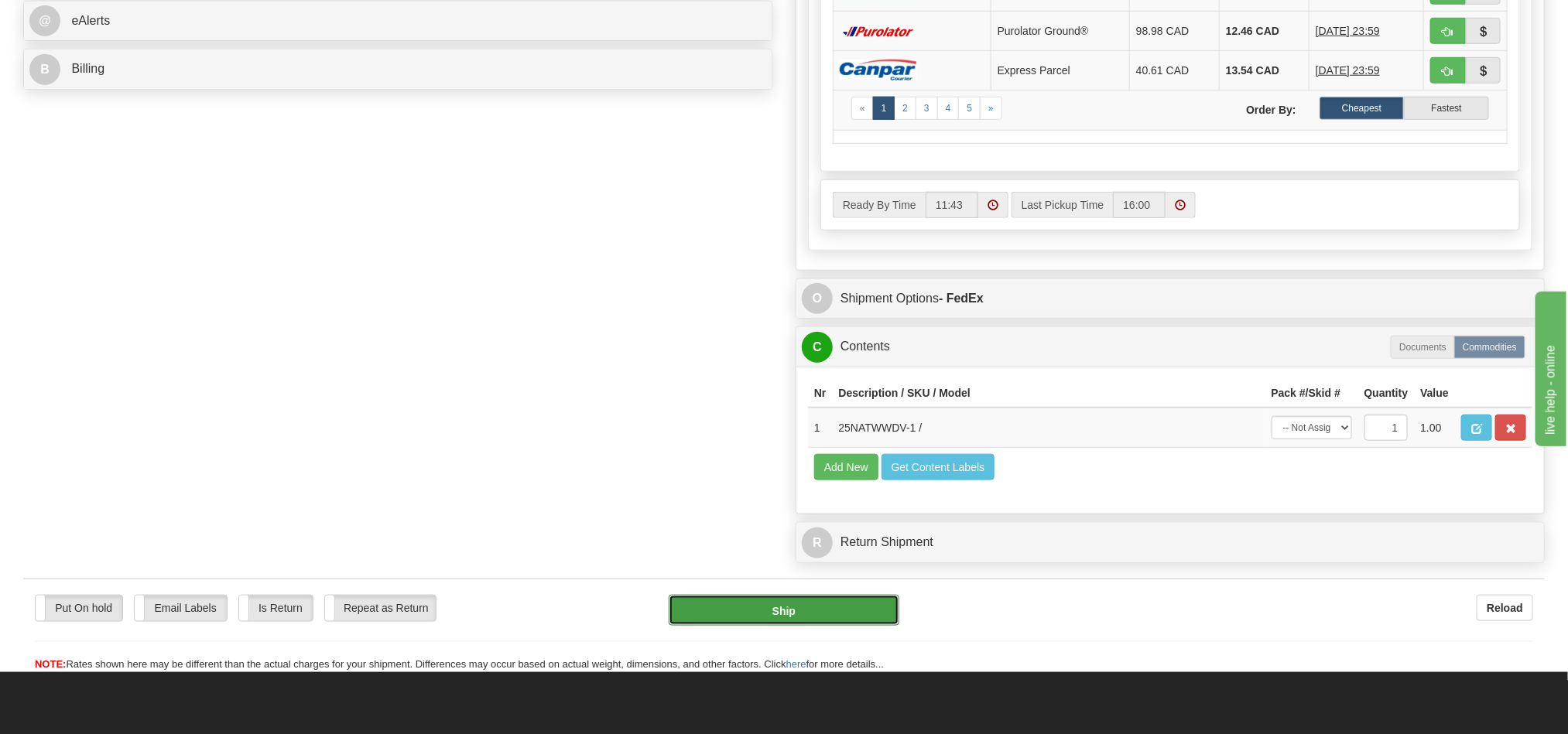
click at [786, 626] on button "Ship" at bounding box center [783, 610] width 230 height 31
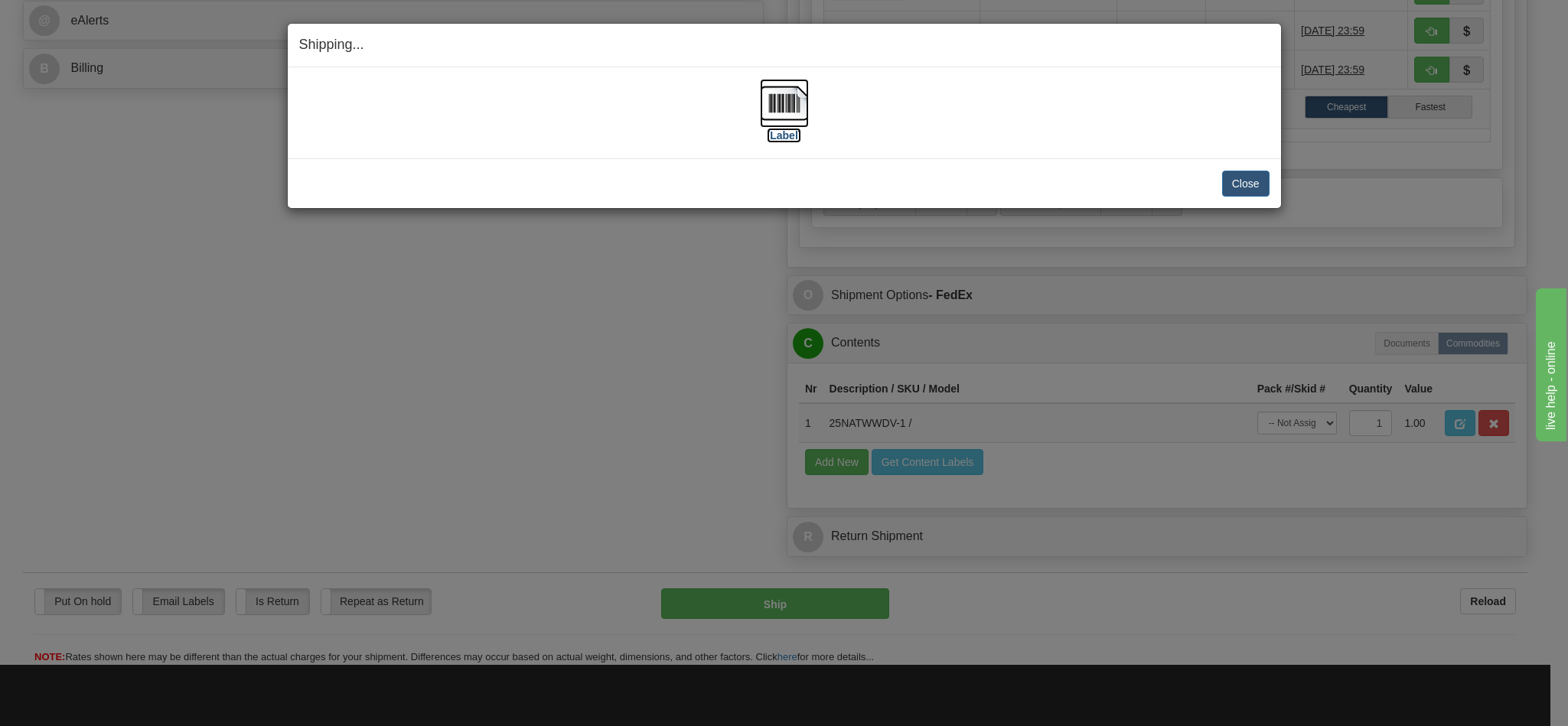
click at [774, 109] on img at bounding box center [784, 103] width 49 height 49
click at [926, 48] on h4 "Shipping... Your SHIPMENT will EXPIRE in" at bounding box center [784, 45] width 971 height 20
click at [1232, 177] on button "Close" at bounding box center [1245, 183] width 47 height 26
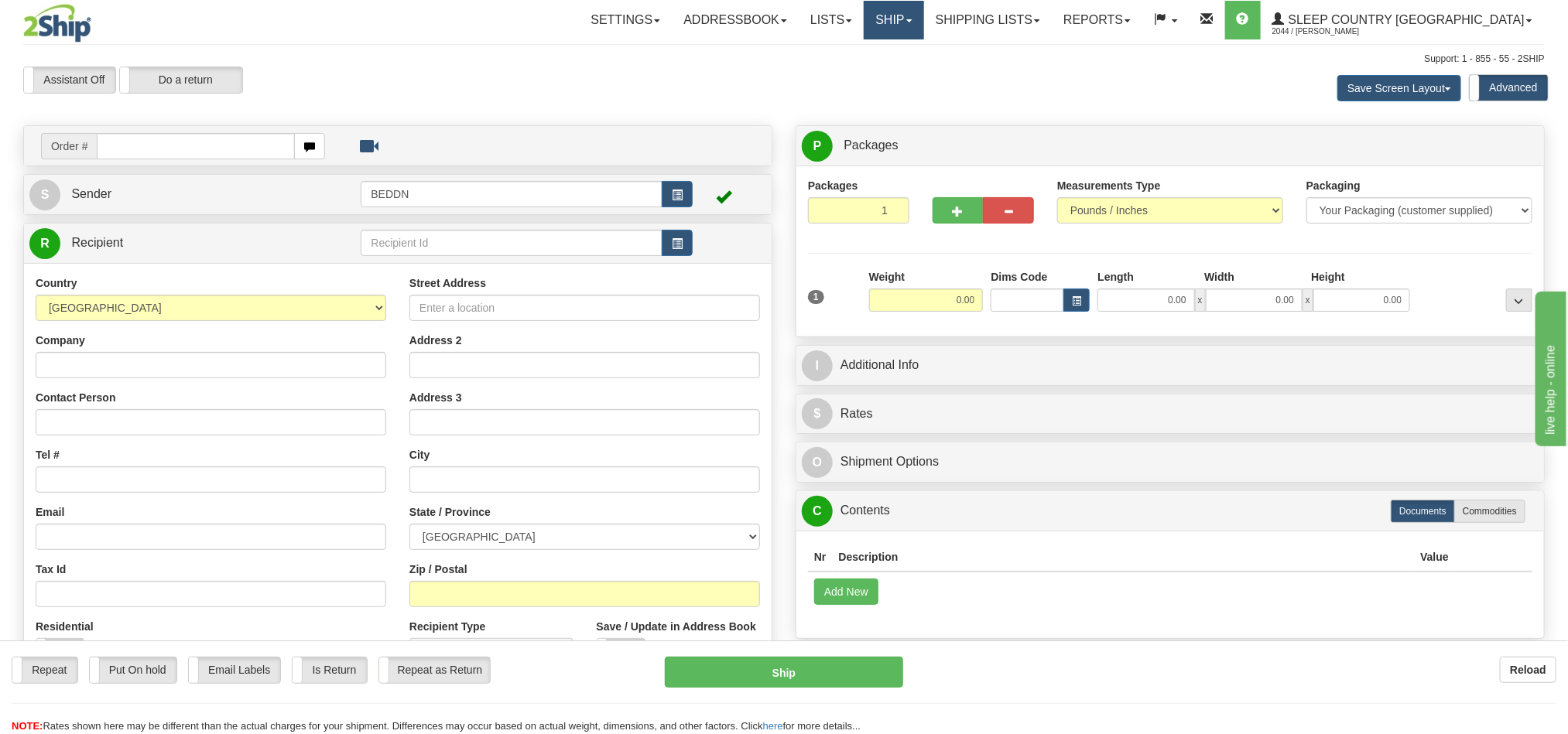
click at [923, 24] on link "Ship" at bounding box center [893, 20] width 60 height 39
click at [1052, 14] on link "Shipping lists" at bounding box center [987, 20] width 127 height 39
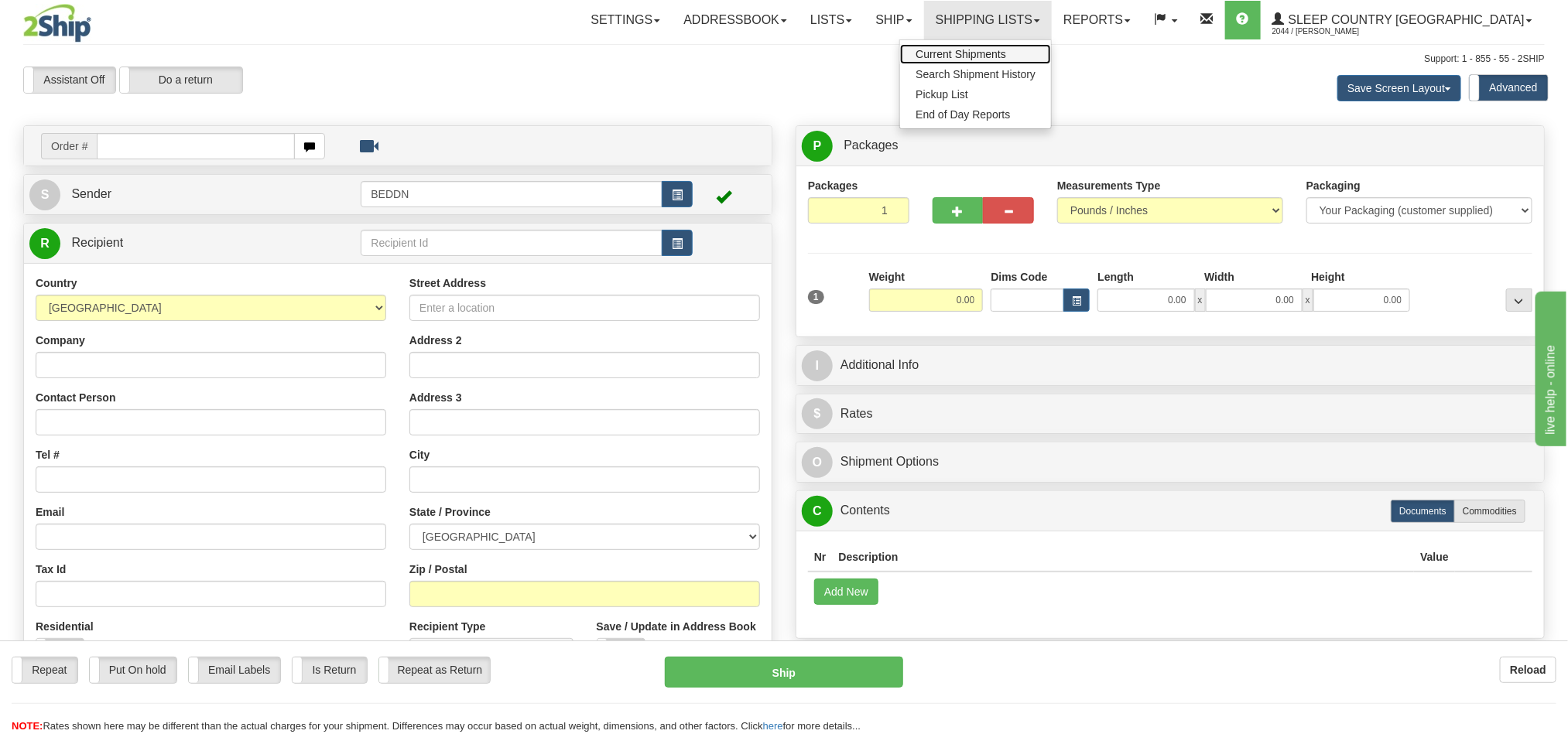
click at [1006, 56] on span "Current Shipments" at bounding box center [961, 54] width 90 height 13
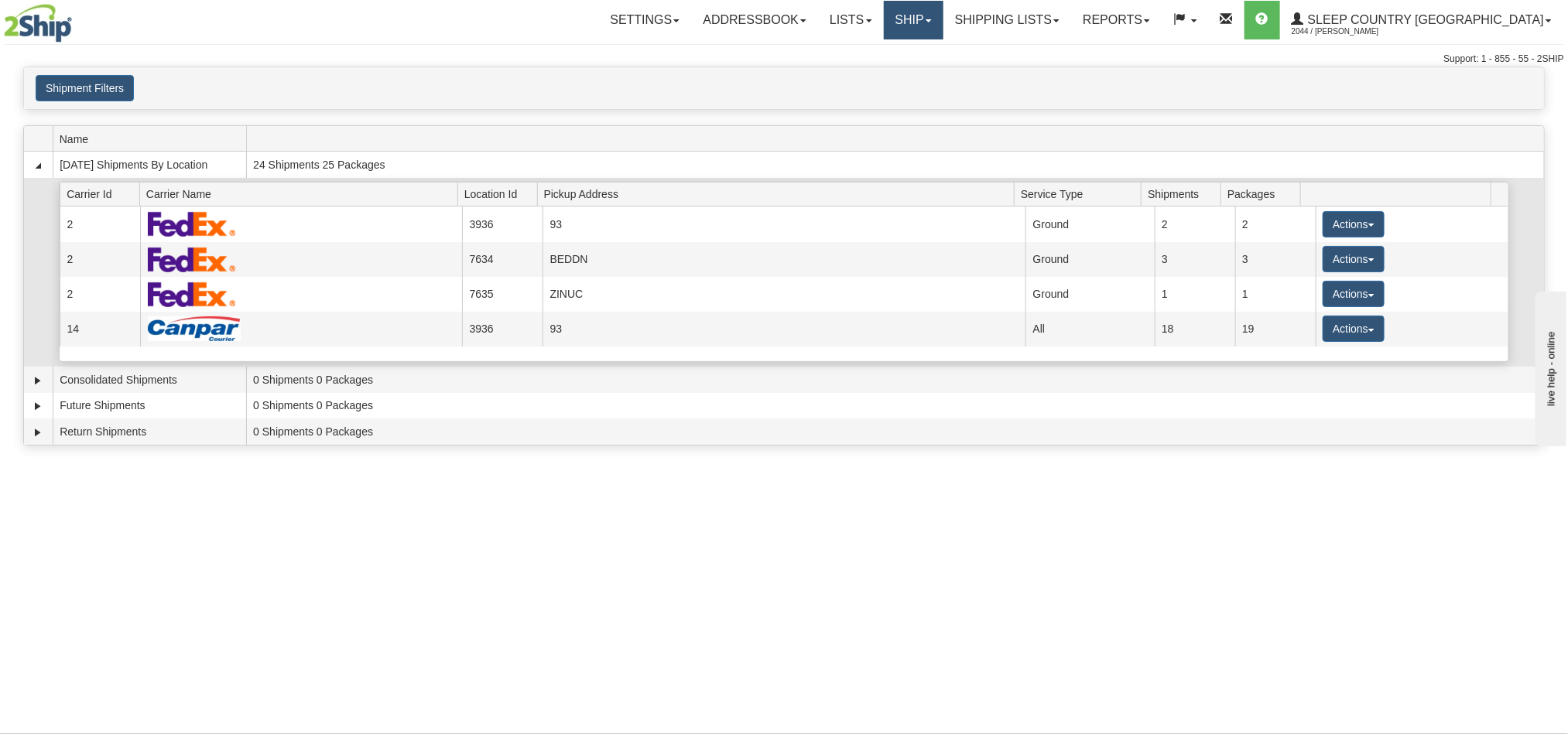
click at [944, 31] on link "Ship" at bounding box center [914, 20] width 60 height 39
click at [928, 78] on span "OnHold / Order Queue" at bounding box center [873, 74] width 109 height 13
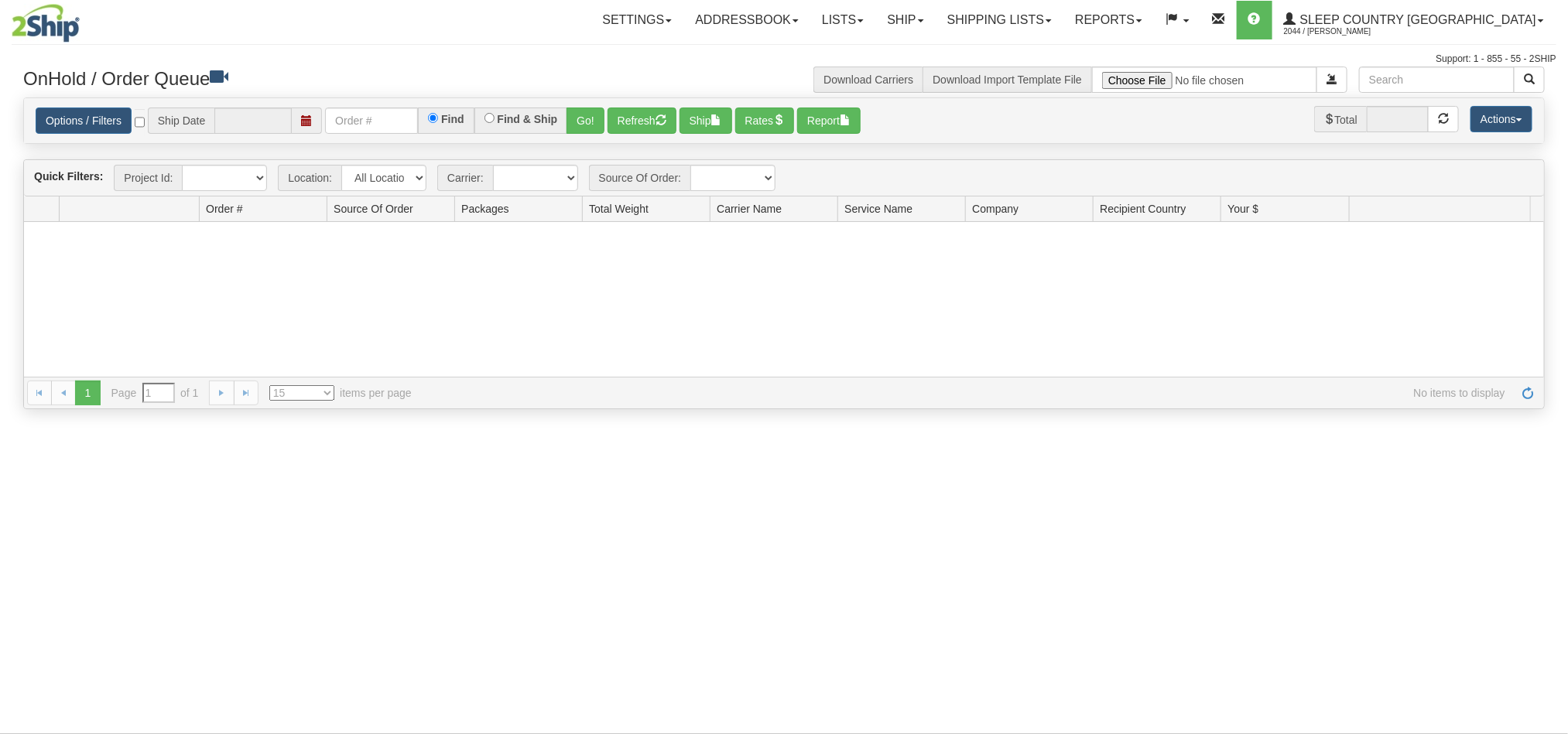
type input "[DATE]"
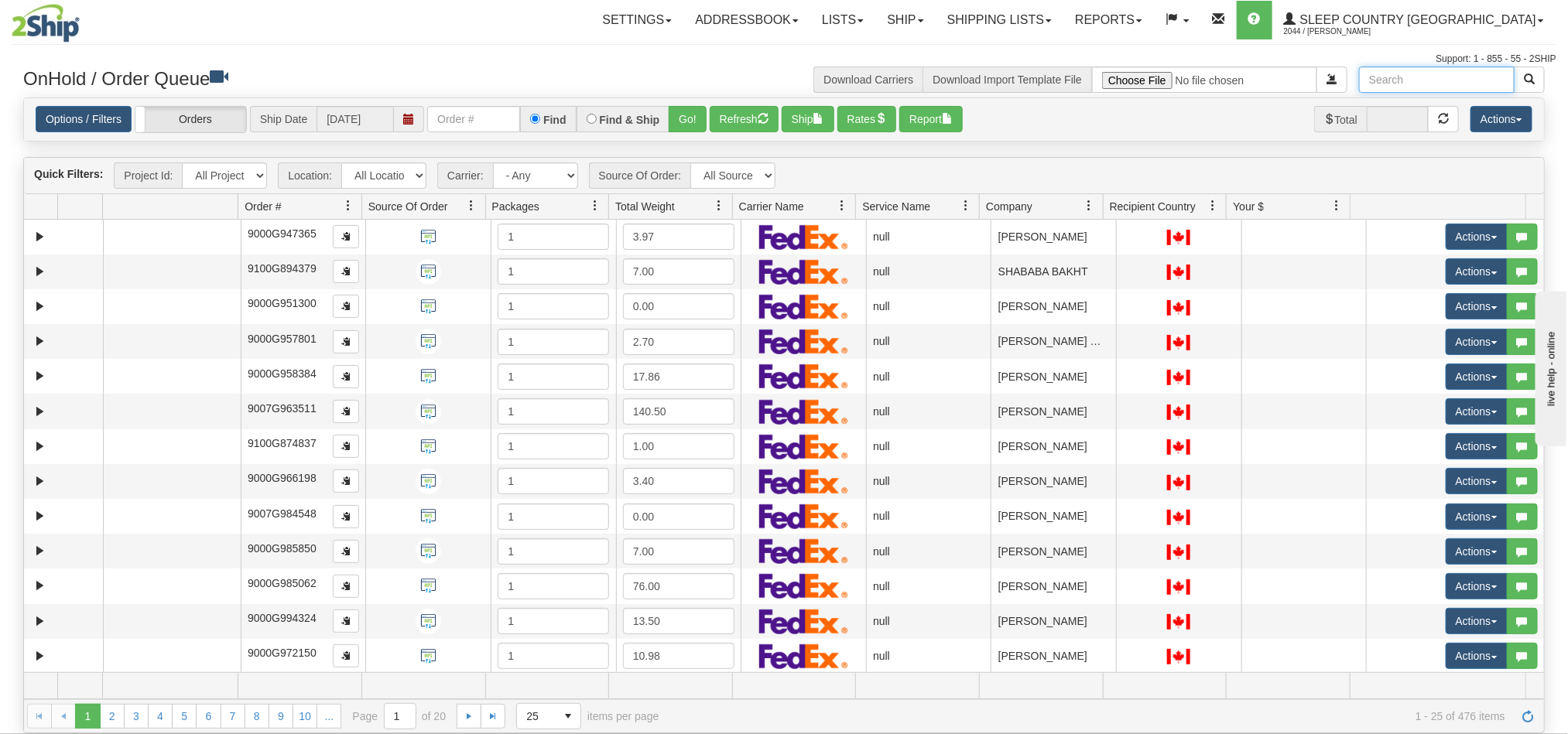
click at [1421, 82] on input "text" at bounding box center [1437, 79] width 155 height 26
paste input "[PERSON_NAME]"
type input "[PERSON_NAME]"
click at [1528, 79] on span "button" at bounding box center [1529, 79] width 11 height 11
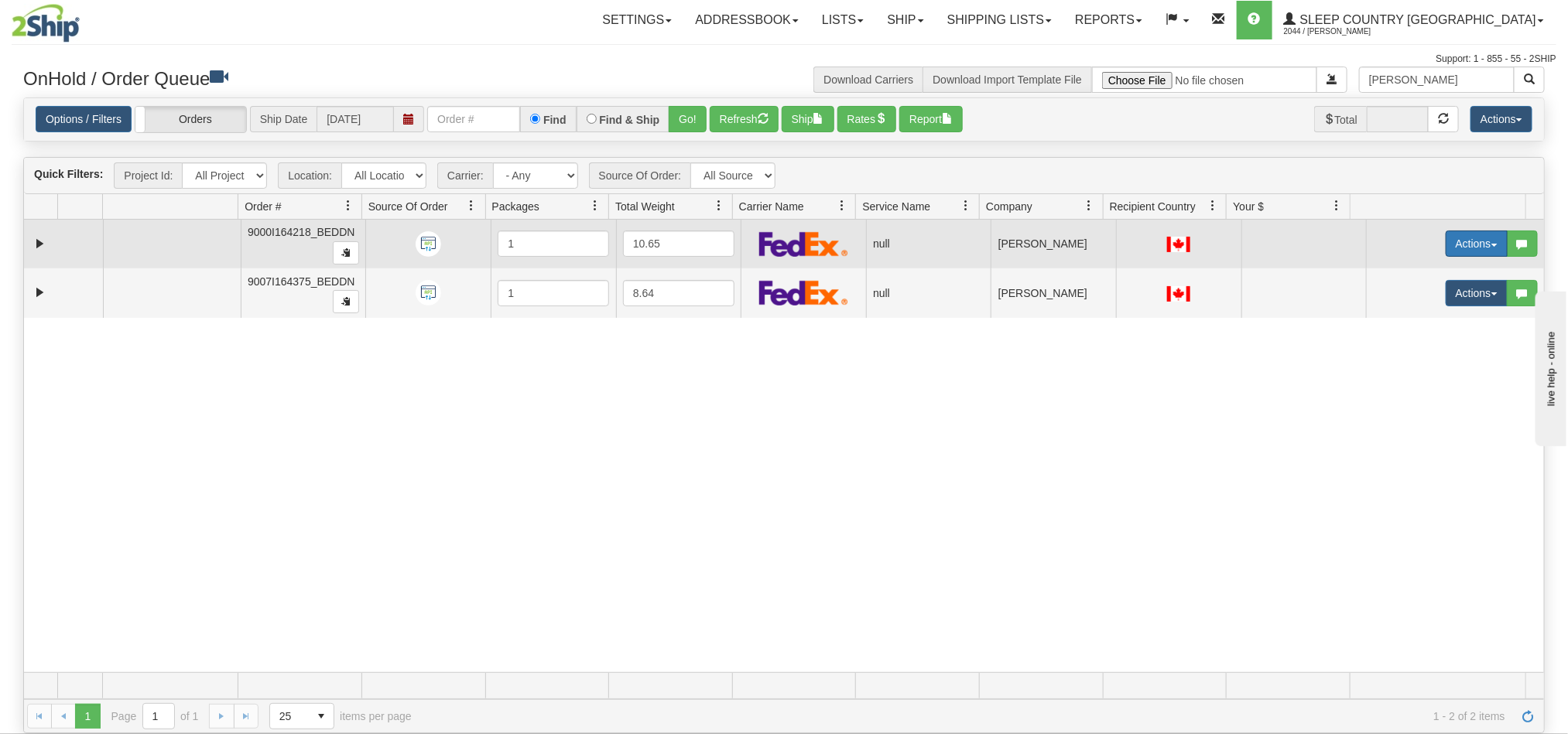
click at [1446, 237] on button "Actions" at bounding box center [1477, 243] width 62 height 26
click at [1388, 277] on span "Open" at bounding box center [1406, 274] width 37 height 13
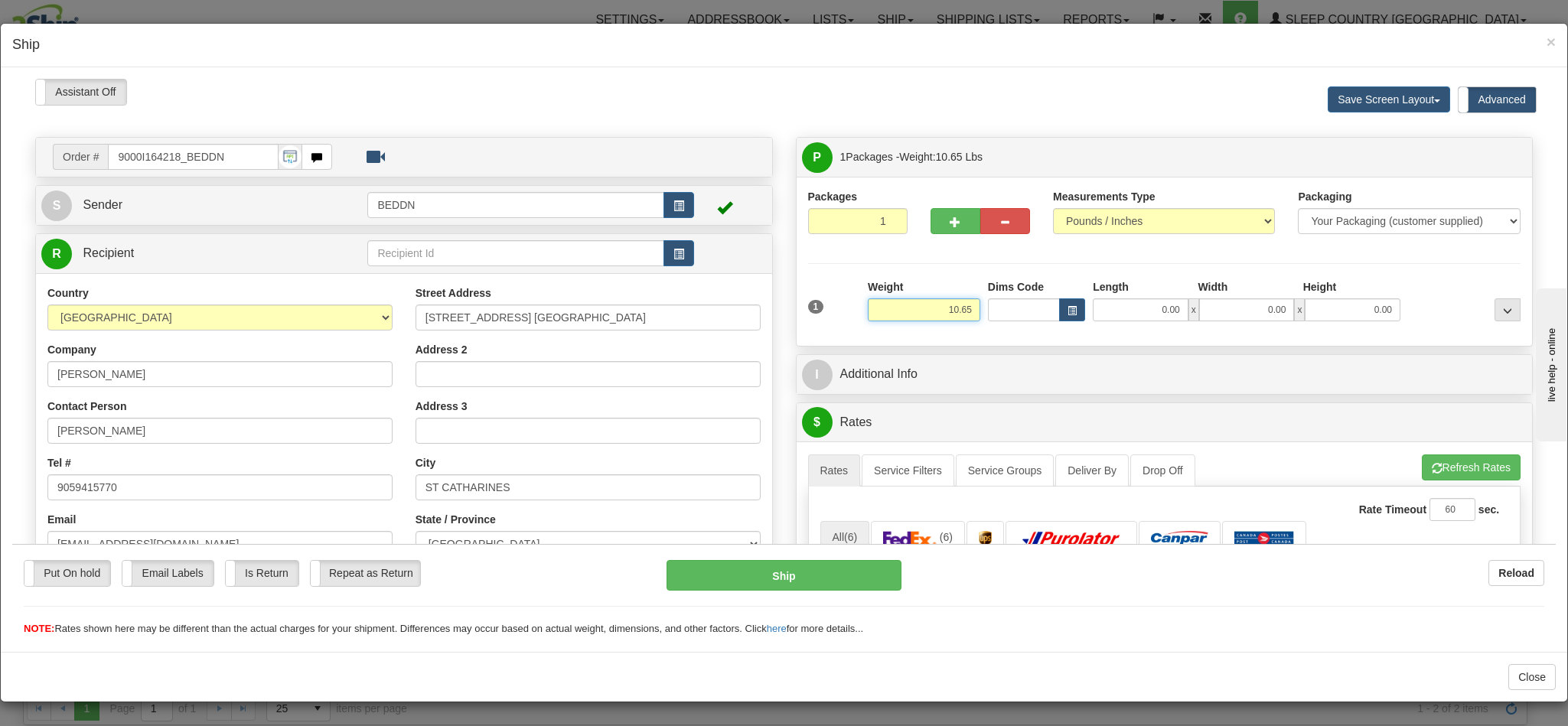
drag, startPoint x: 928, startPoint y: 318, endPoint x: 963, endPoint y: 318, distance: 35.0
click at [963, 318] on div "1 Weight 10.65 Dims Code x x" at bounding box center [1164, 305] width 721 height 54
type input "16.00"
drag, startPoint x: 917, startPoint y: 320, endPoint x: 955, endPoint y: 315, distance: 38.3
click at [955, 315] on input "16.00" at bounding box center [924, 309] width 113 height 23
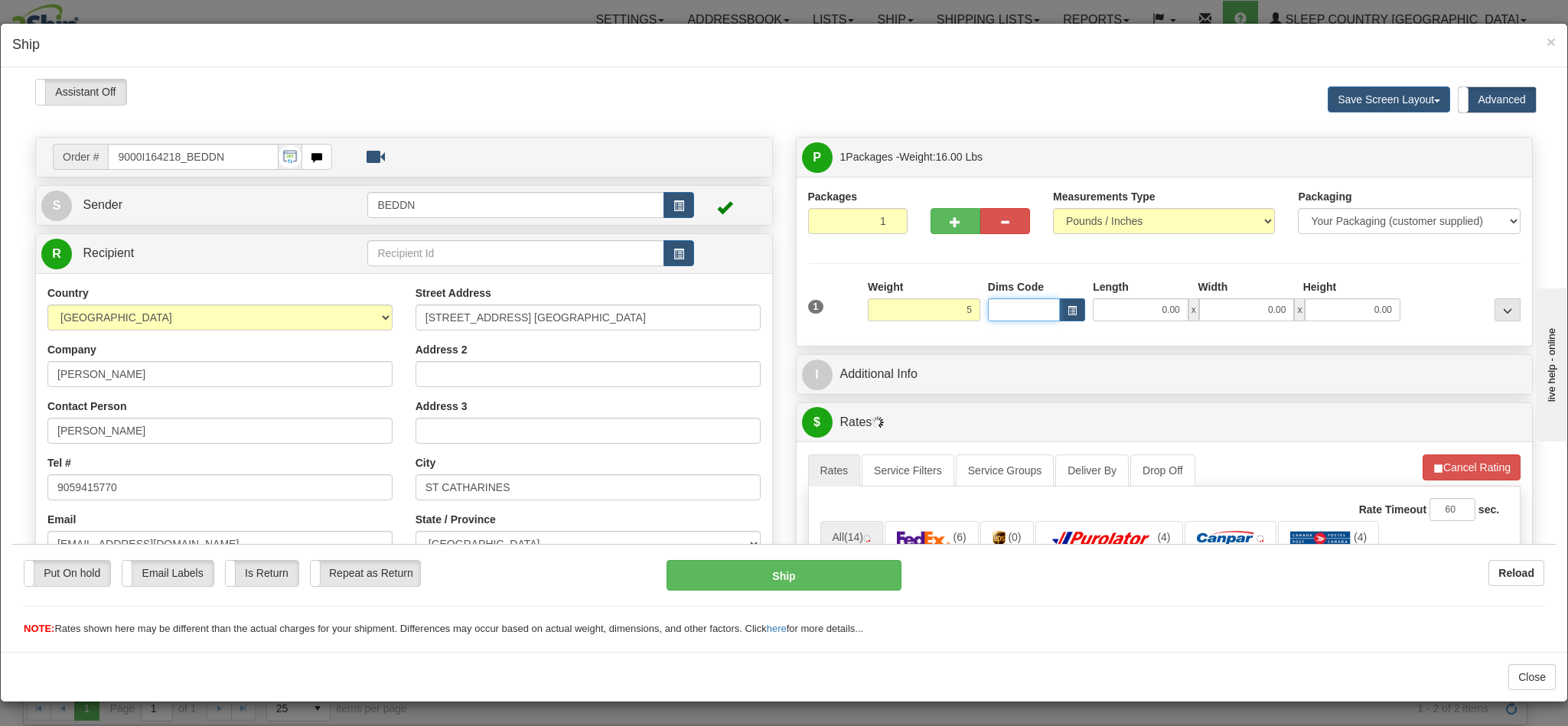
type input "5.00"
type input "16"
type input "1"
type input "16.00"
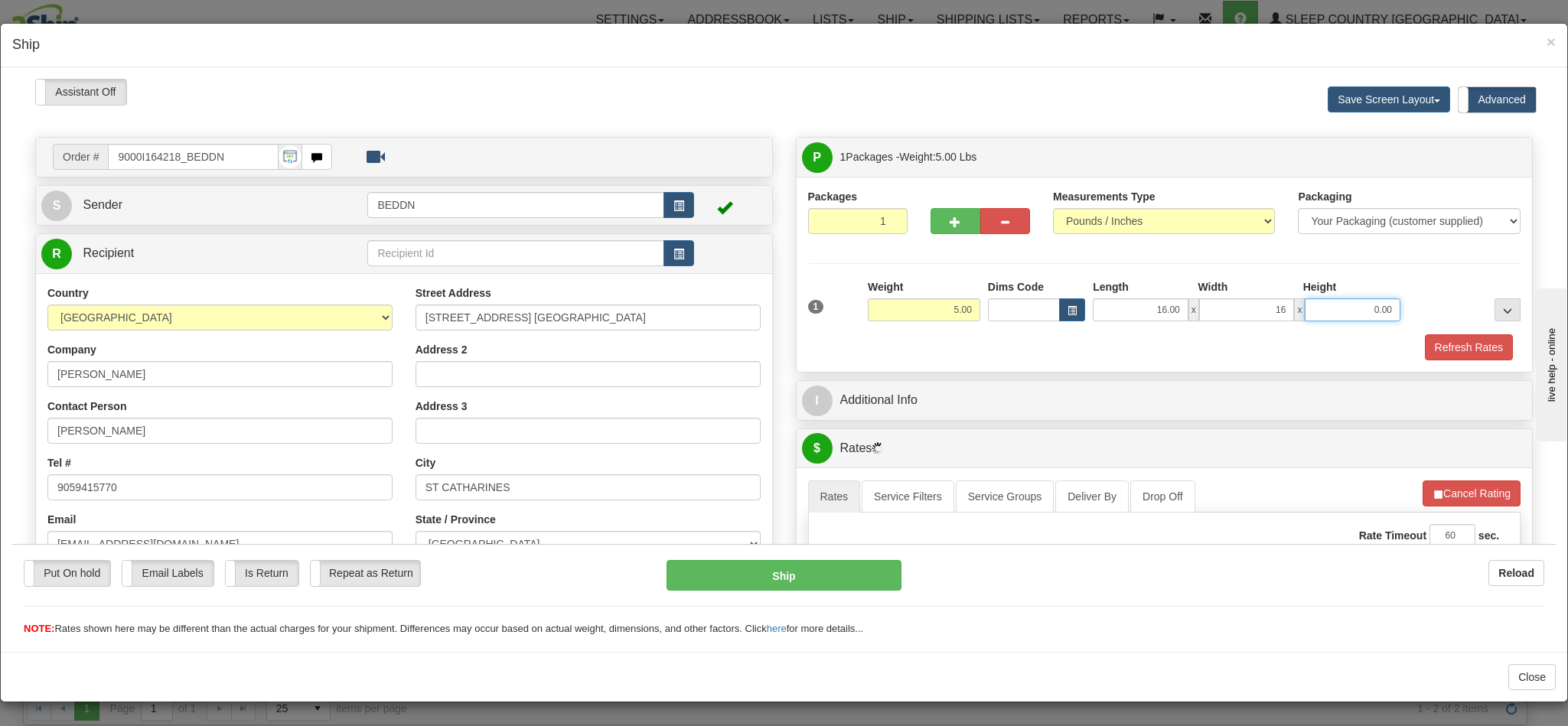
type input "16.00"
type input "10"
type input "10.00"
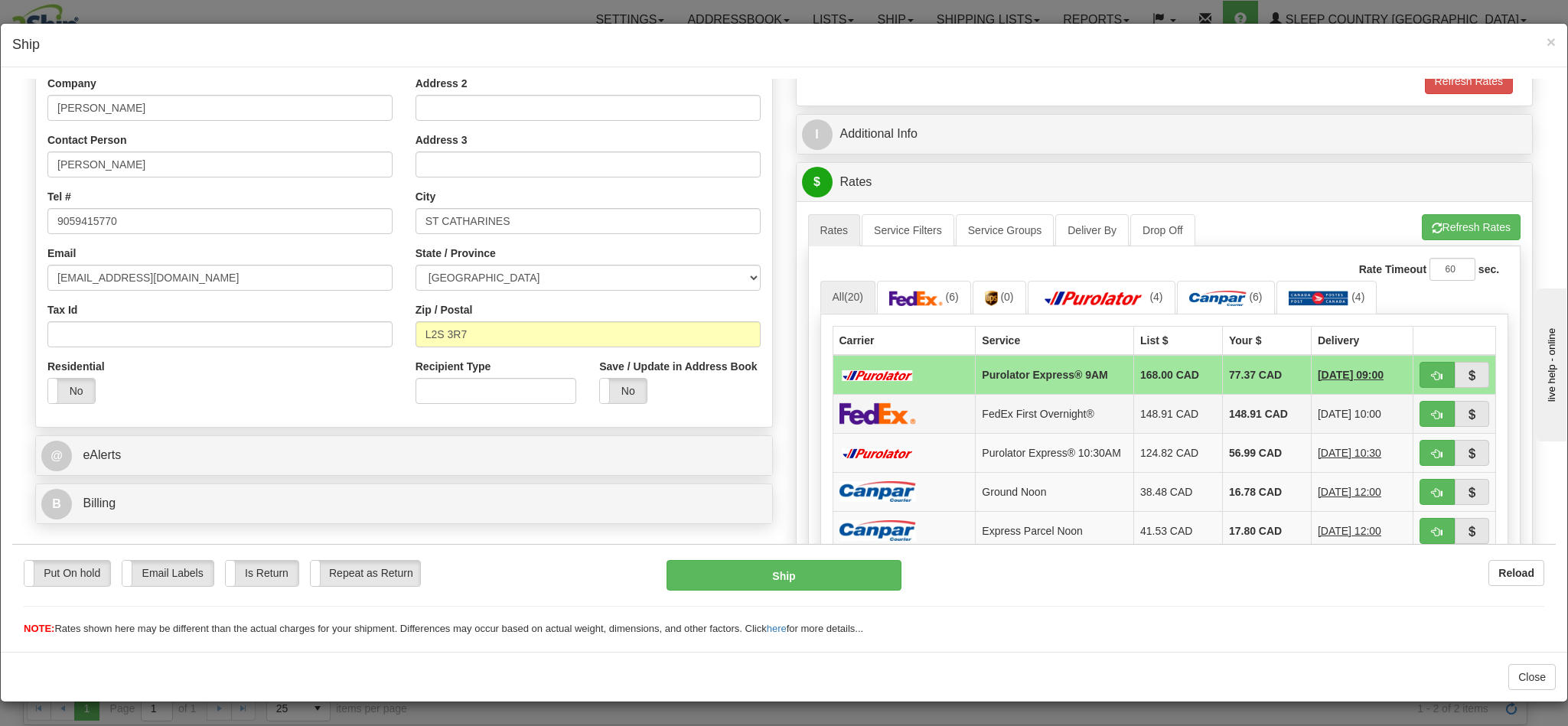
scroll to position [345, 0]
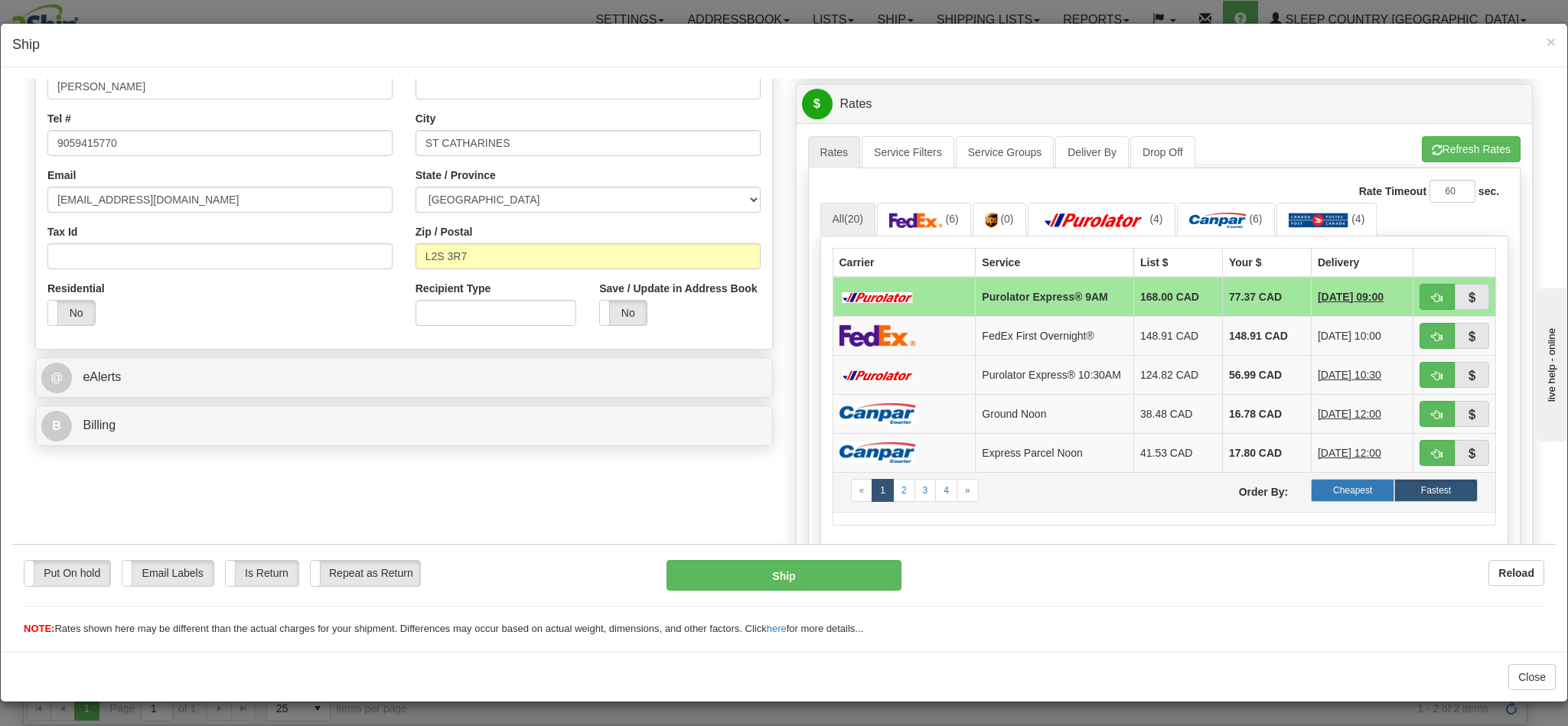
click at [1311, 501] on label "Cheapest" at bounding box center [1352, 490] width 83 height 23
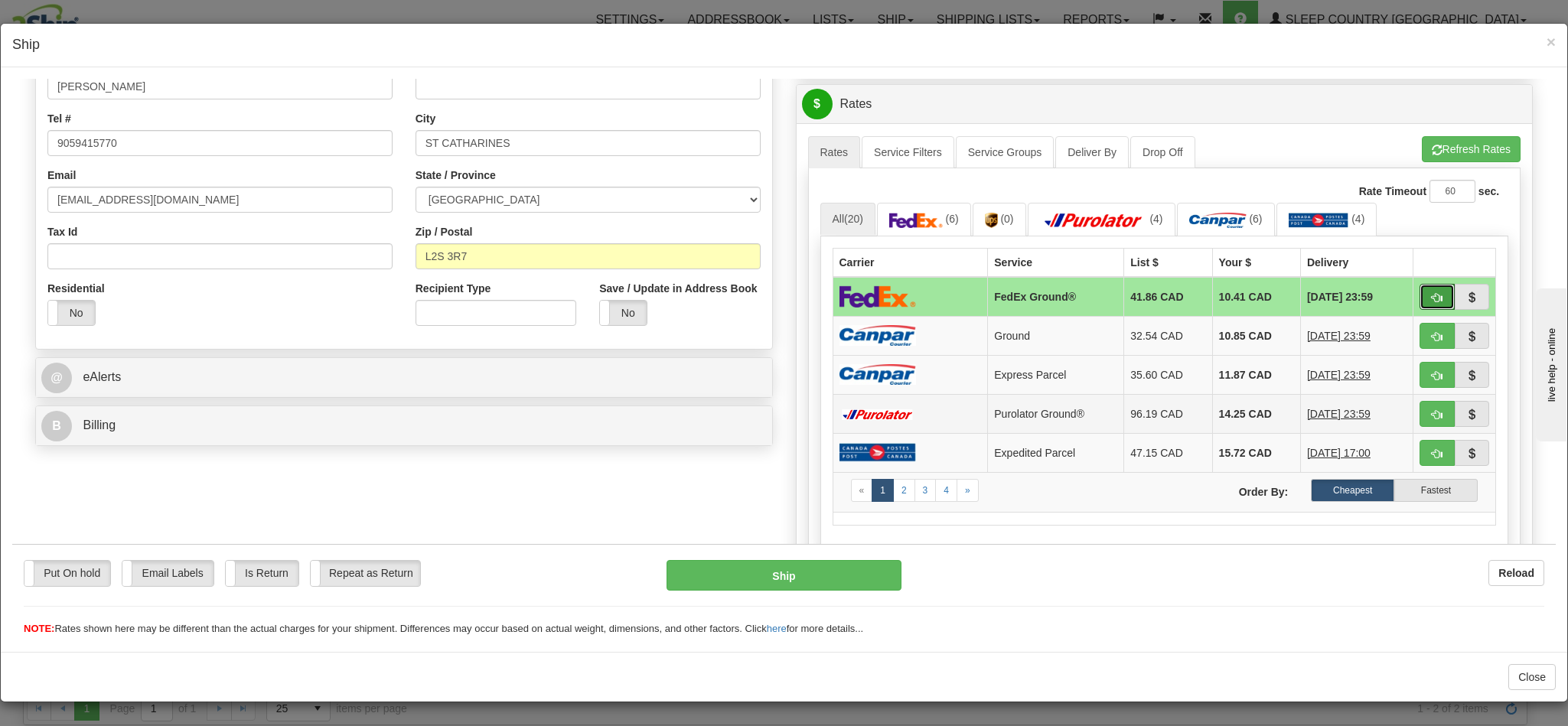
drag, startPoint x: 1398, startPoint y: 302, endPoint x: 1078, endPoint y: 421, distance: 341.4
click at [1431, 302] on span "button" at bounding box center [1437, 296] width 11 height 10
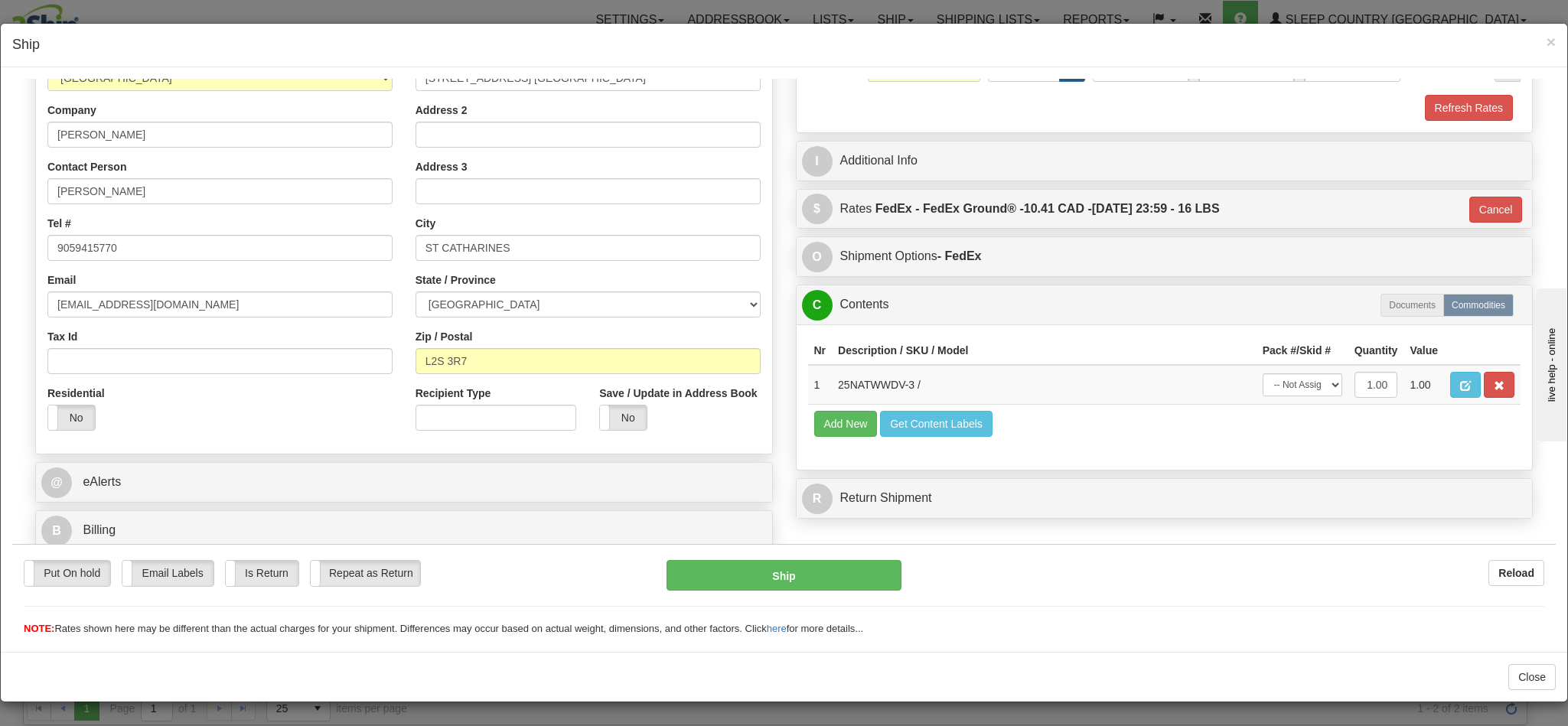
type input "92"
click at [765, 570] on button "Ship" at bounding box center [783, 574] width 234 height 30
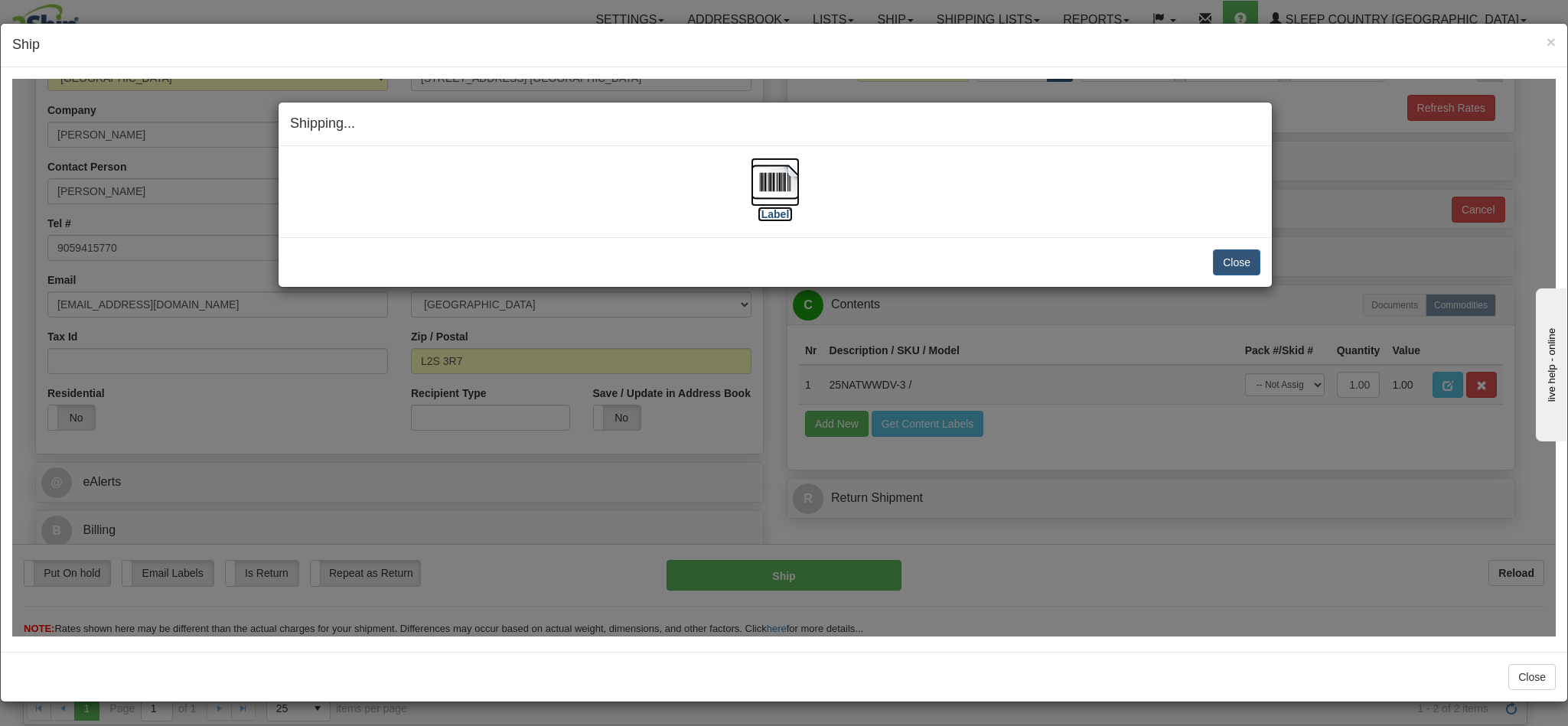
click at [762, 190] on img at bounding box center [775, 181] width 49 height 49
click at [1243, 265] on button "Close" at bounding box center [1236, 261] width 47 height 26
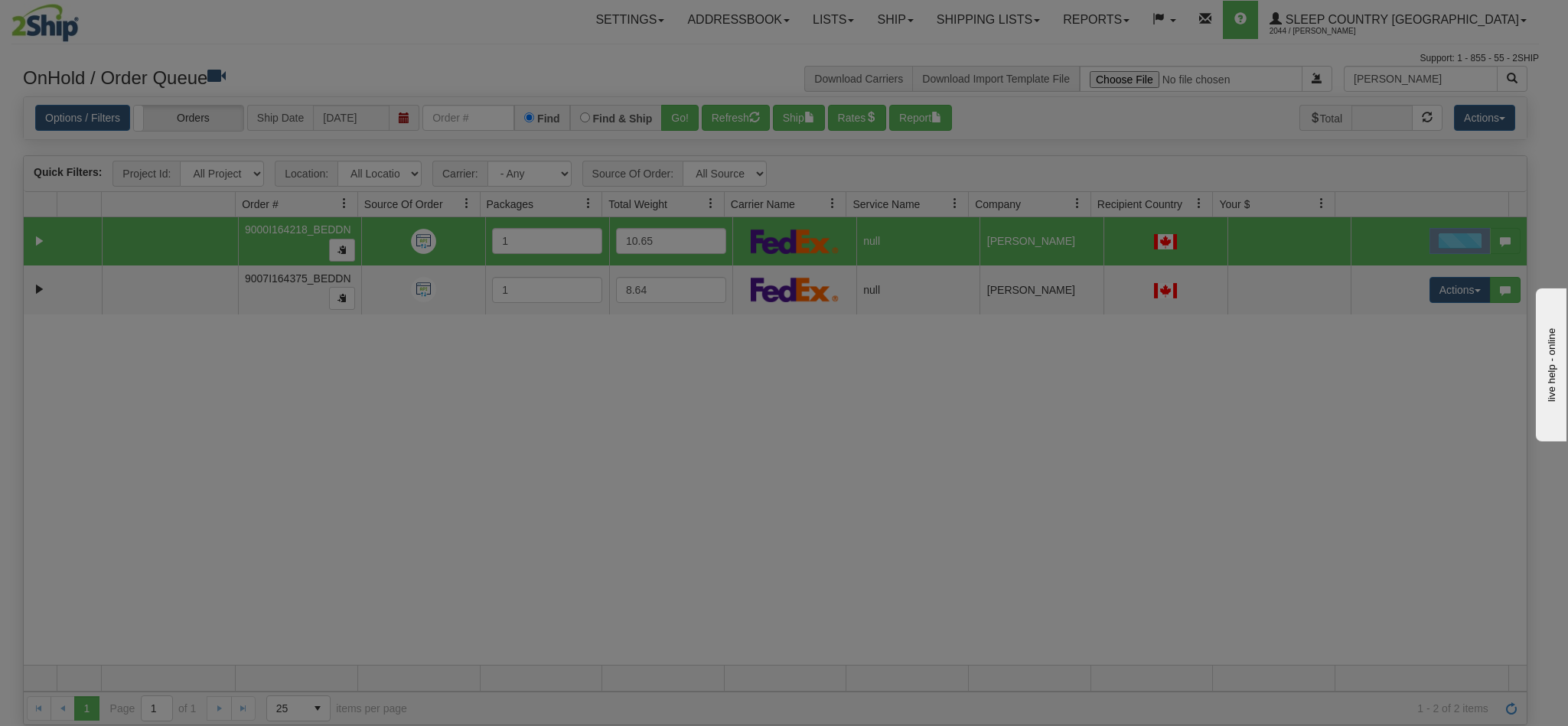
scroll to position [0, 0]
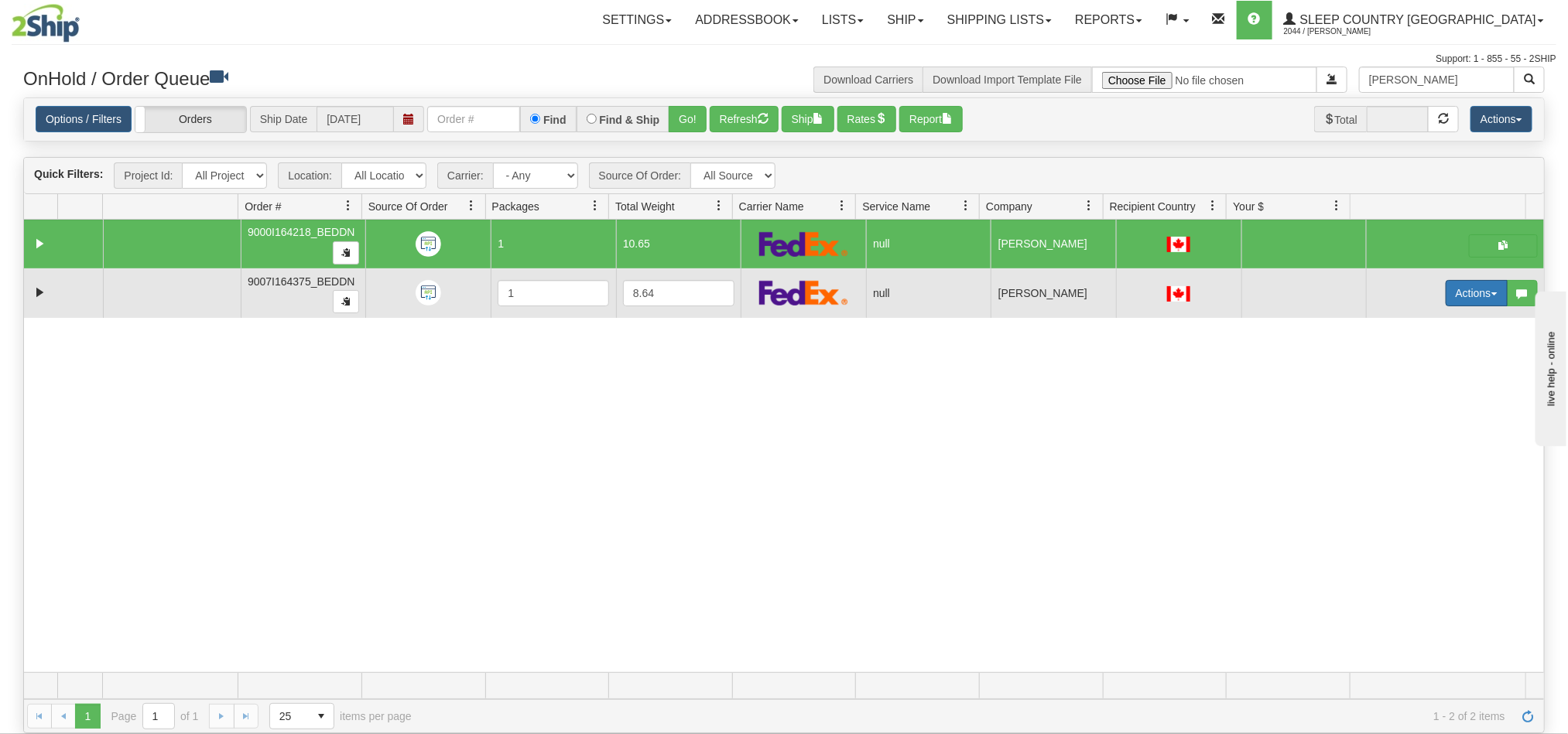
click at [1446, 294] on button "Actions" at bounding box center [1477, 293] width 62 height 26
click at [1416, 323] on link "Open" at bounding box center [1440, 322] width 134 height 20
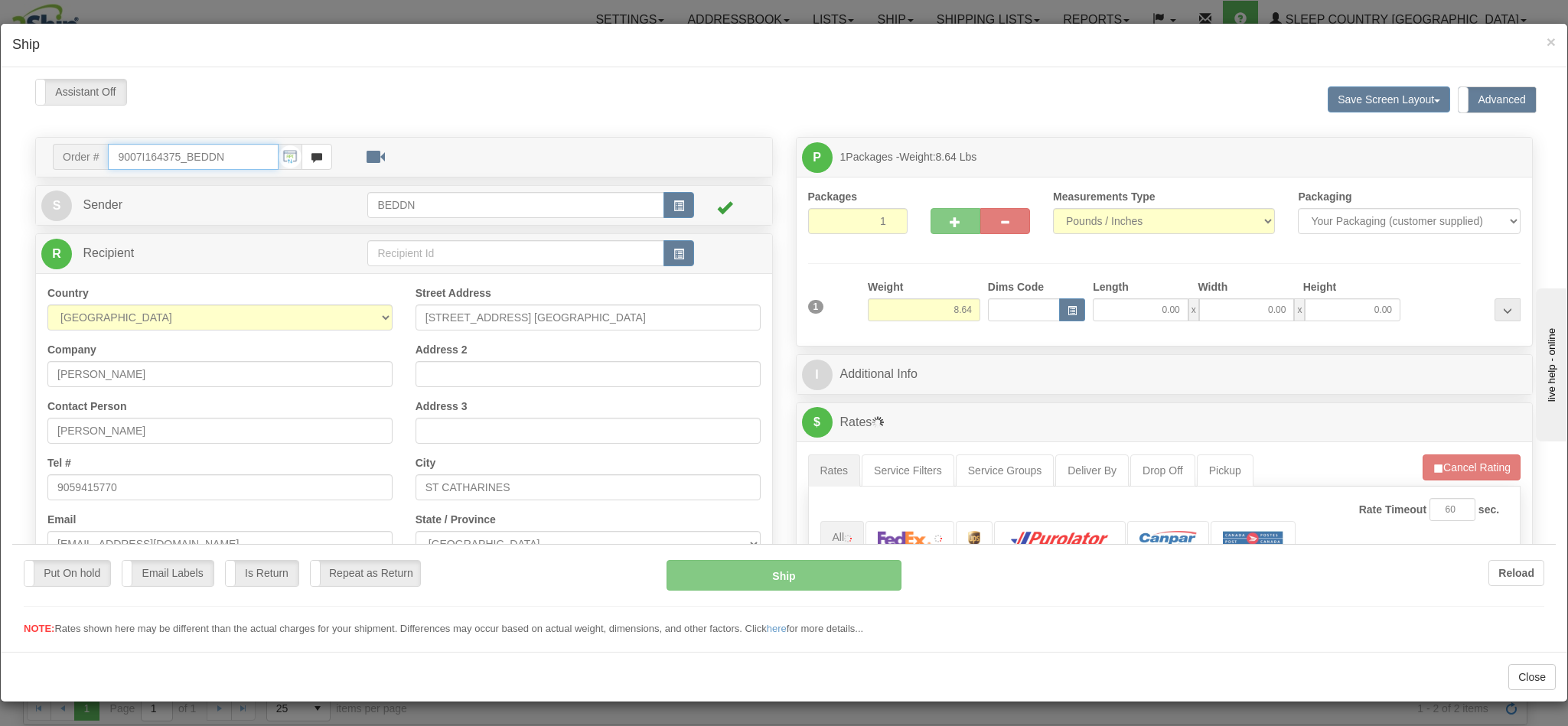
type input "11:50"
type input "16:00"
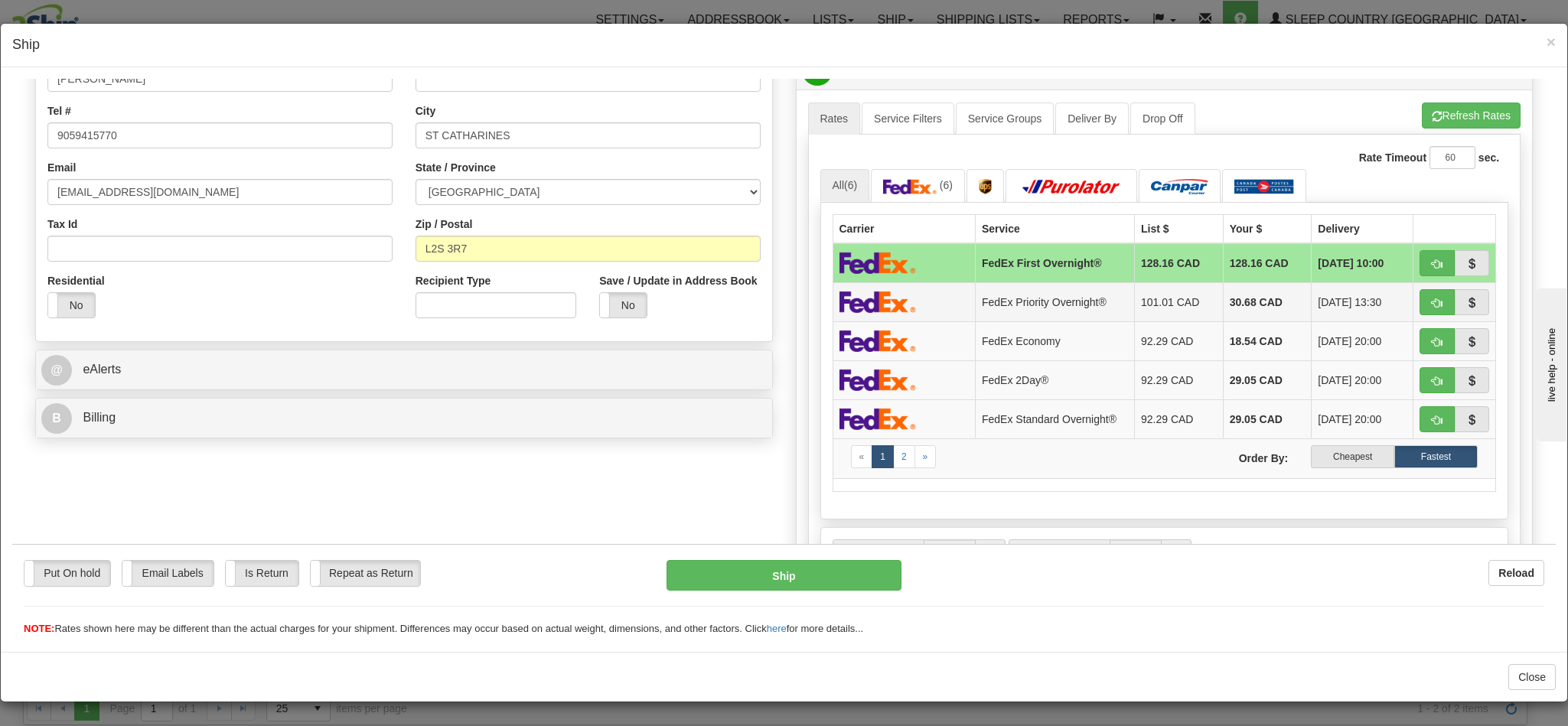
scroll to position [186, 0]
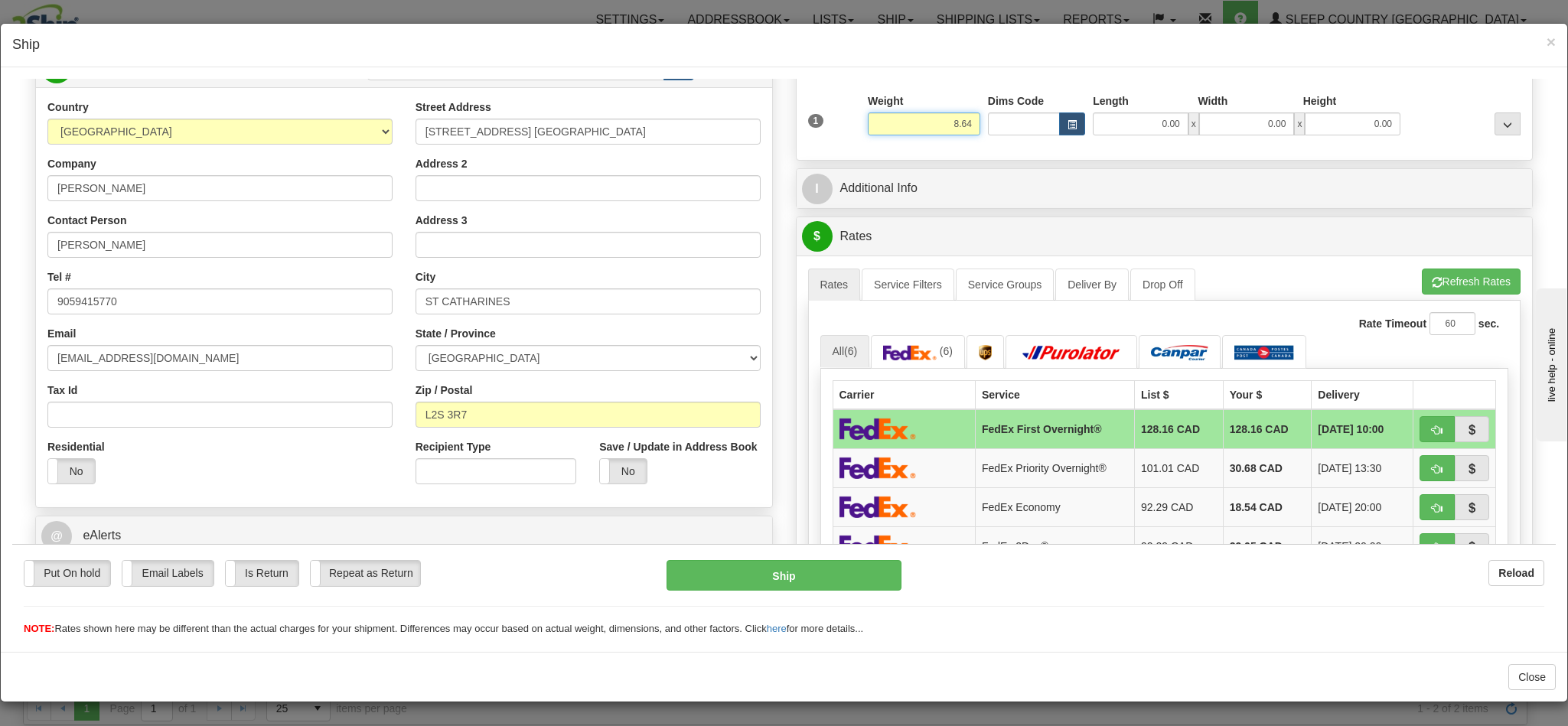
click at [915, 129] on input "8.64" at bounding box center [924, 123] width 113 height 23
drag, startPoint x: 889, startPoint y: 134, endPoint x: 1052, endPoint y: 134, distance: 163.0
click at [1051, 134] on div "1 Weight 8.64 Dims Code 0.00" at bounding box center [1164, 120] width 721 height 54
type input "5.00"
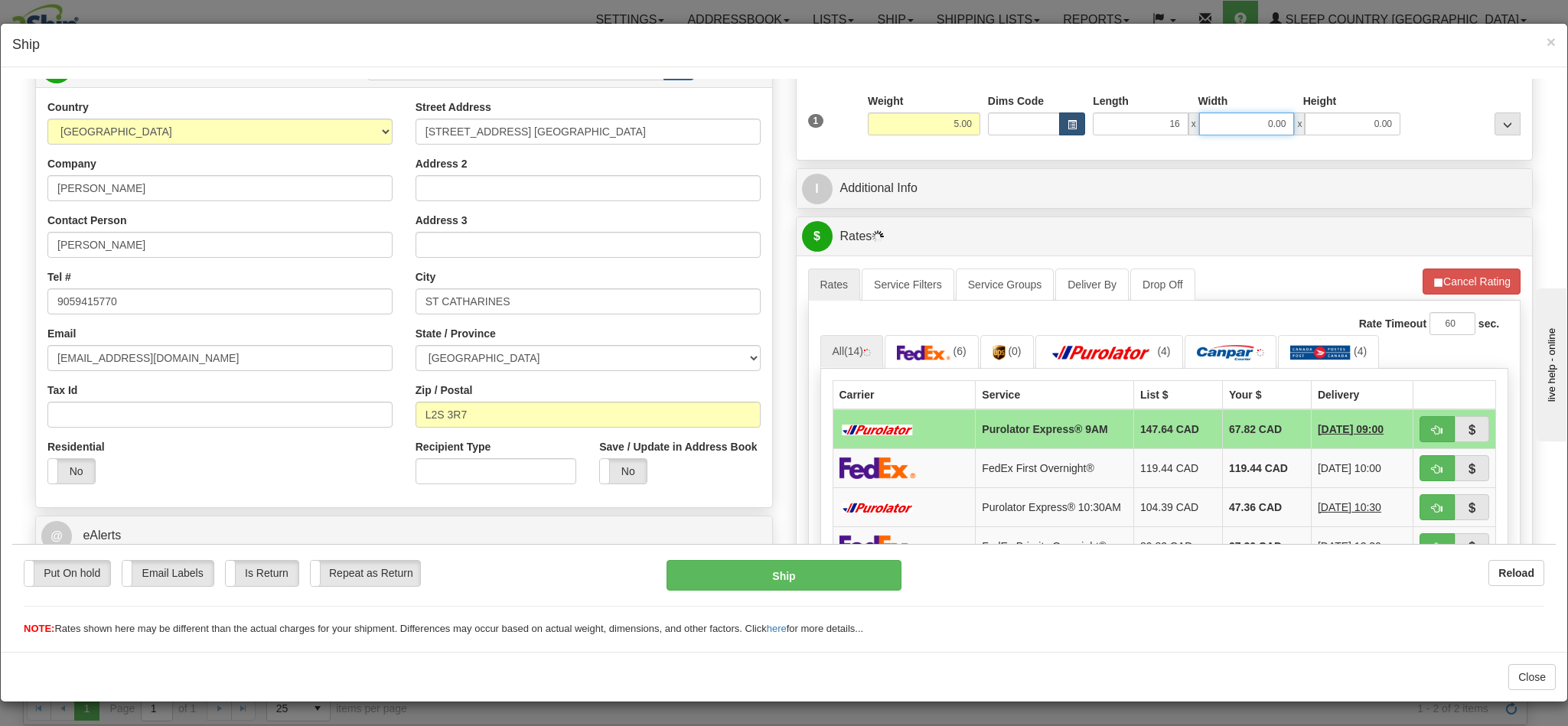
type input "16.00"
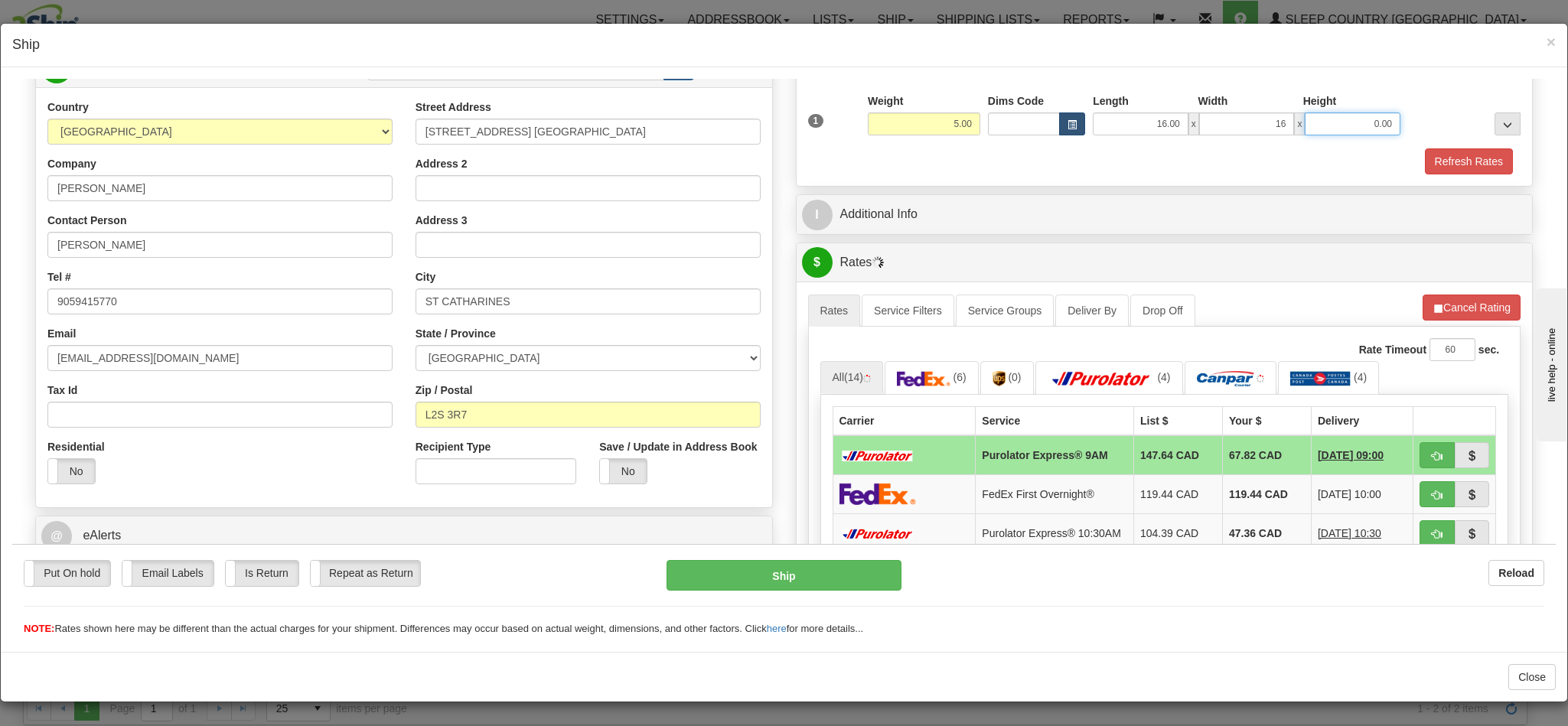
type input "16.00"
type input "10"
type input "10.00"
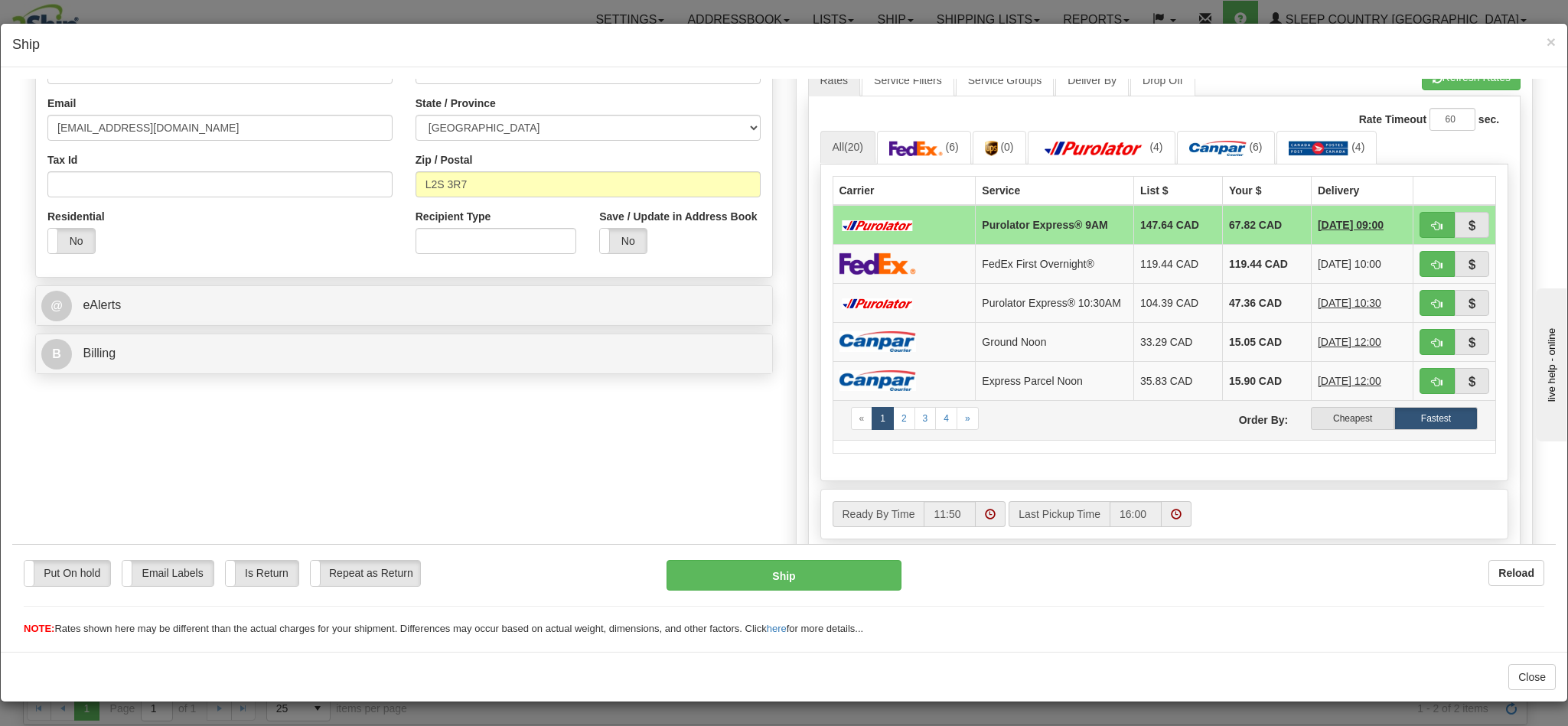
scroll to position [530, 0]
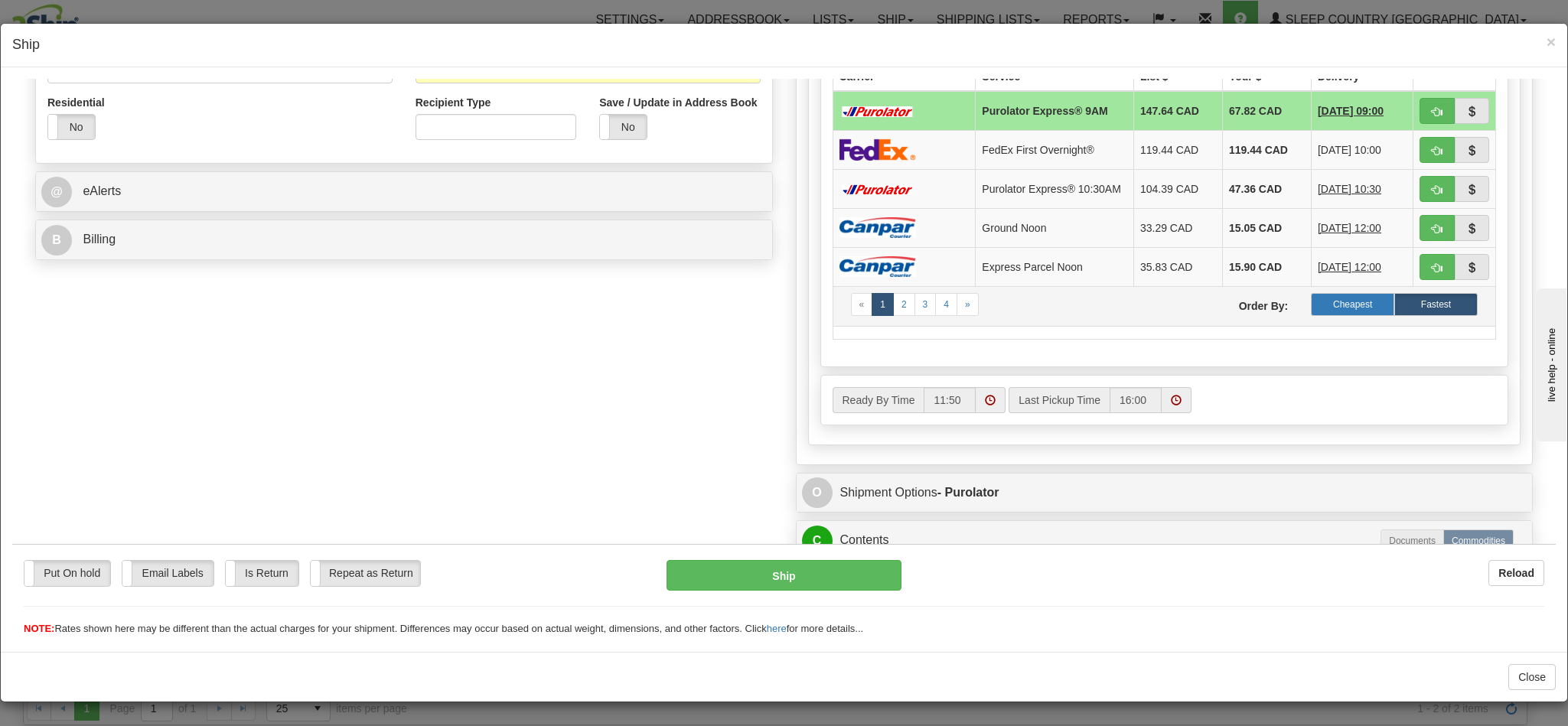
click at [1342, 315] on label "Cheapest" at bounding box center [1352, 304] width 83 height 23
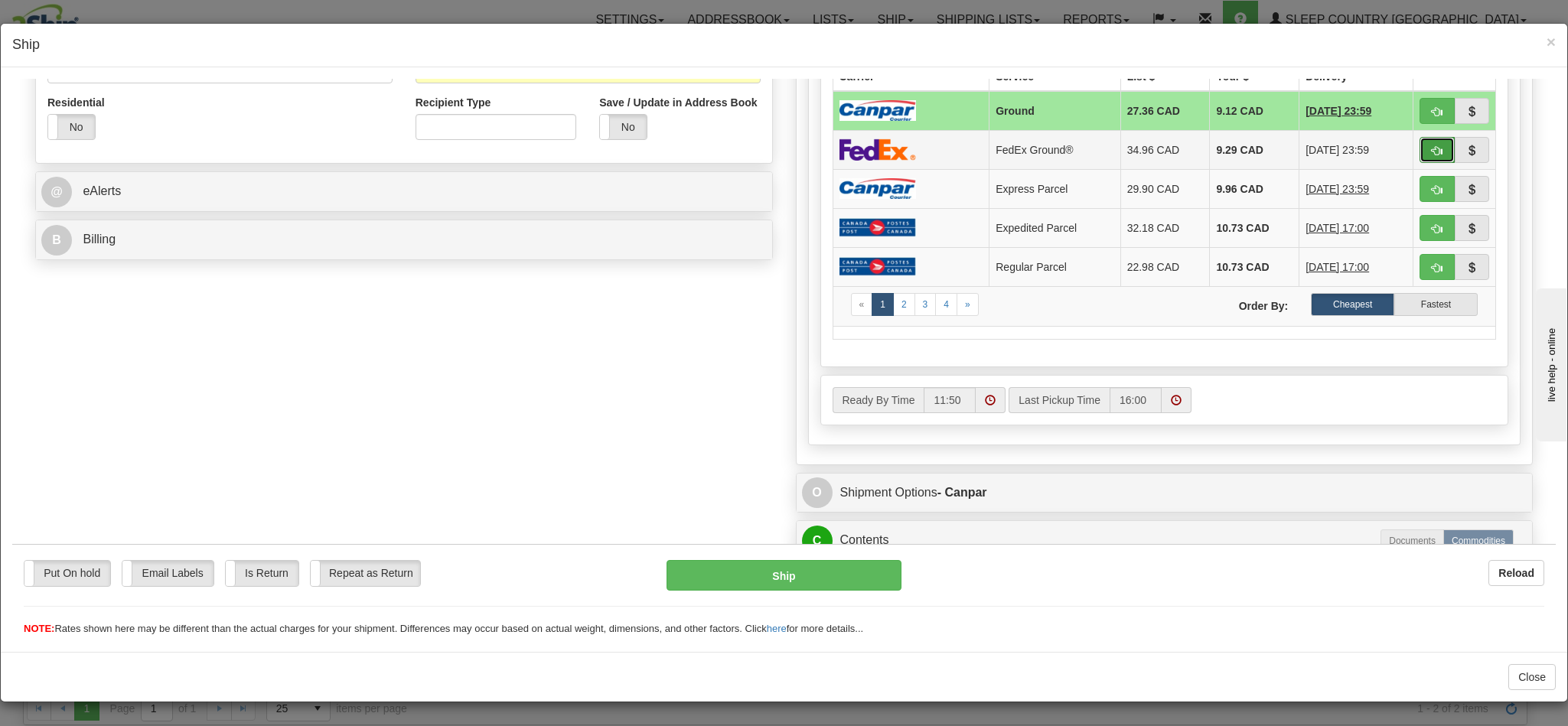
click at [1431, 155] on span "button" at bounding box center [1437, 150] width 11 height 10
type input "92"
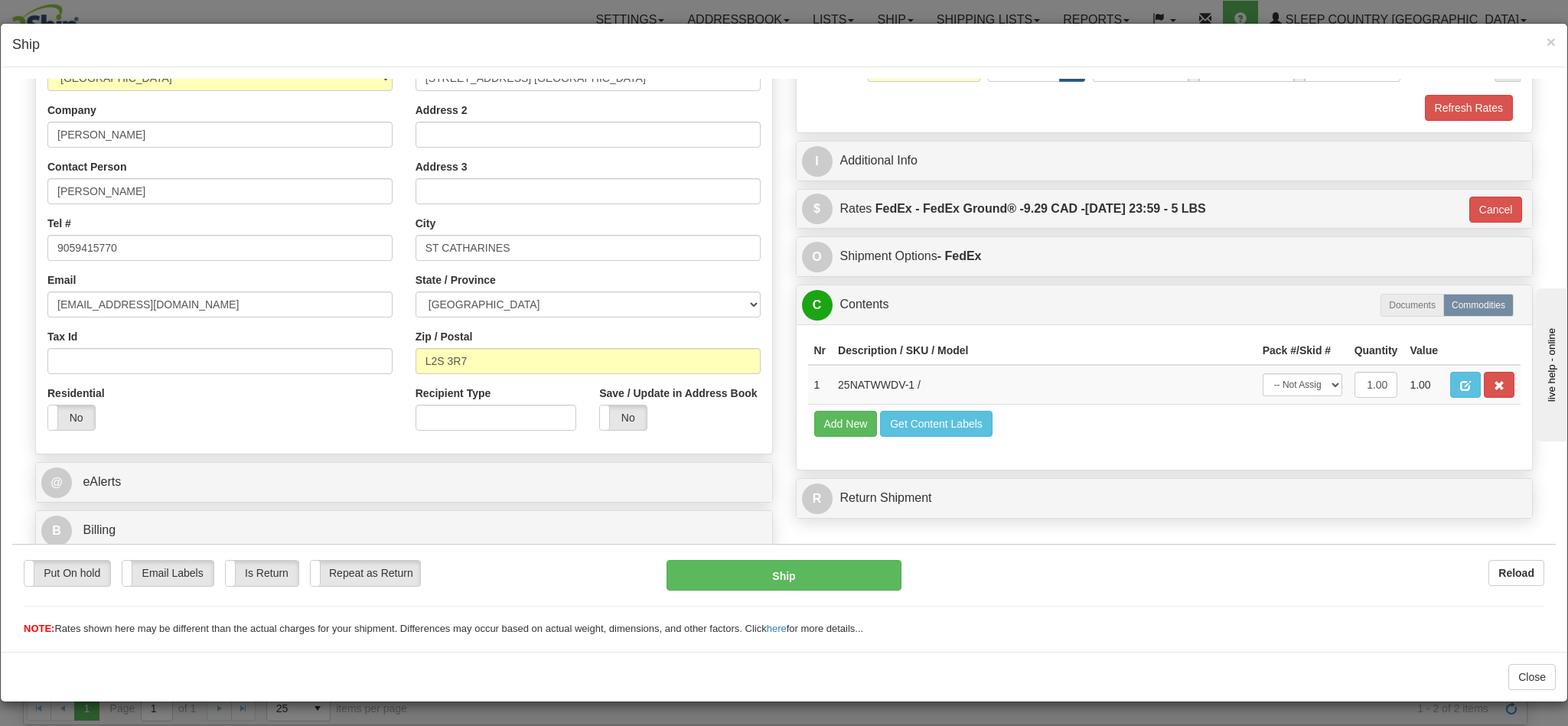
scroll to position [3, 0]
click at [795, 580] on button "Ship" at bounding box center [783, 574] width 234 height 30
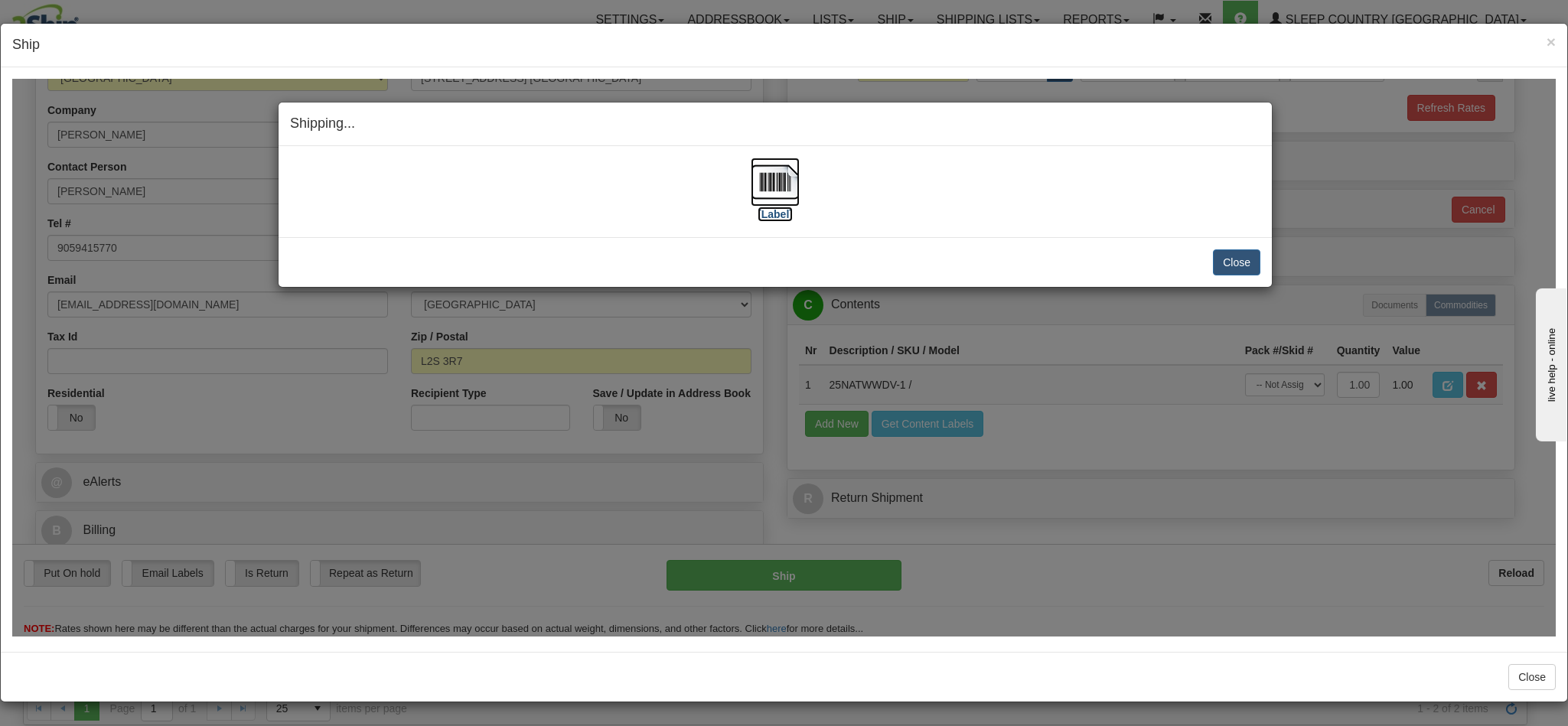
click at [772, 190] on img at bounding box center [775, 181] width 49 height 49
click at [1200, 264] on div "Close Cancel" at bounding box center [775, 261] width 971 height 26
click at [1216, 260] on button "Close" at bounding box center [1236, 261] width 47 height 26
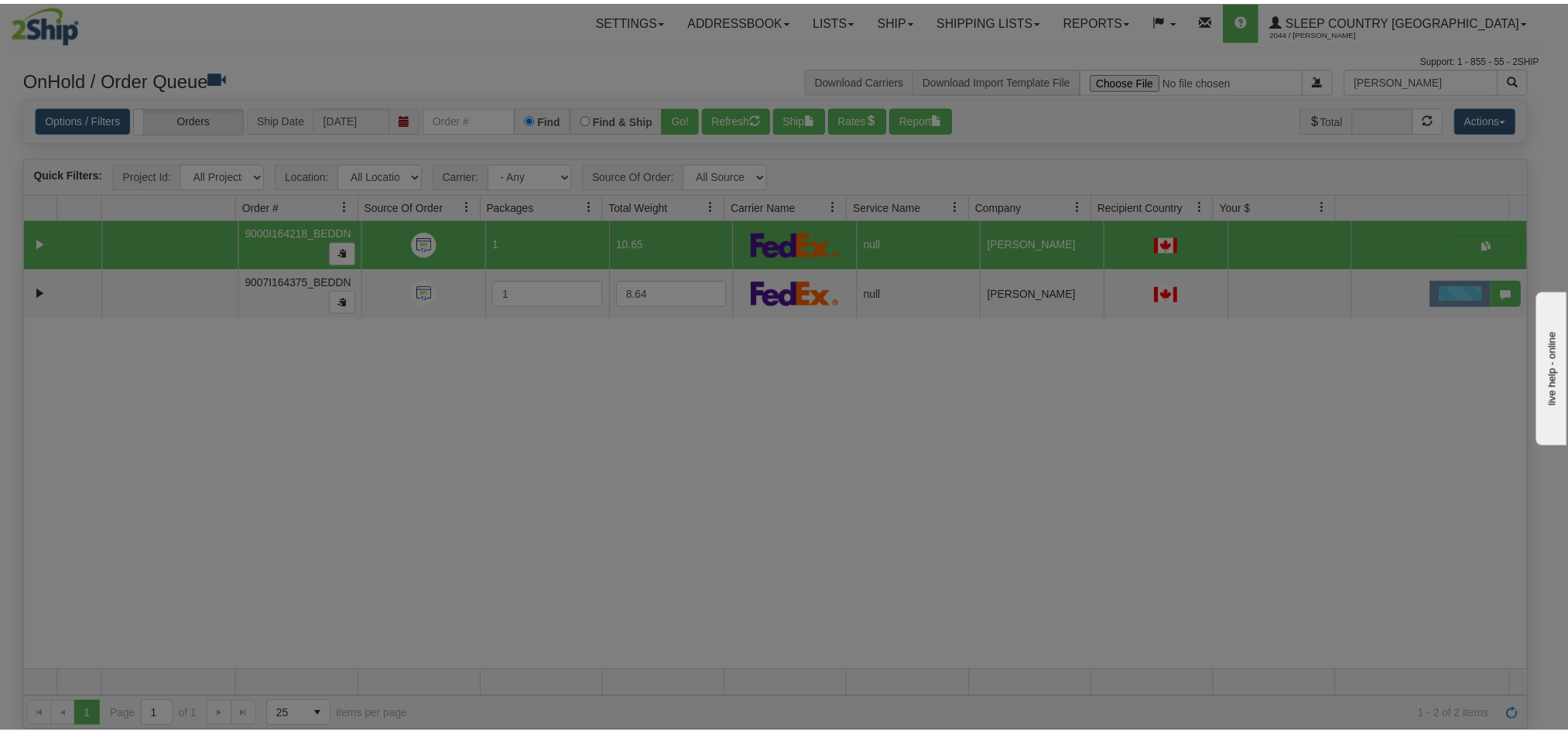
scroll to position [0, 0]
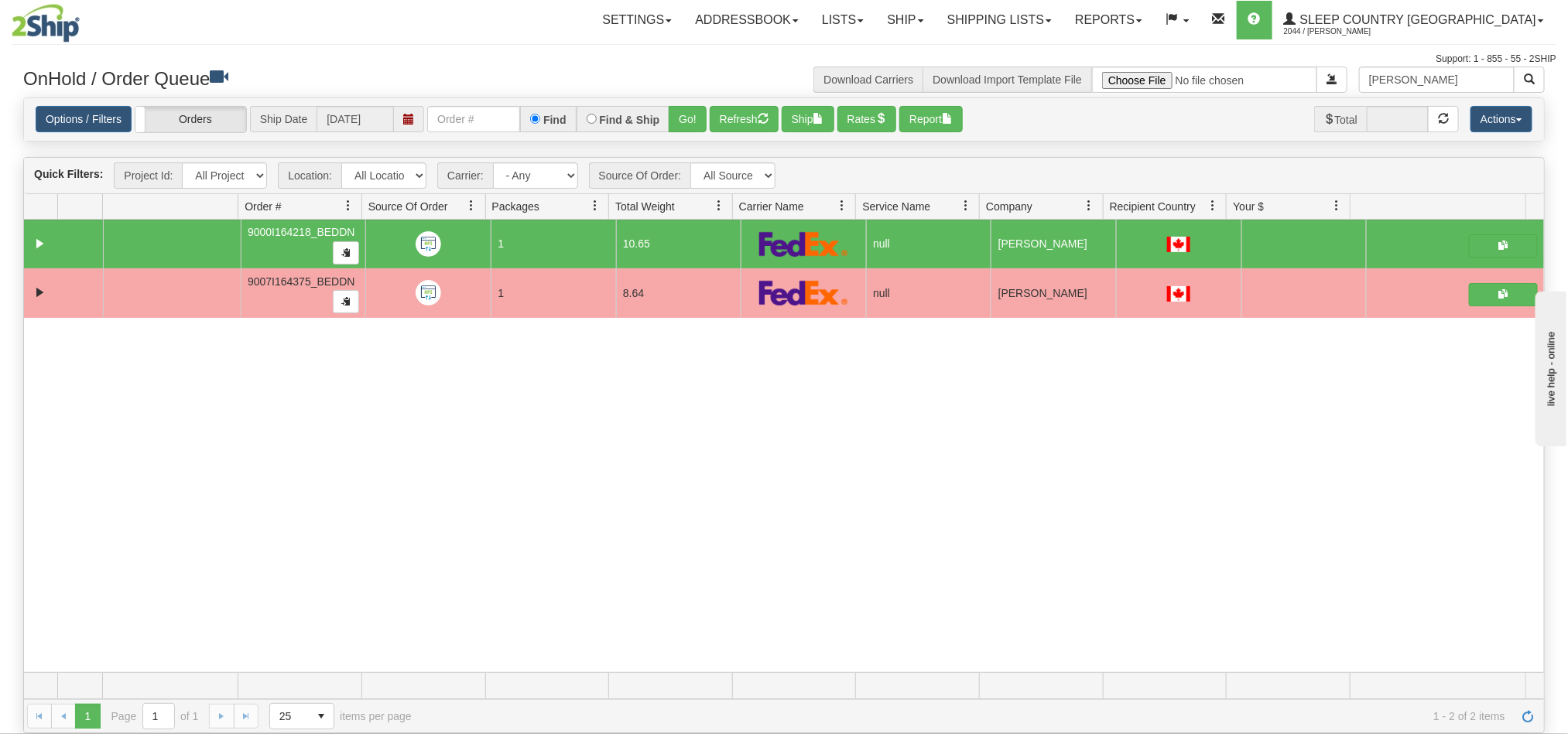
click at [913, 440] on div "31761354 BEDDN 91458061 0 9000I164218_BEDDN 1 10.65 null Shipping department Sl…" at bounding box center [784, 445] width 1520 height 452
click at [935, 13] on link "Ship" at bounding box center [905, 20] width 60 height 39
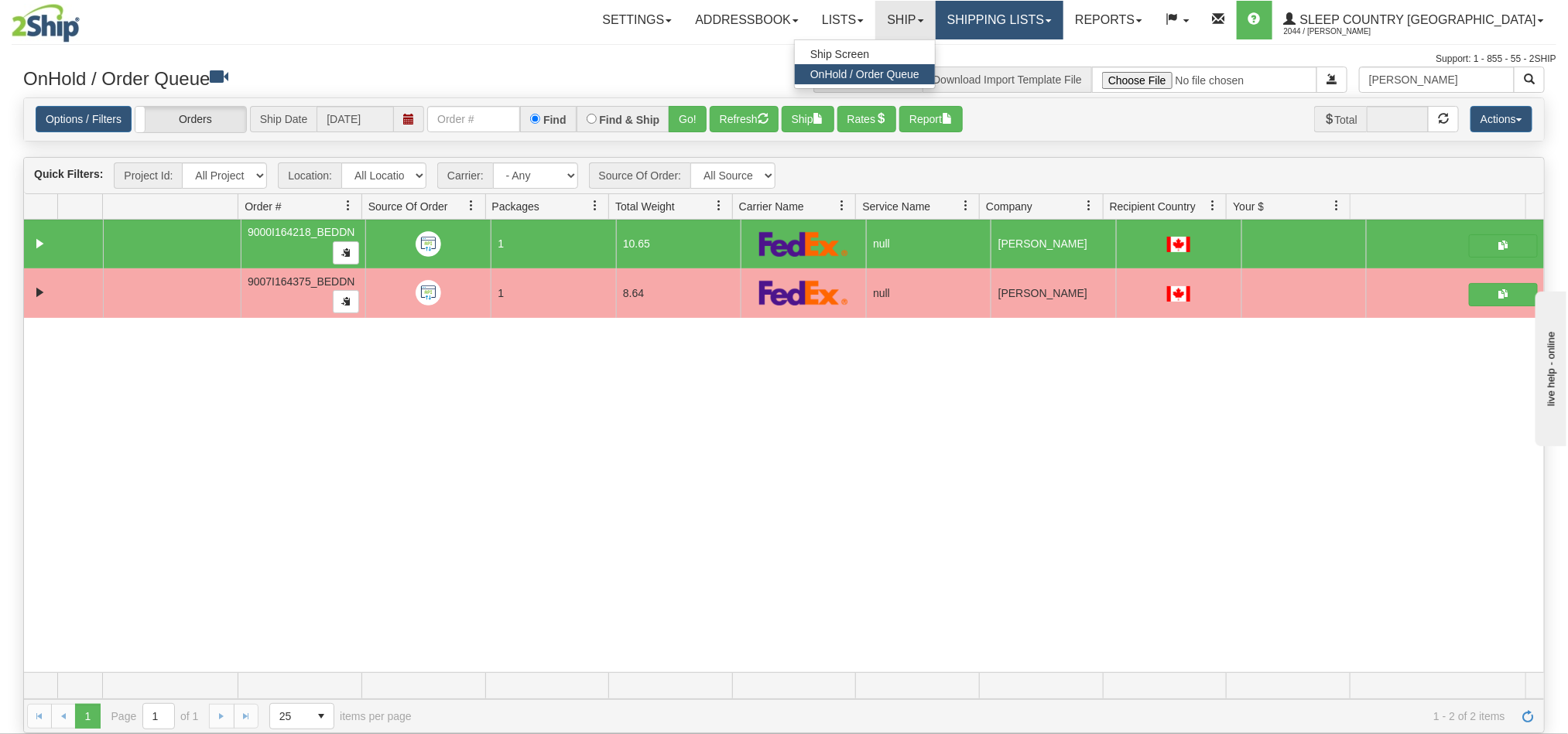
click at [1063, 26] on link "Shipping lists" at bounding box center [999, 20] width 127 height 39
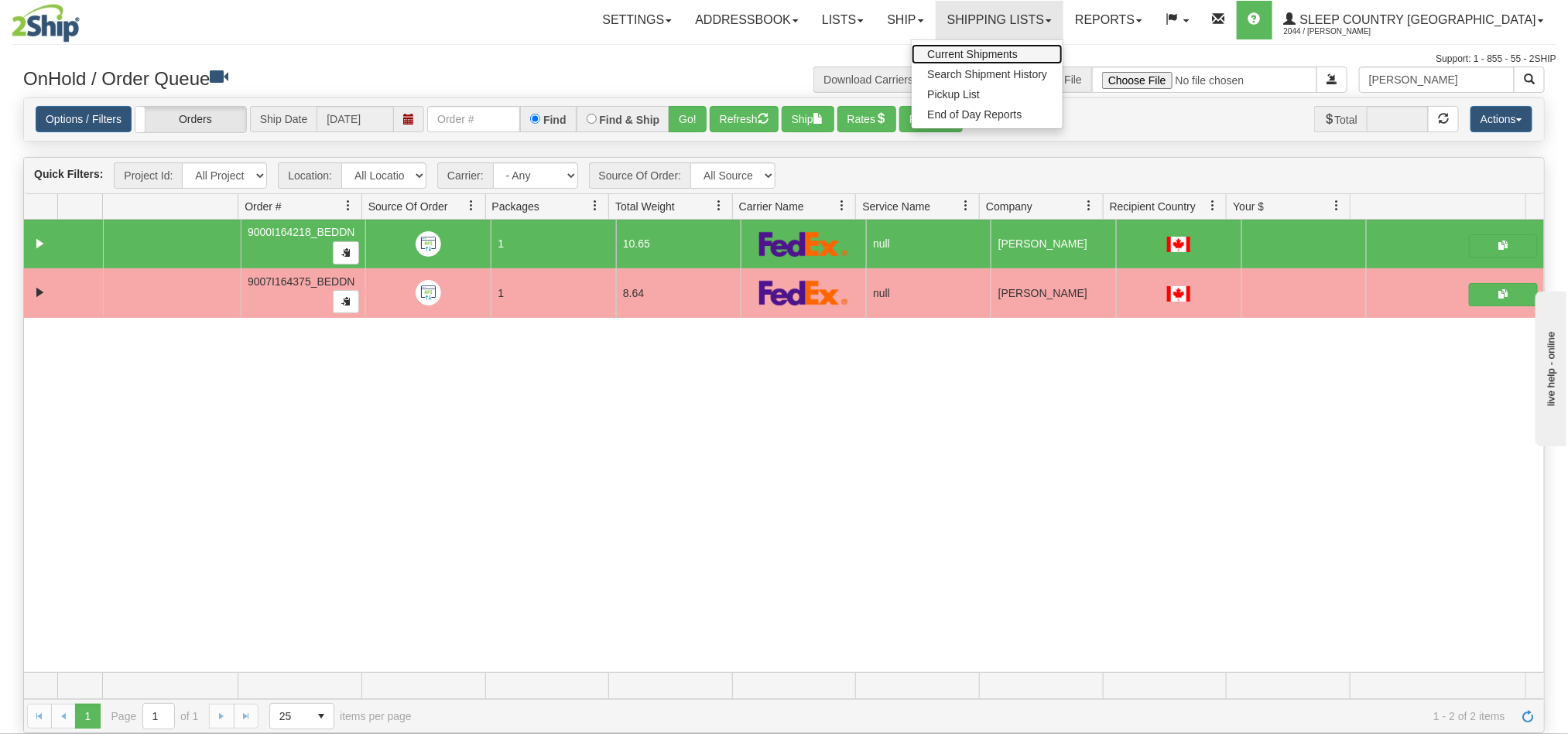
click at [1063, 61] on link "Current Shipments" at bounding box center [986, 54] width 151 height 20
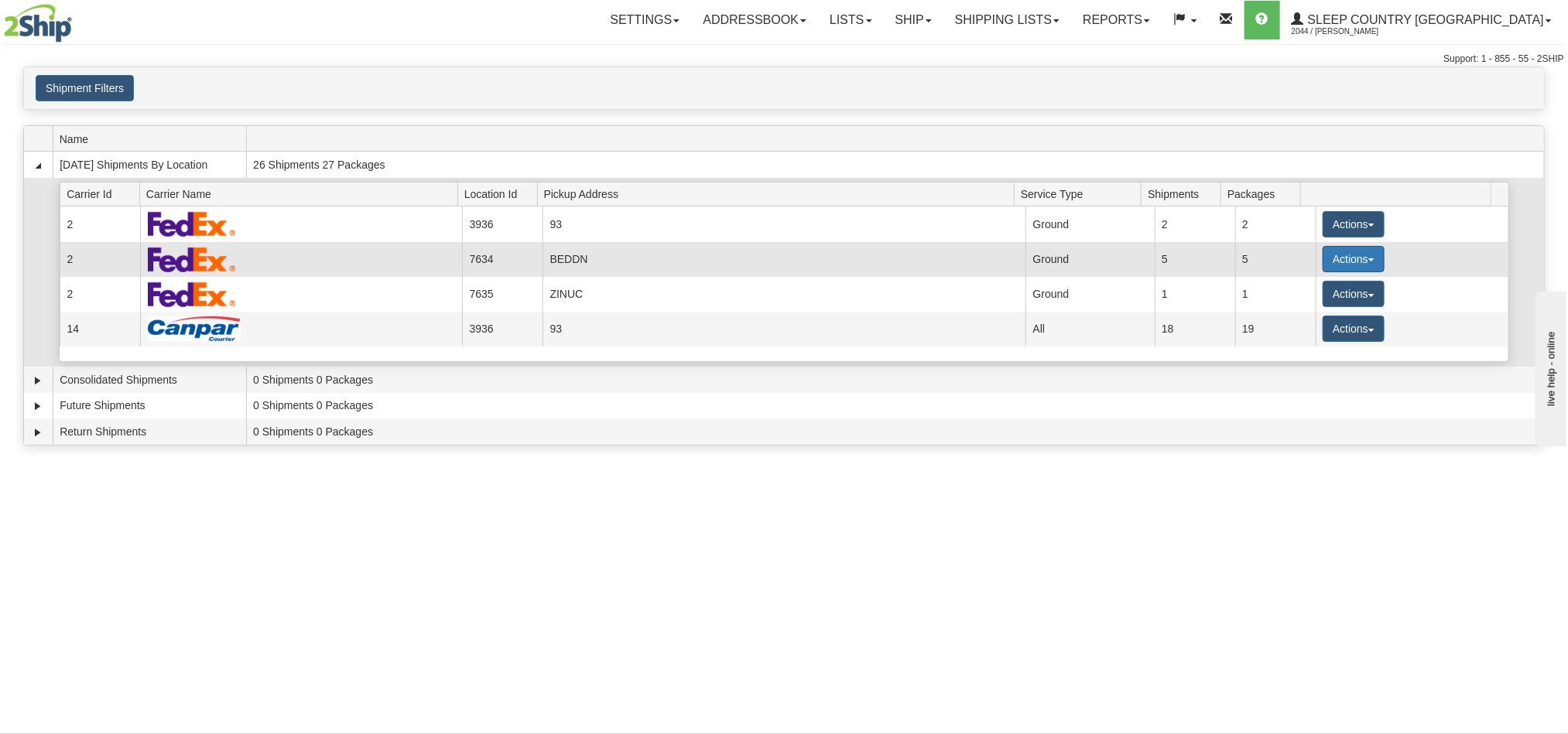
click at [1327, 260] on button "Actions" at bounding box center [1353, 258] width 62 height 26
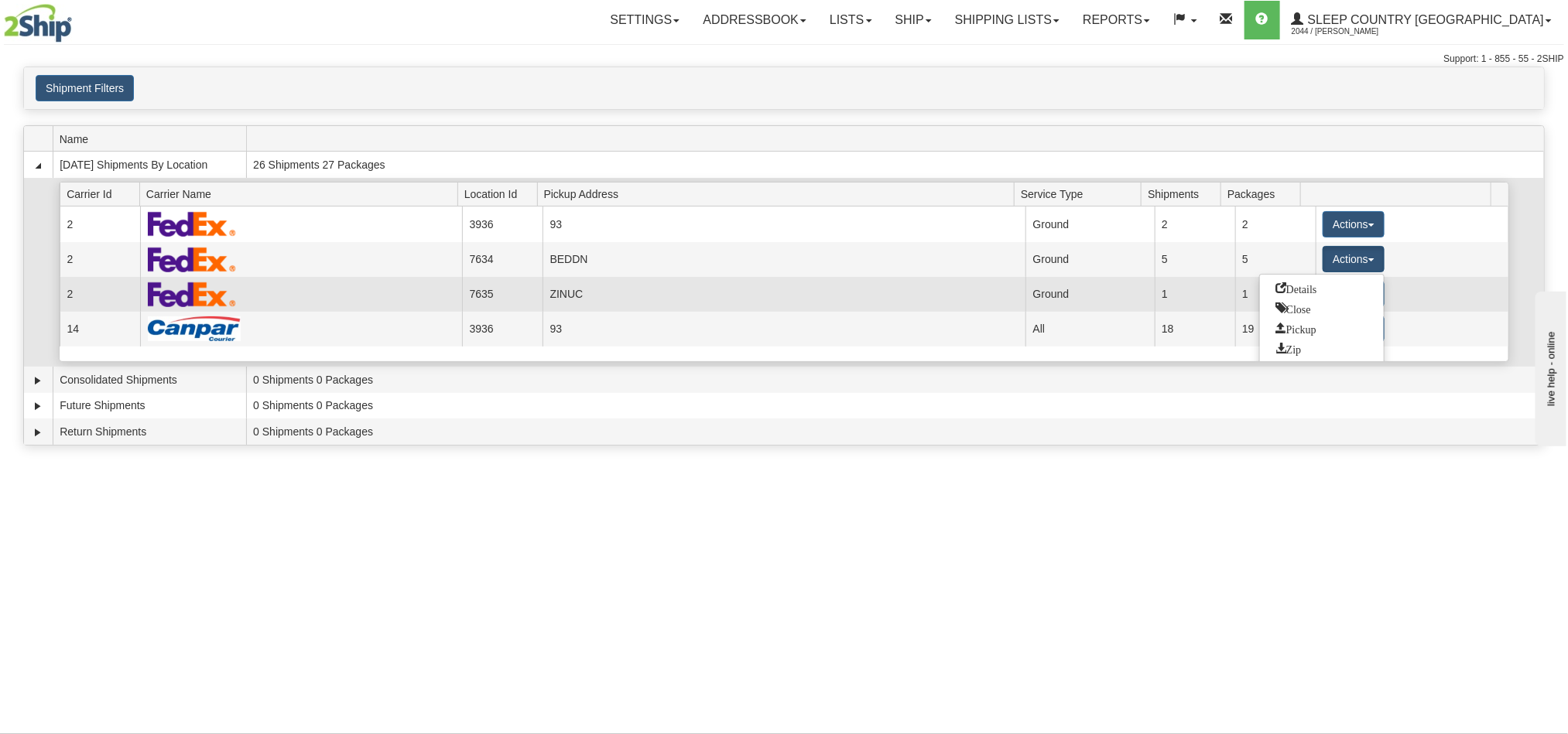
click at [1289, 293] on span "Details" at bounding box center [1296, 288] width 42 height 11
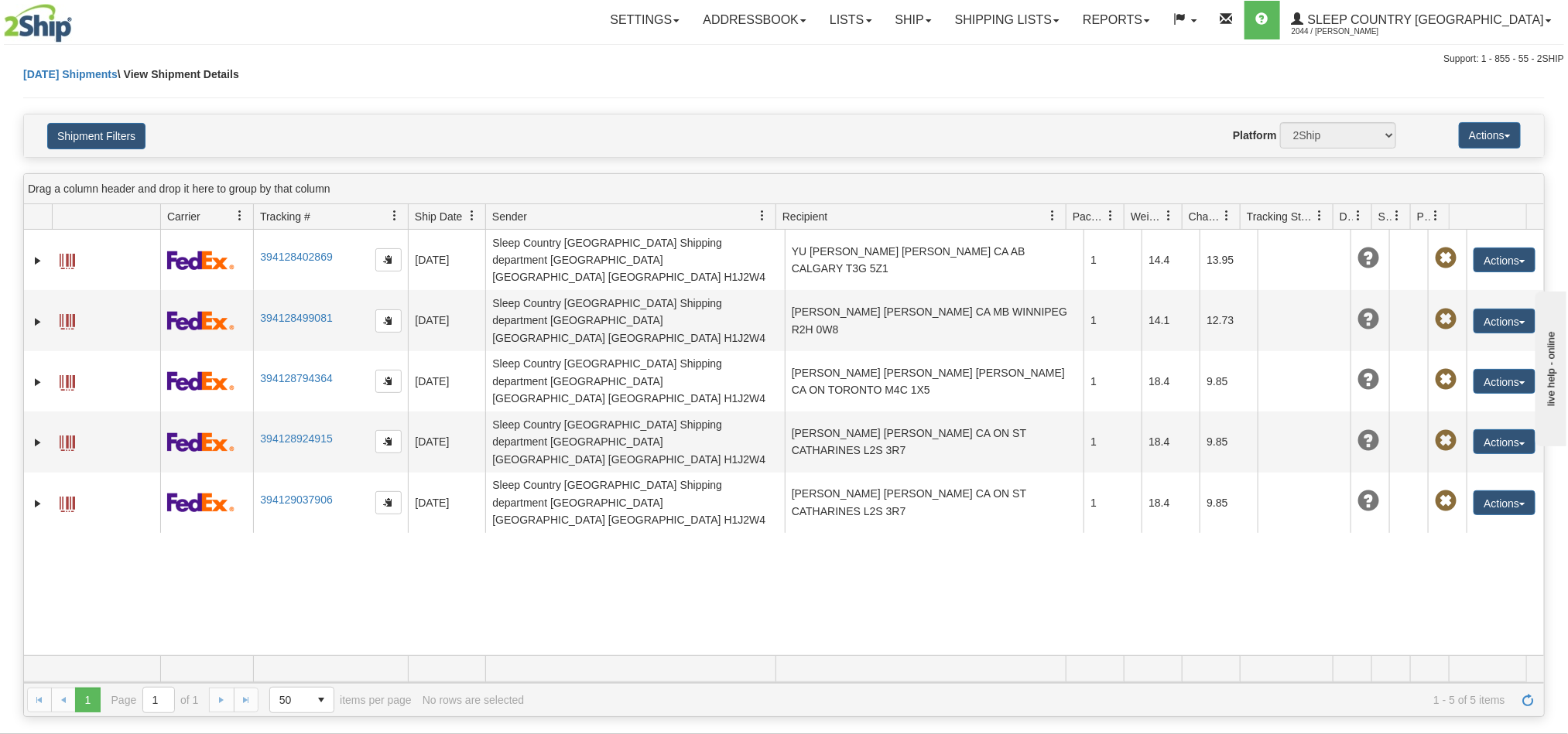
click at [879, 536] on div "31756665 2044 394128402869 [DATE] [DATE] 12:40:38 PM Sleep Country [GEOGRAPHIC_…" at bounding box center [784, 441] width 1520 height 425
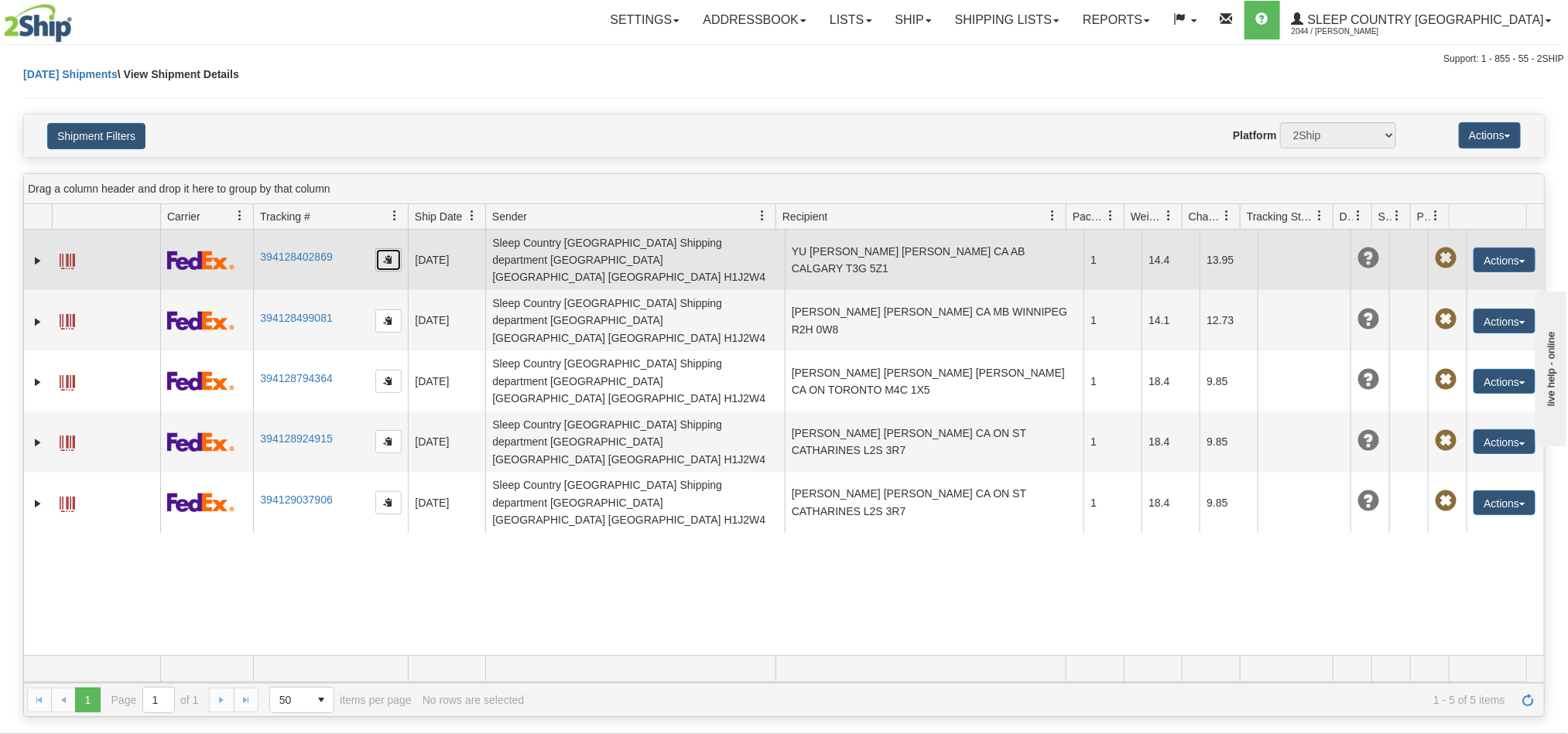
click at [381, 254] on button "button" at bounding box center [388, 260] width 26 height 23
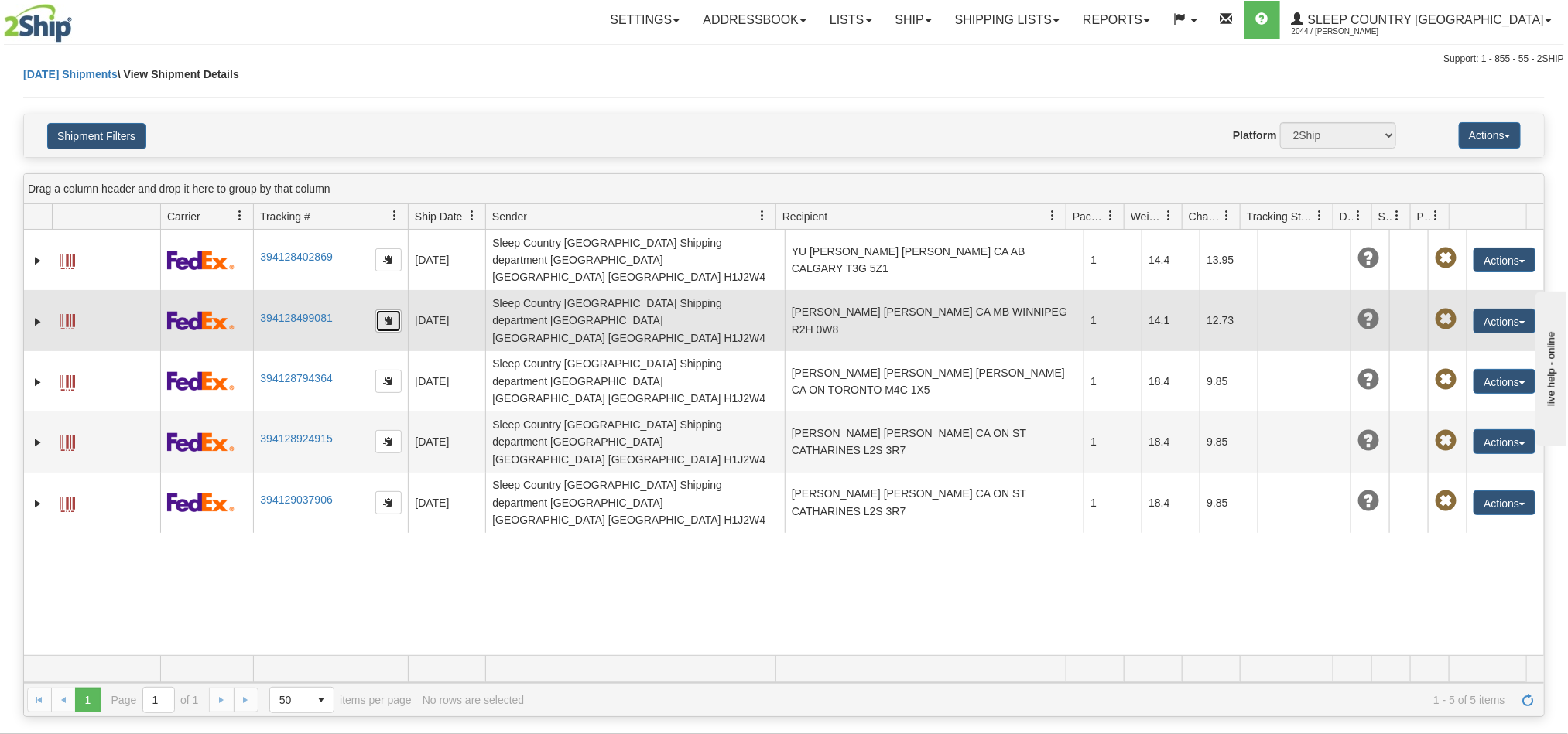
click at [392, 310] on button "button" at bounding box center [388, 321] width 26 height 23
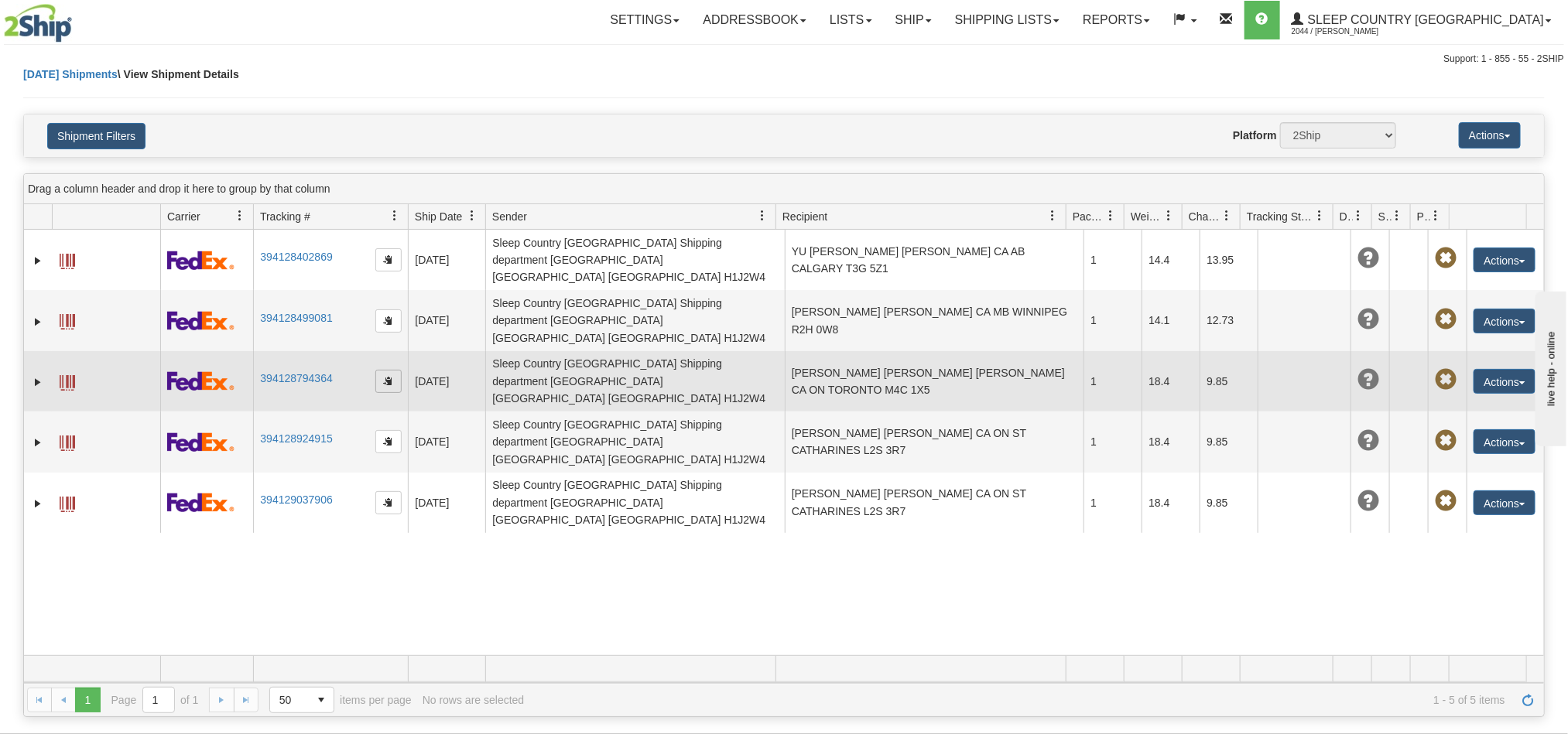
click at [391, 376] on span "button" at bounding box center [388, 380] width 9 height 9
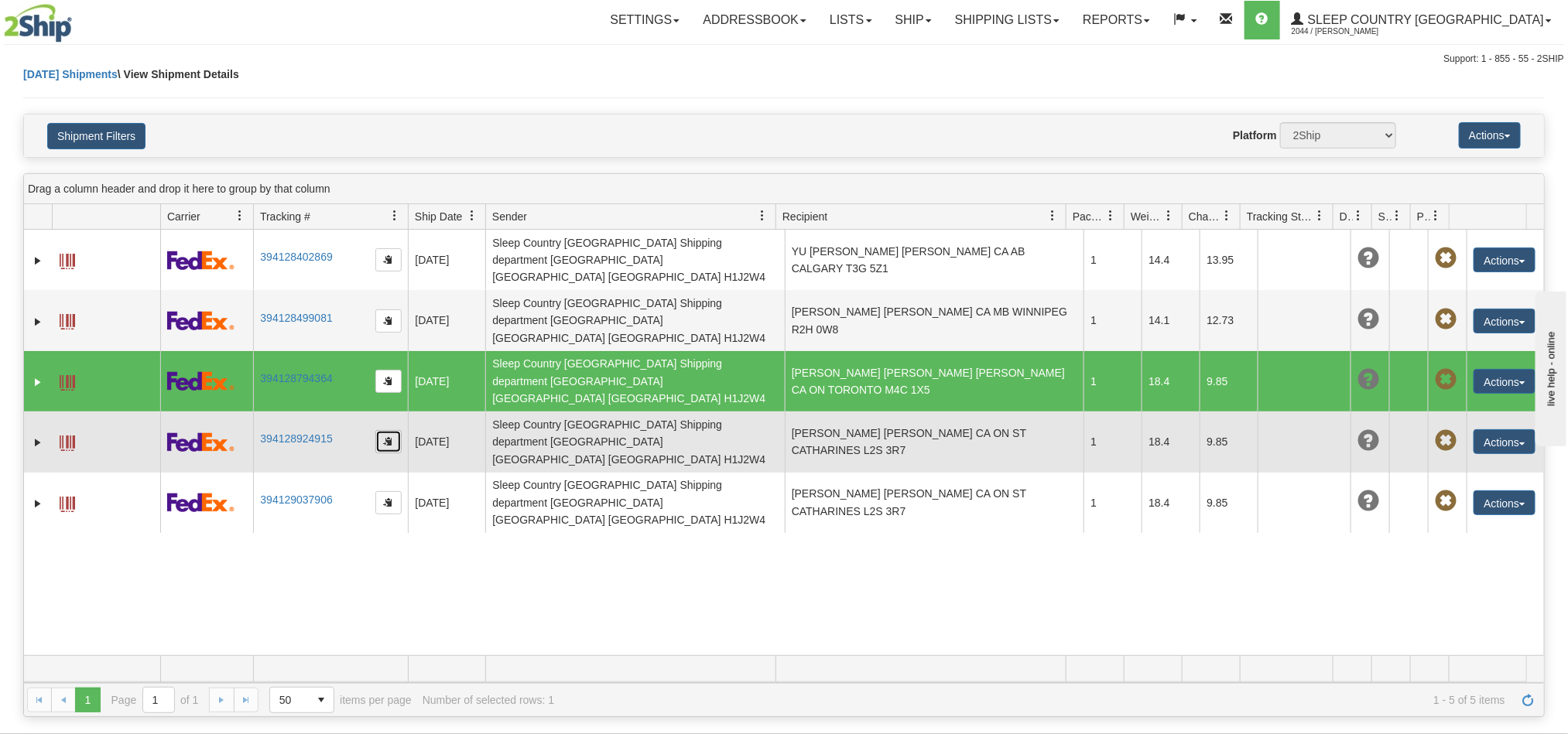
click at [393, 430] on button "button" at bounding box center [388, 441] width 26 height 23
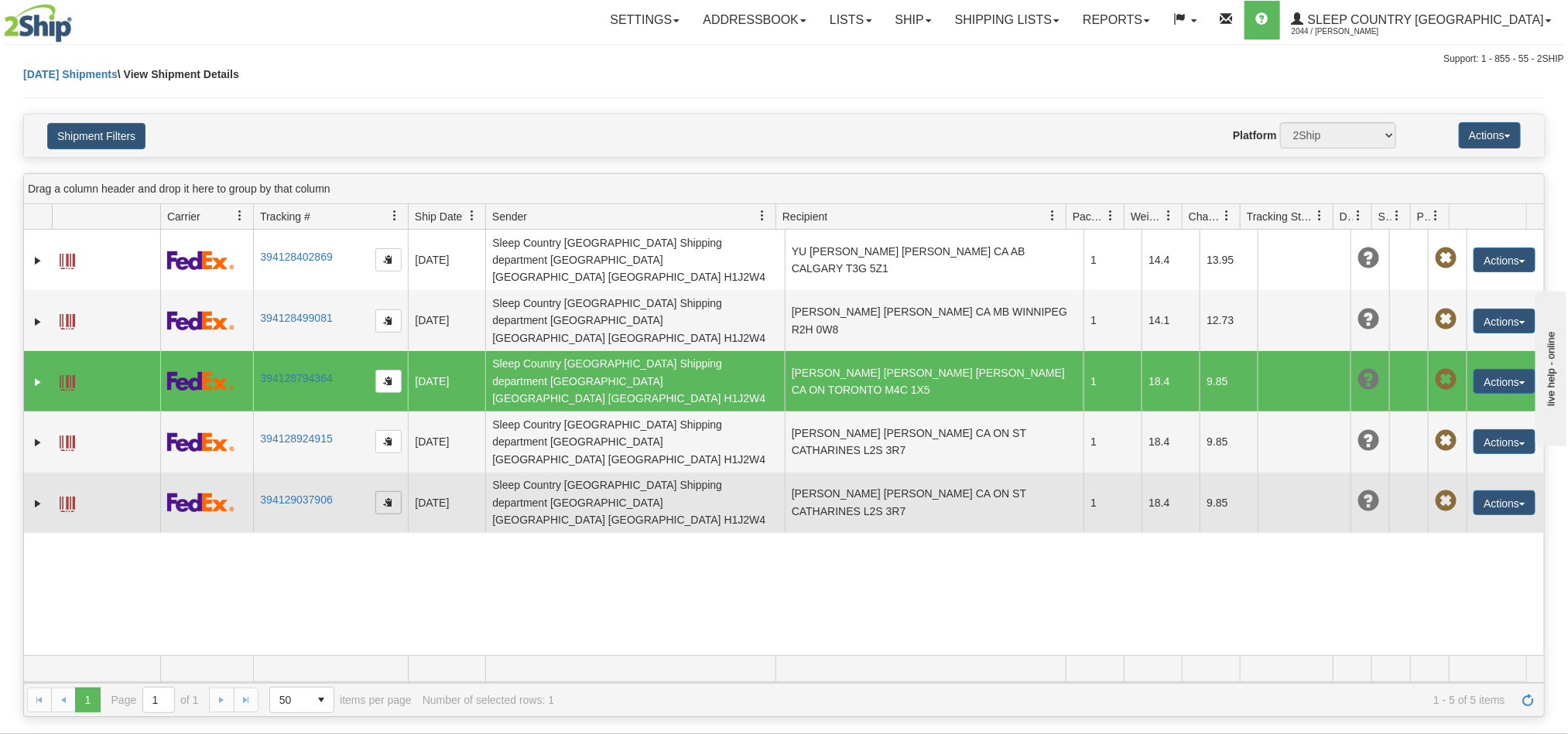
click at [392, 497] on span "button" at bounding box center [388, 502] width 9 height 9
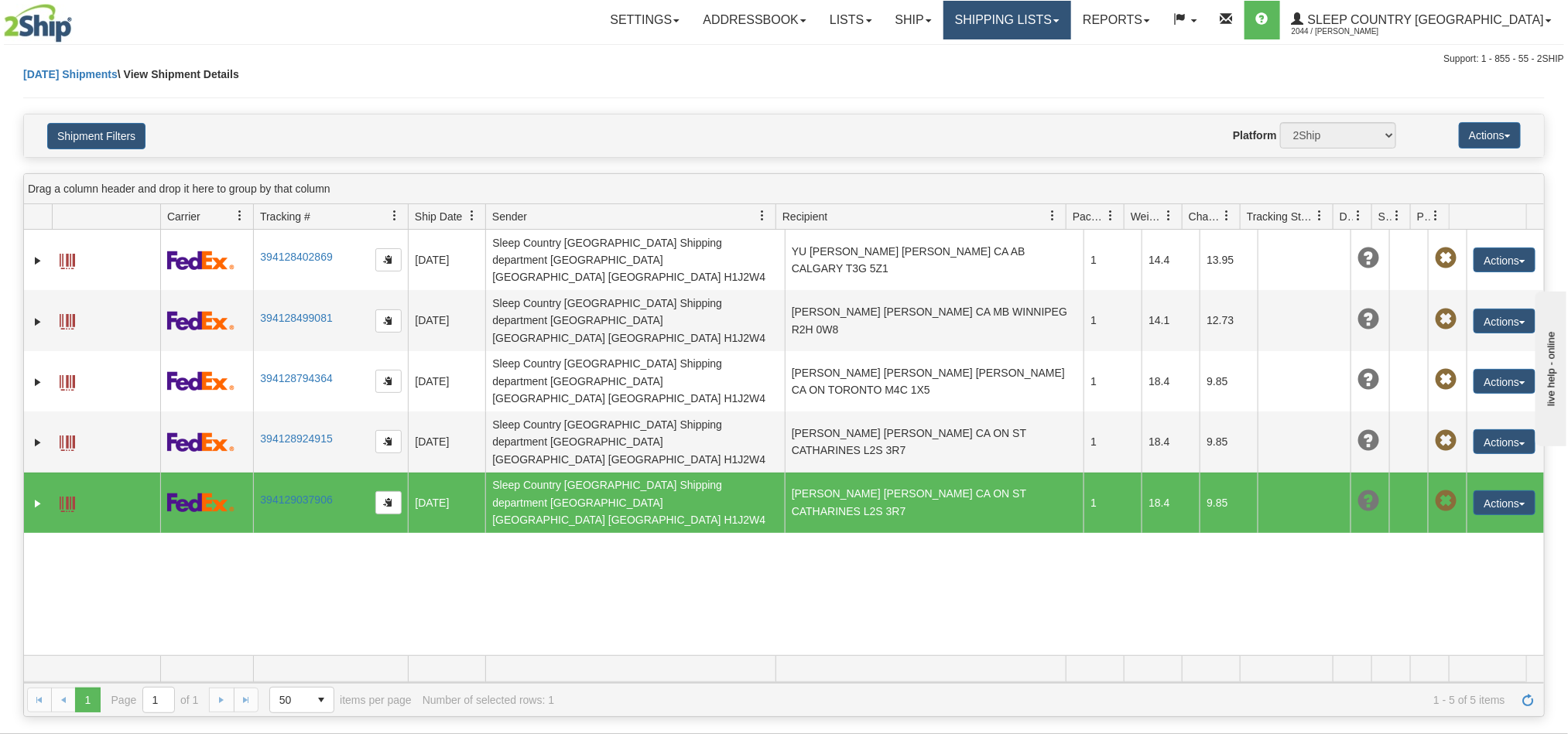
click at [1059, 13] on link "Shipping lists" at bounding box center [1007, 20] width 127 height 39
click at [1048, 42] on ul "Current Shipments Search Shipment History Pickup List End of Day Reports" at bounding box center [994, 84] width 153 height 89
drag, startPoint x: 1057, startPoint y: 7, endPoint x: 1067, endPoint y: 26, distance: 21.5
click at [1058, 7] on link "Shipping lists" at bounding box center [1007, 20] width 127 height 39
click at [1064, 46] on link "Current Shipments" at bounding box center [994, 54] width 151 height 20
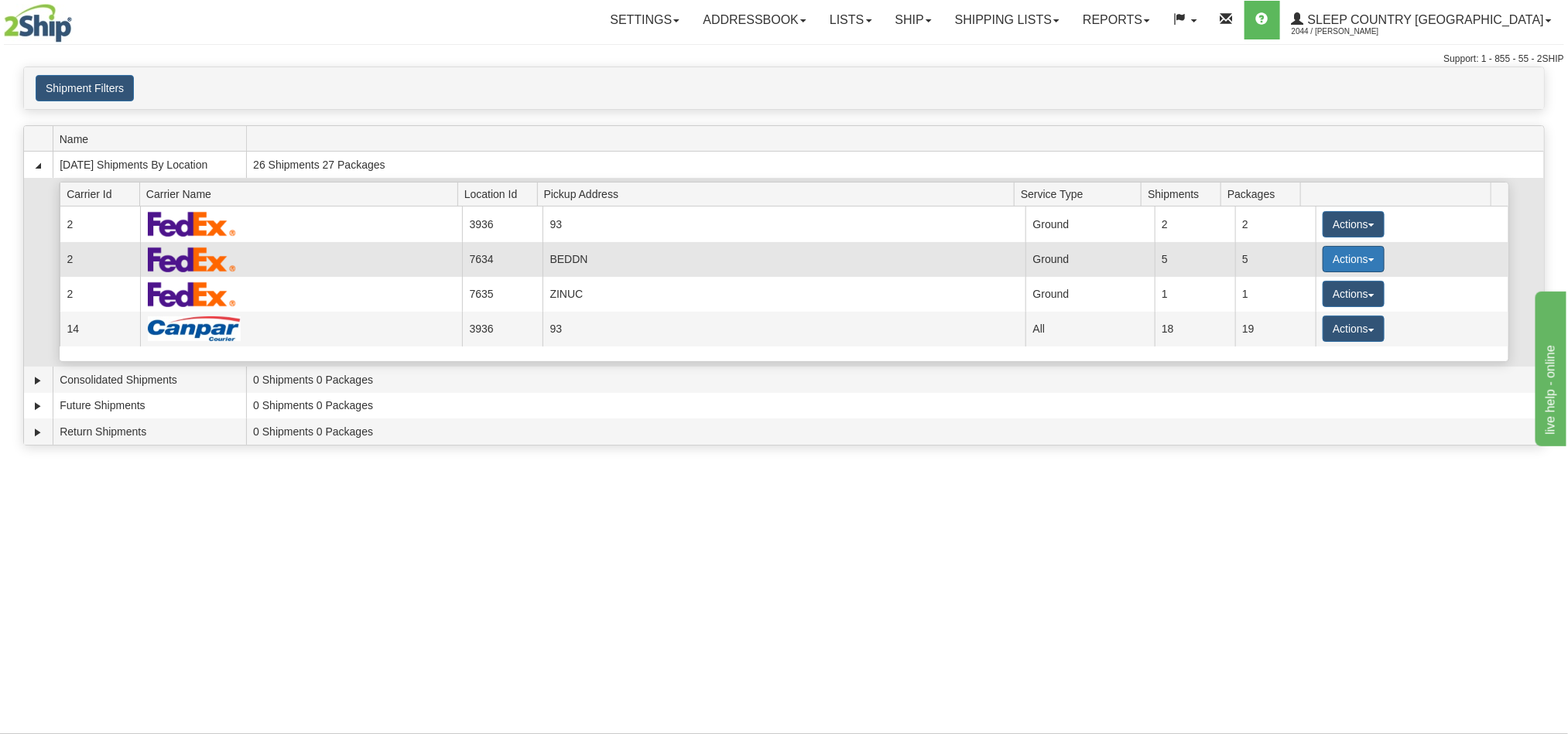
click at [1342, 269] on button "Actions" at bounding box center [1353, 258] width 62 height 26
click at [1301, 339] on link "Pickup" at bounding box center [1321, 329] width 124 height 20
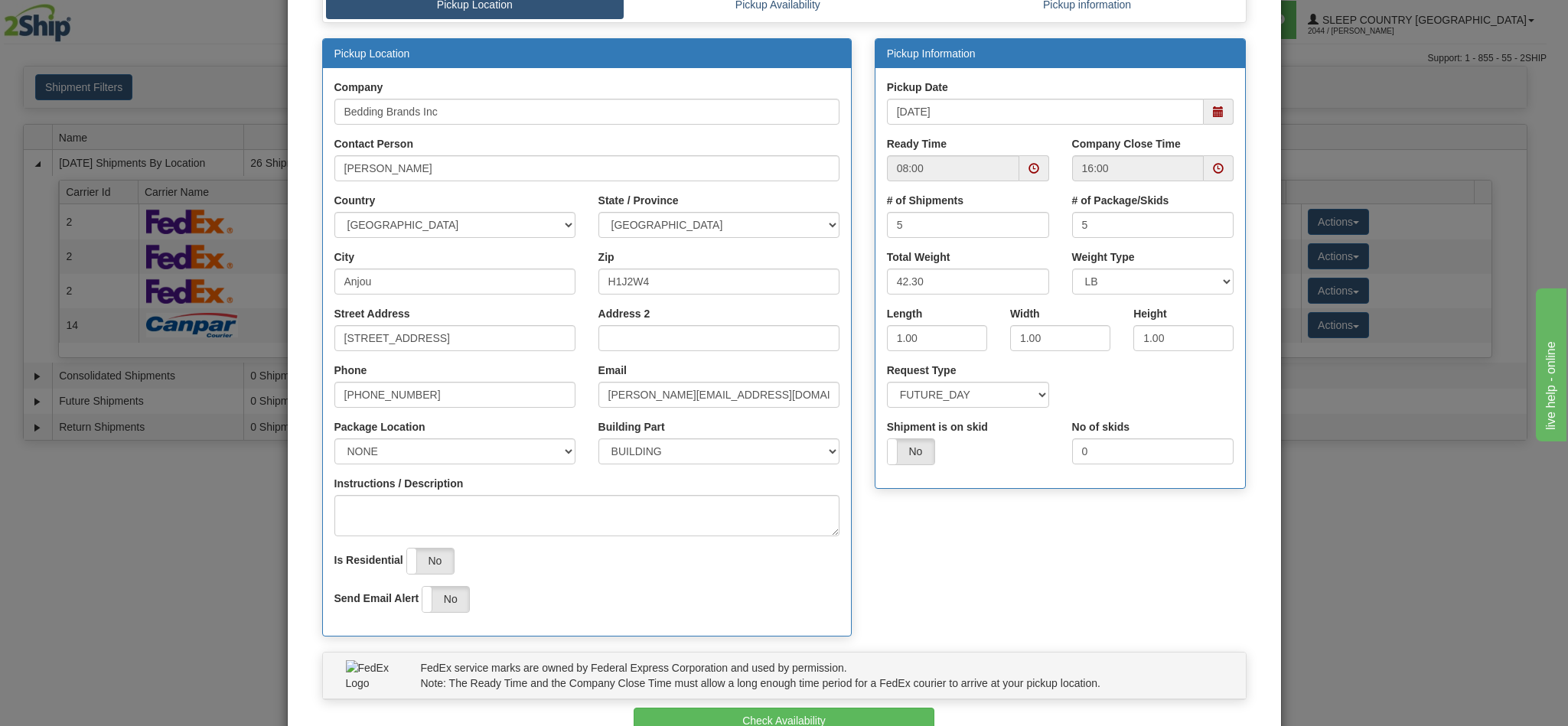
scroll to position [219, 0]
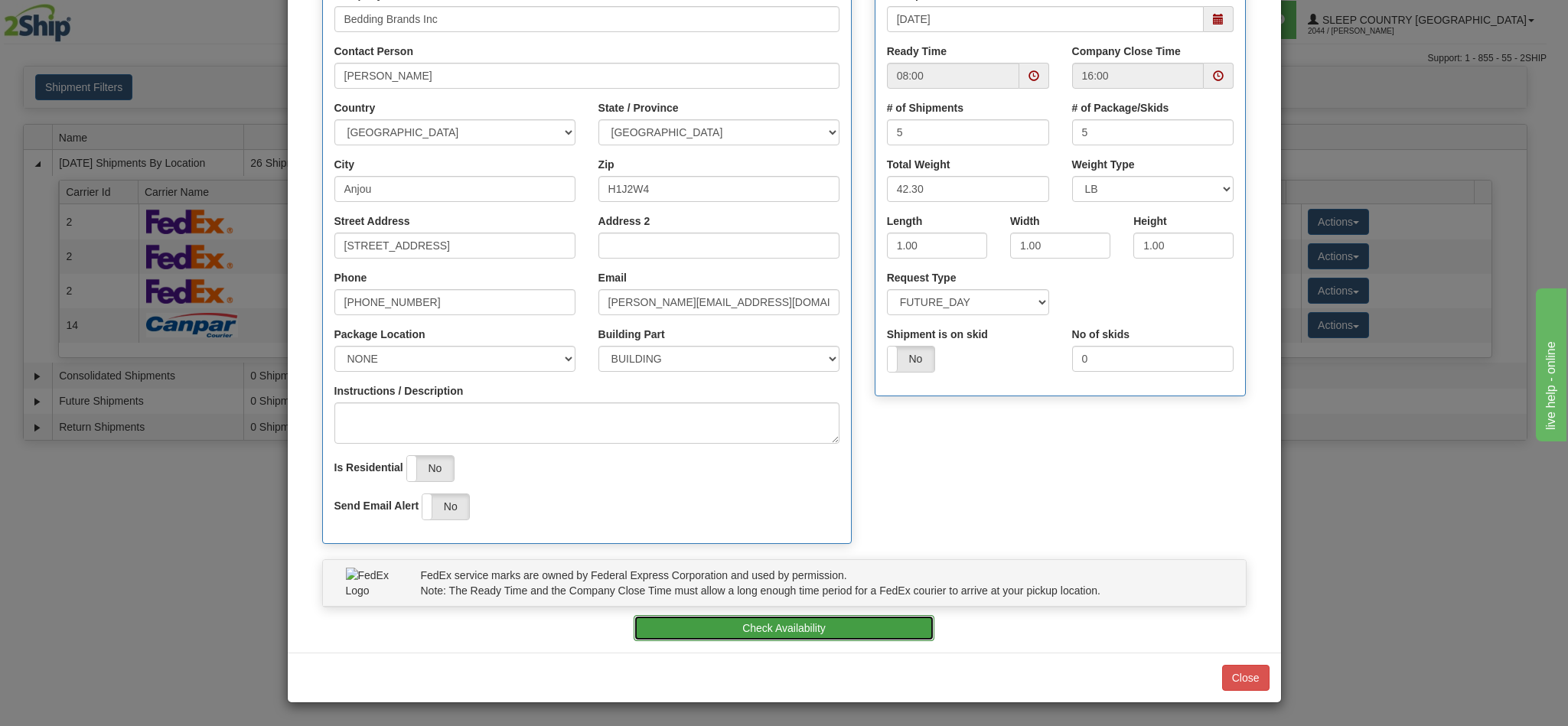
click at [764, 634] on button "Check Availability" at bounding box center [784, 628] width 301 height 26
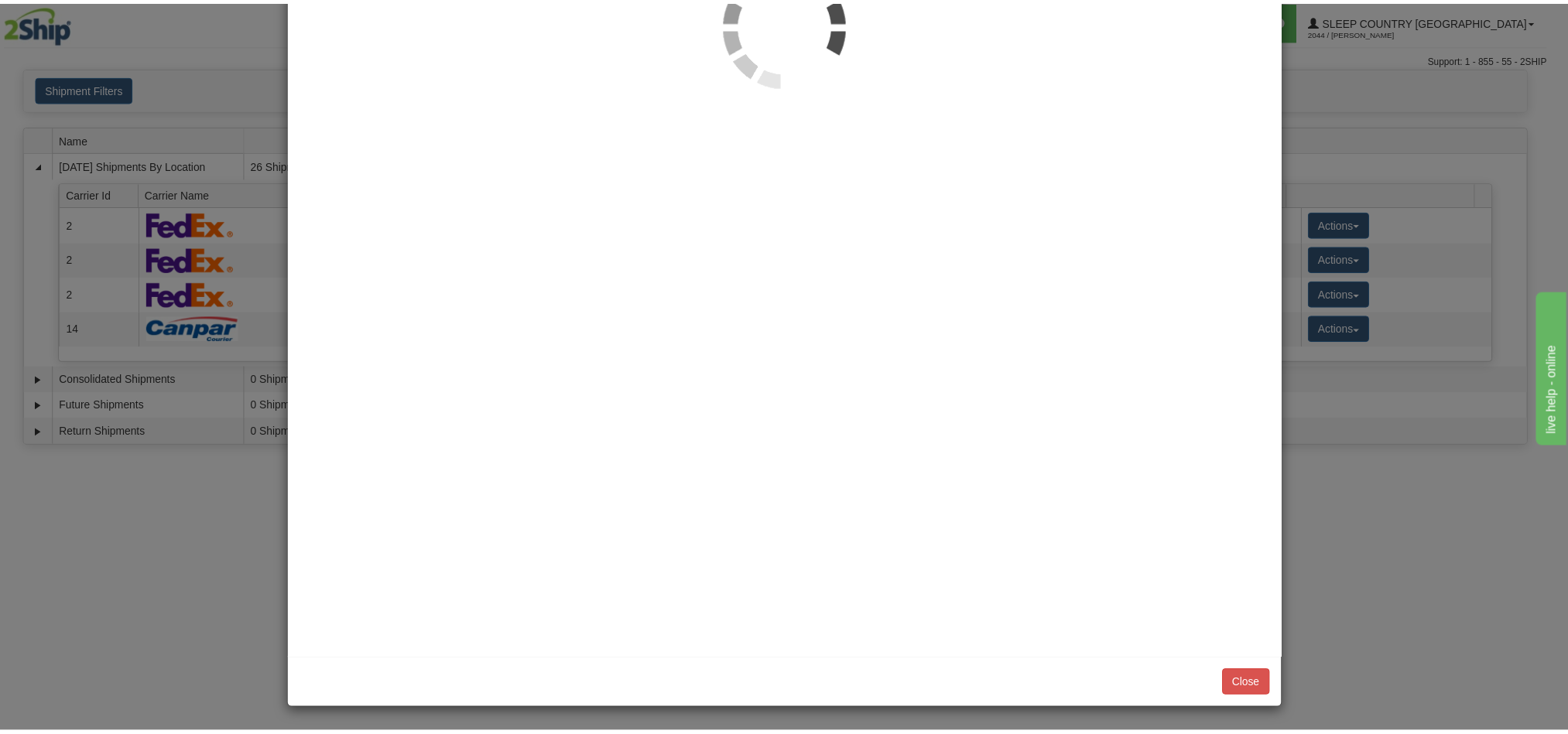
scroll to position [0, 0]
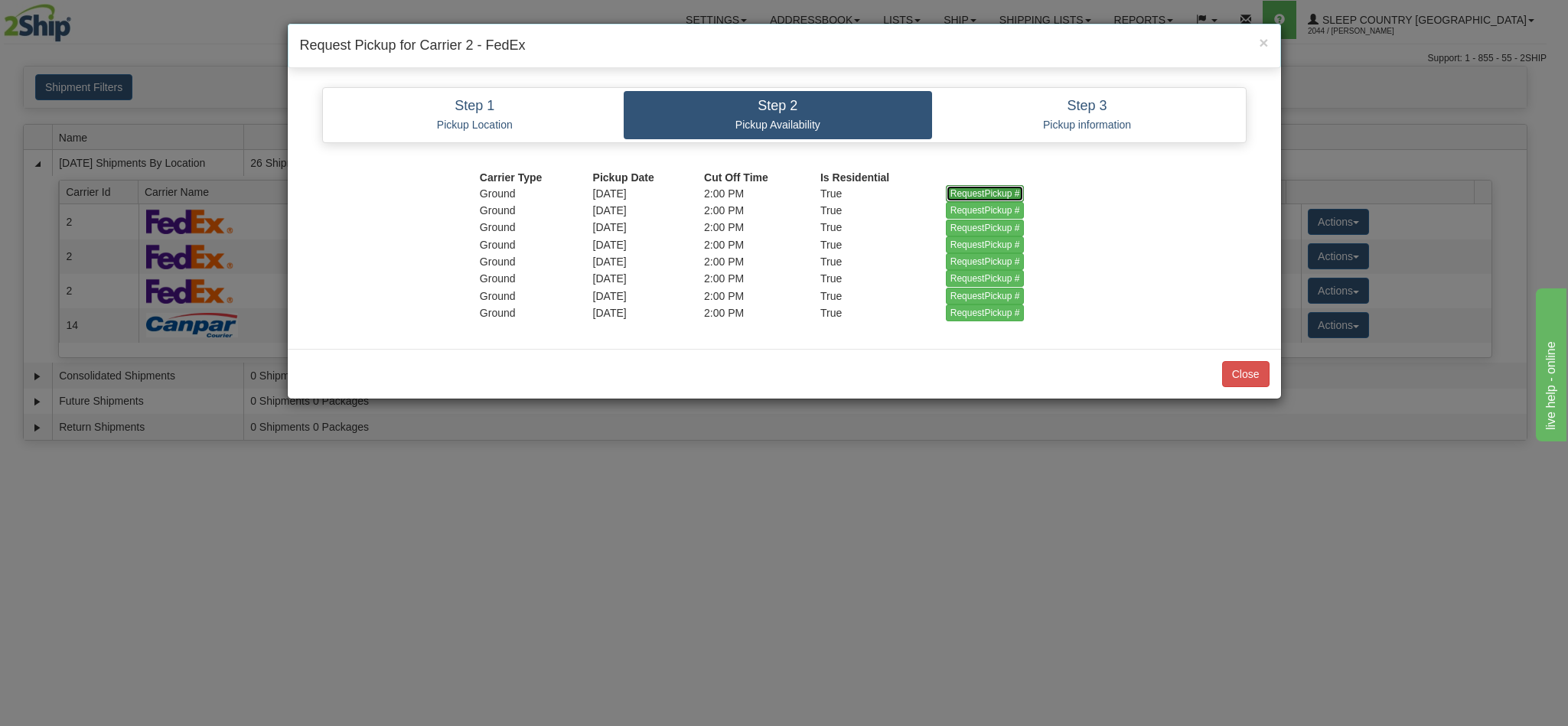
click at [972, 194] on input "RequestPickup #" at bounding box center [985, 193] width 79 height 17
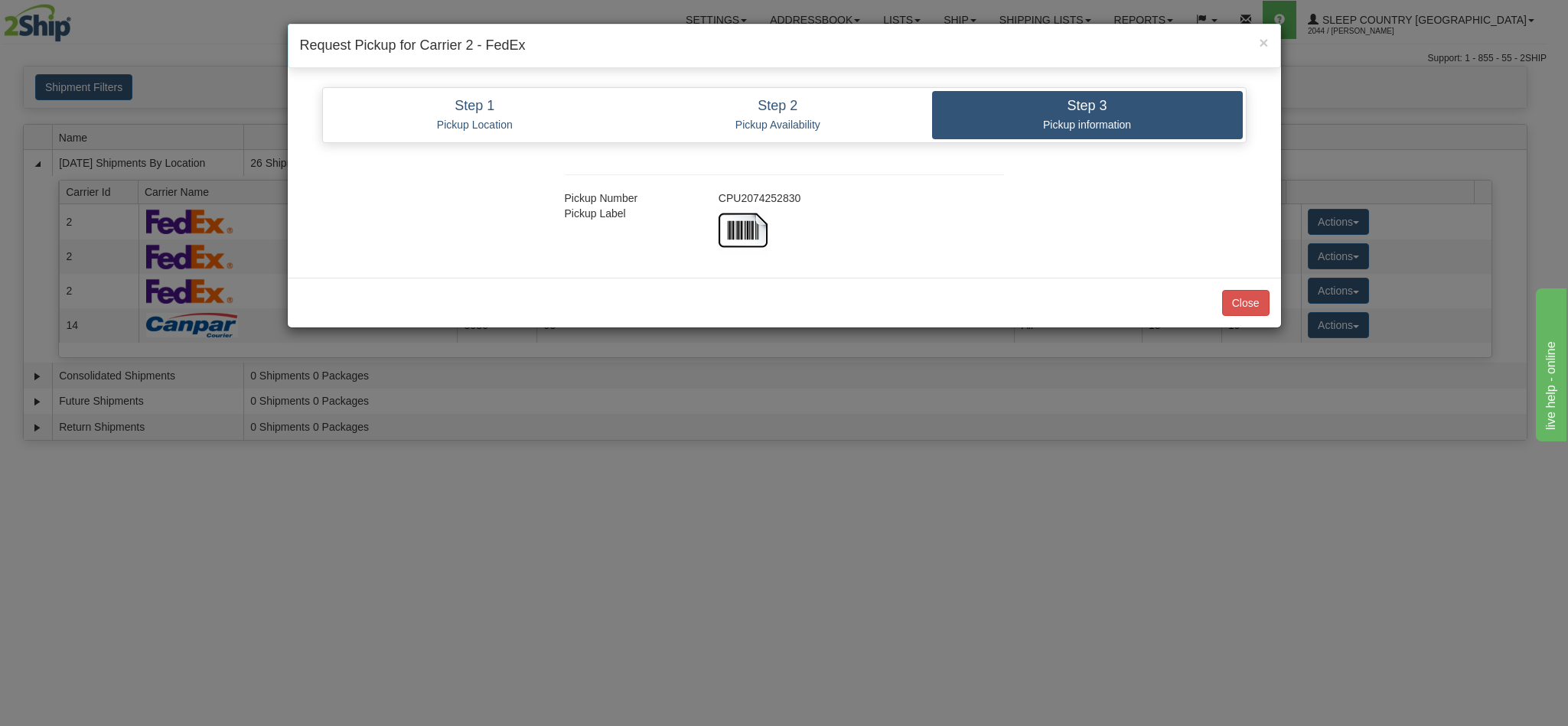
drag, startPoint x: 713, startPoint y: 204, endPoint x: 815, endPoint y: 197, distance: 102.2
click at [815, 197] on div "CPU2074252830" at bounding box center [861, 197] width 308 height 15
copy div "CPU2074252830"
click at [1248, 307] on button "Close" at bounding box center [1245, 303] width 47 height 26
